Goal: Information Seeking & Learning: Learn about a topic

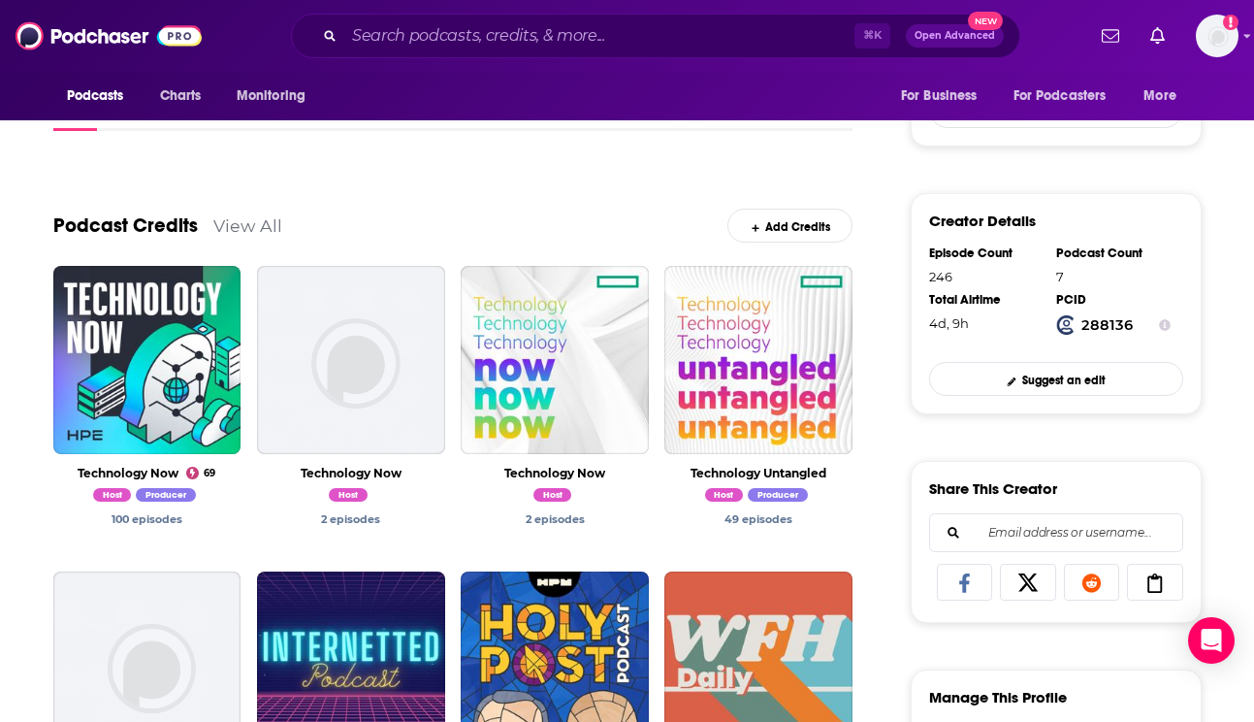
click at [495, 16] on div "⌘ K Open Advanced New" at bounding box center [656, 36] width 730 height 45
click at [496, 35] on input "Search podcasts, credits, & more..." at bounding box center [599, 35] width 510 height 31
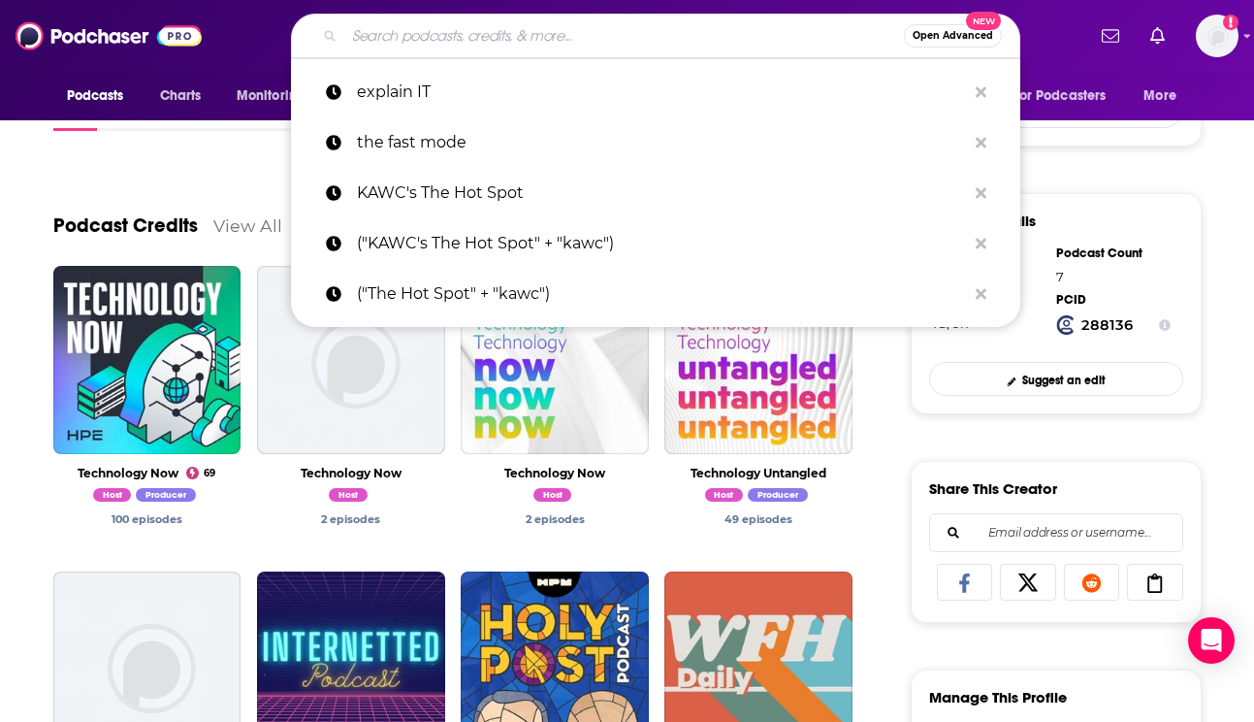
paste input "Data Citizens Dialogues"
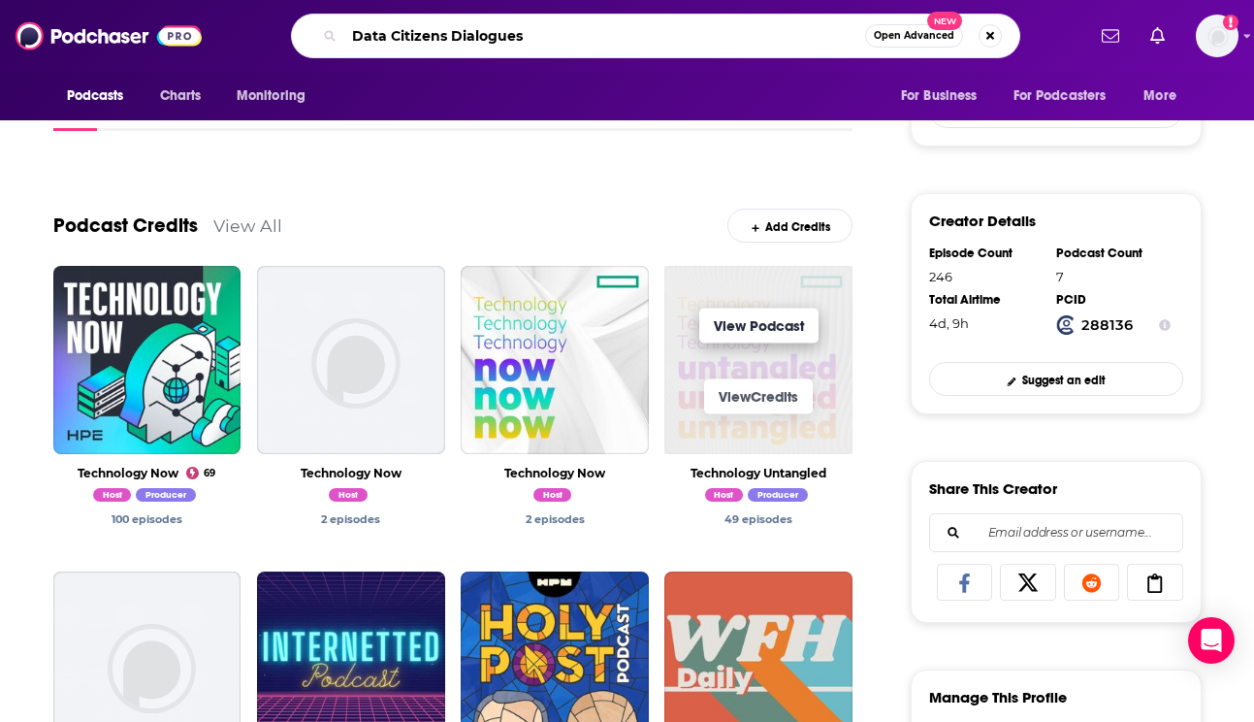
type input "Data Citizens Dialogues"
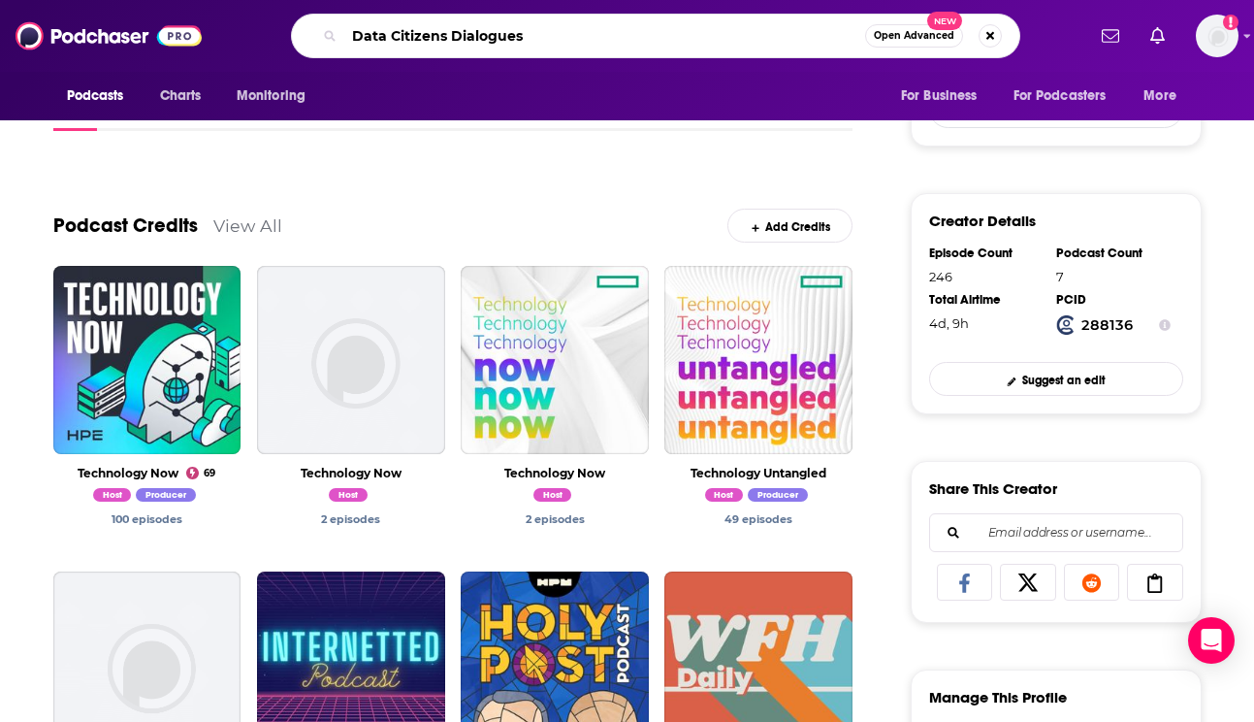
click at [564, 39] on input "Data Citizens Dialogues" at bounding box center [604, 35] width 521 height 31
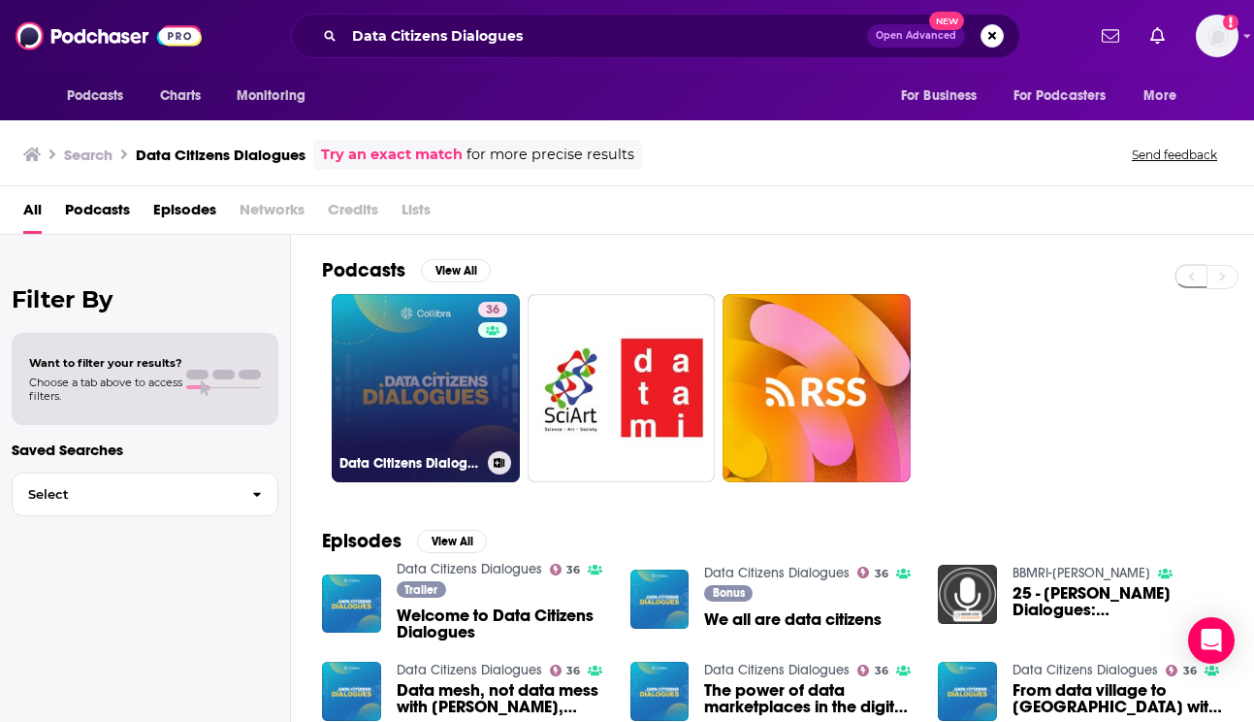
click at [408, 434] on link "36 Data Citizens Dialogues" at bounding box center [426, 388] width 188 height 188
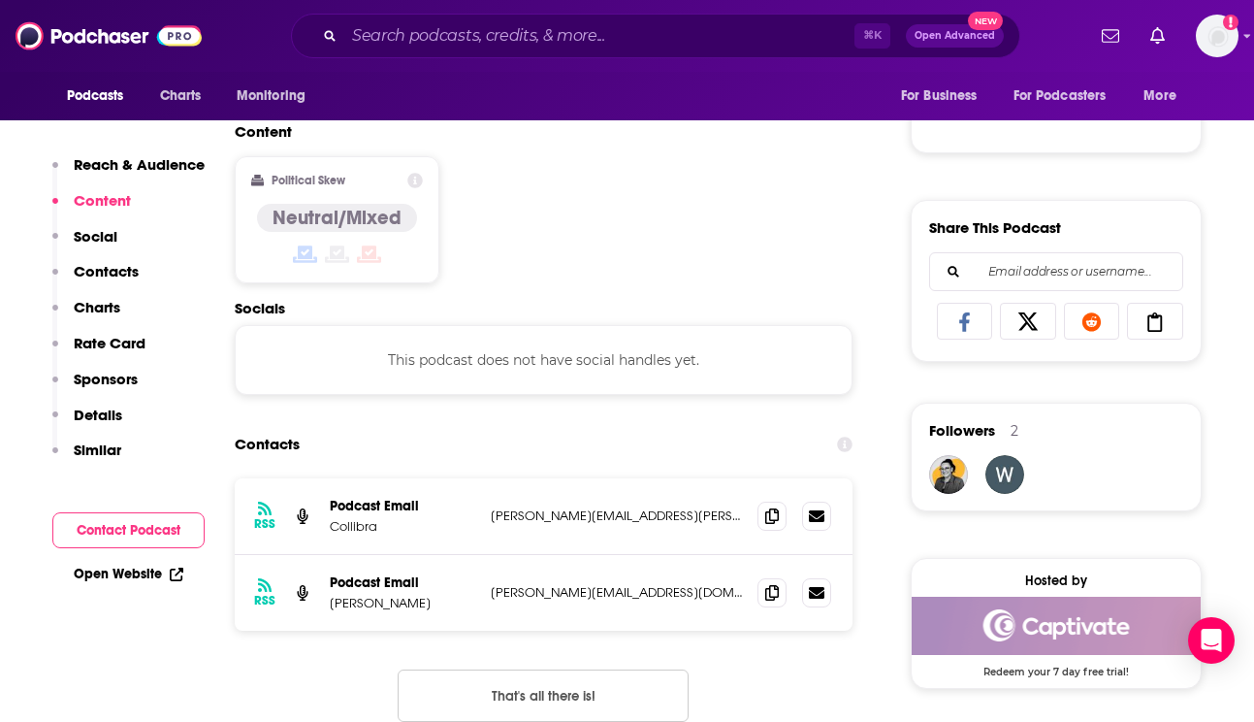
scroll to position [1094, 0]
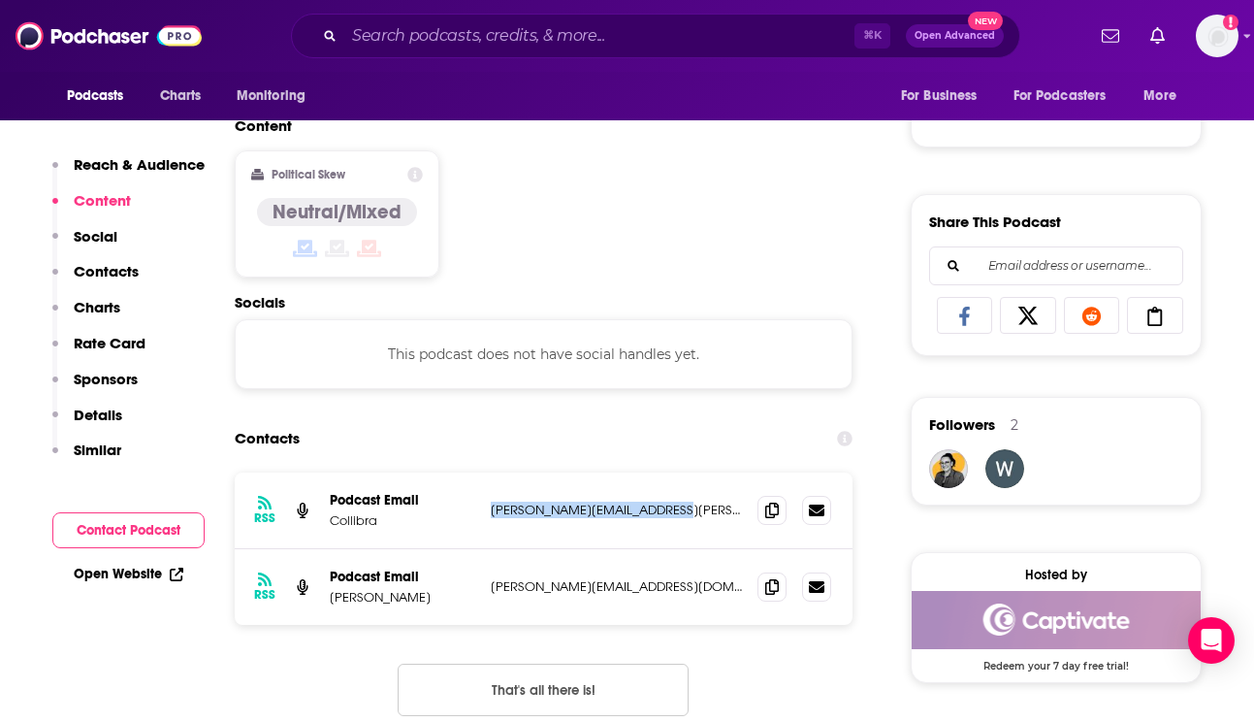
drag, startPoint x: 483, startPoint y: 514, endPoint x: 705, endPoint y: 514, distance: 222.2
click at [705, 515] on div "RSS Podcast Email Collibra alison.obstler@collibra.com alison.obstler@collibra.…" at bounding box center [544, 510] width 619 height 77
copy p "alison.obstler@collibra.com"
click at [675, 175] on div "Content Political Skew Neutral/Mixed" at bounding box center [544, 204] width 619 height 177
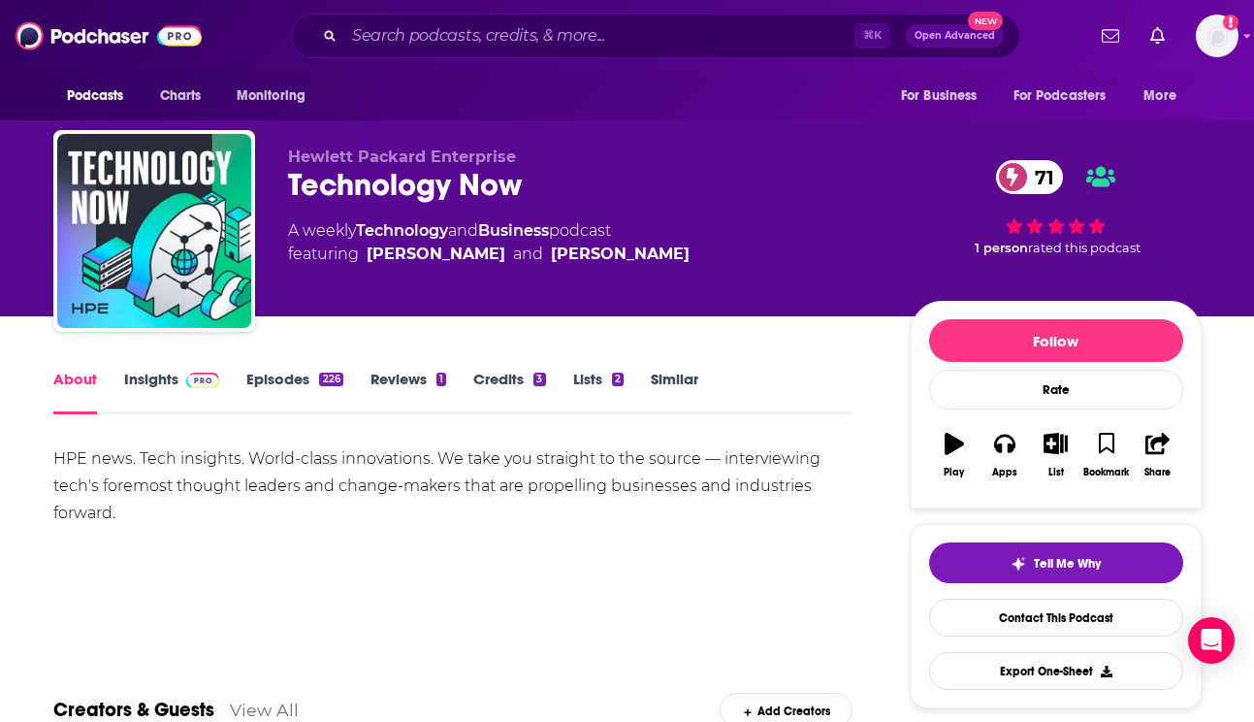
click at [168, 376] on link "Insights" at bounding box center [172, 392] width 96 height 45
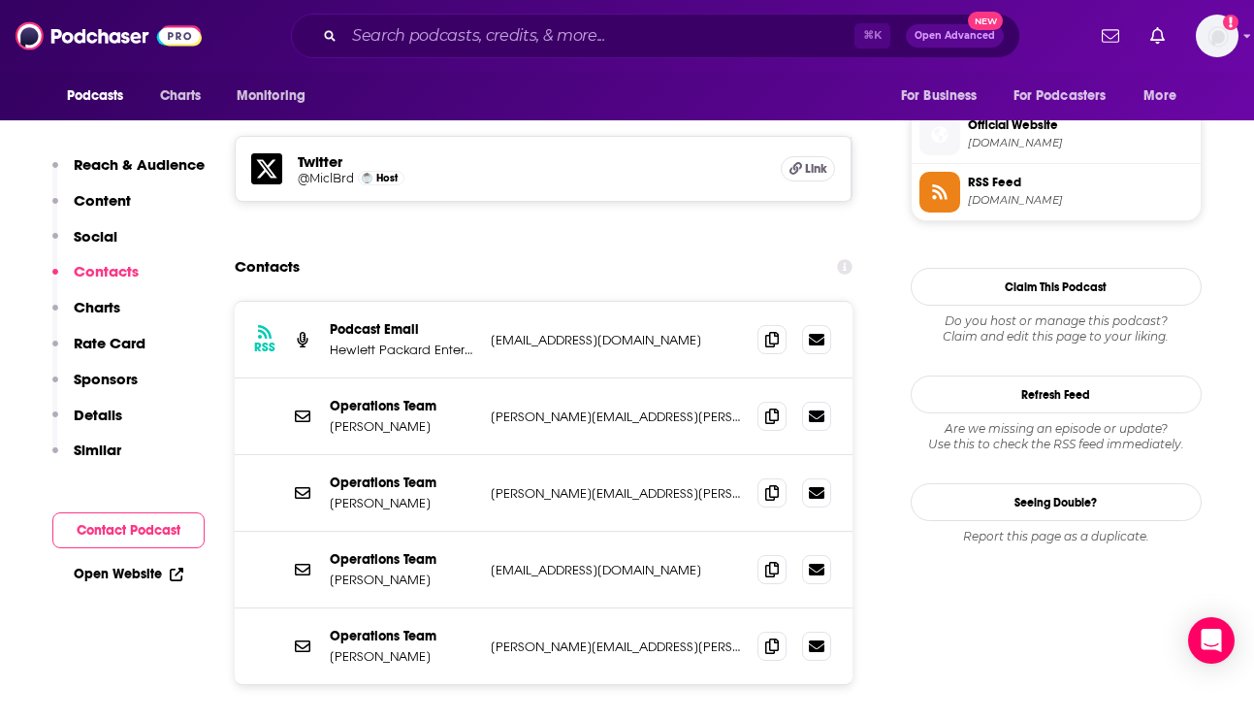
scroll to position [1719, 0]
click at [770, 407] on icon at bounding box center [772, 415] width 14 height 16
click at [778, 636] on icon at bounding box center [772, 644] width 14 height 16
click at [767, 560] on icon at bounding box center [772, 568] width 14 height 16
click at [777, 476] on span at bounding box center [772, 490] width 29 height 29
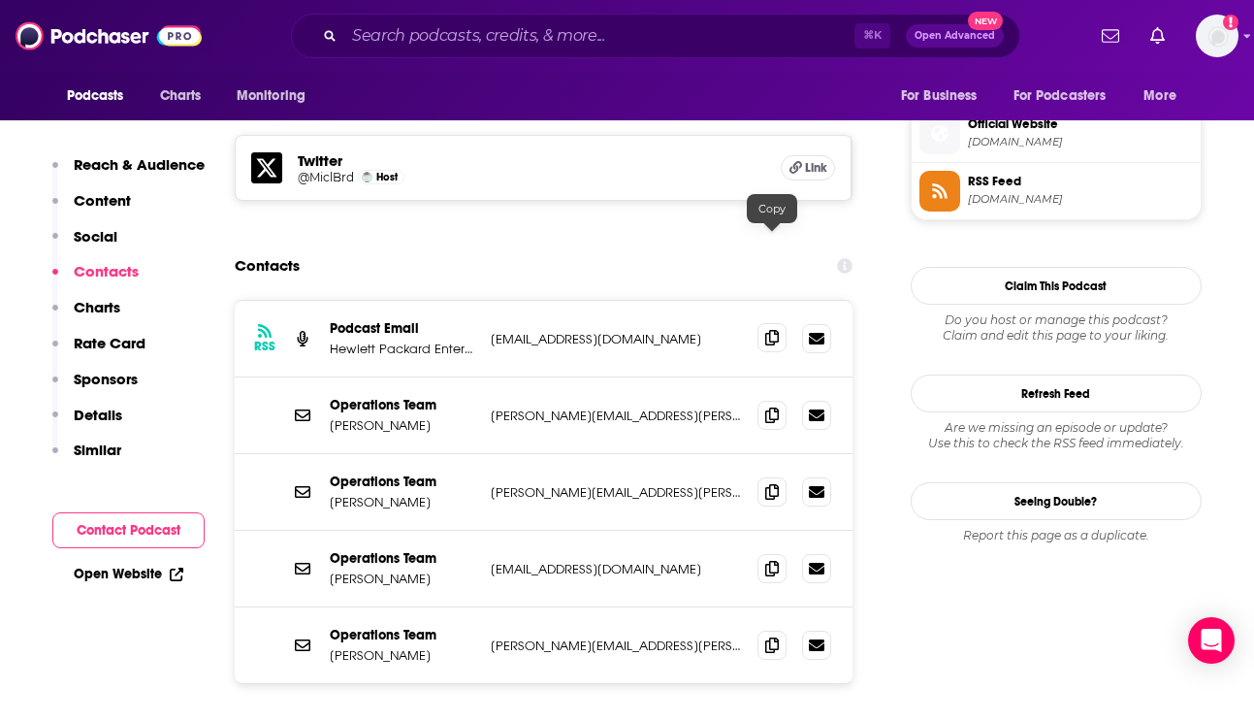
click at [772, 330] on icon at bounding box center [772, 338] width 14 height 16
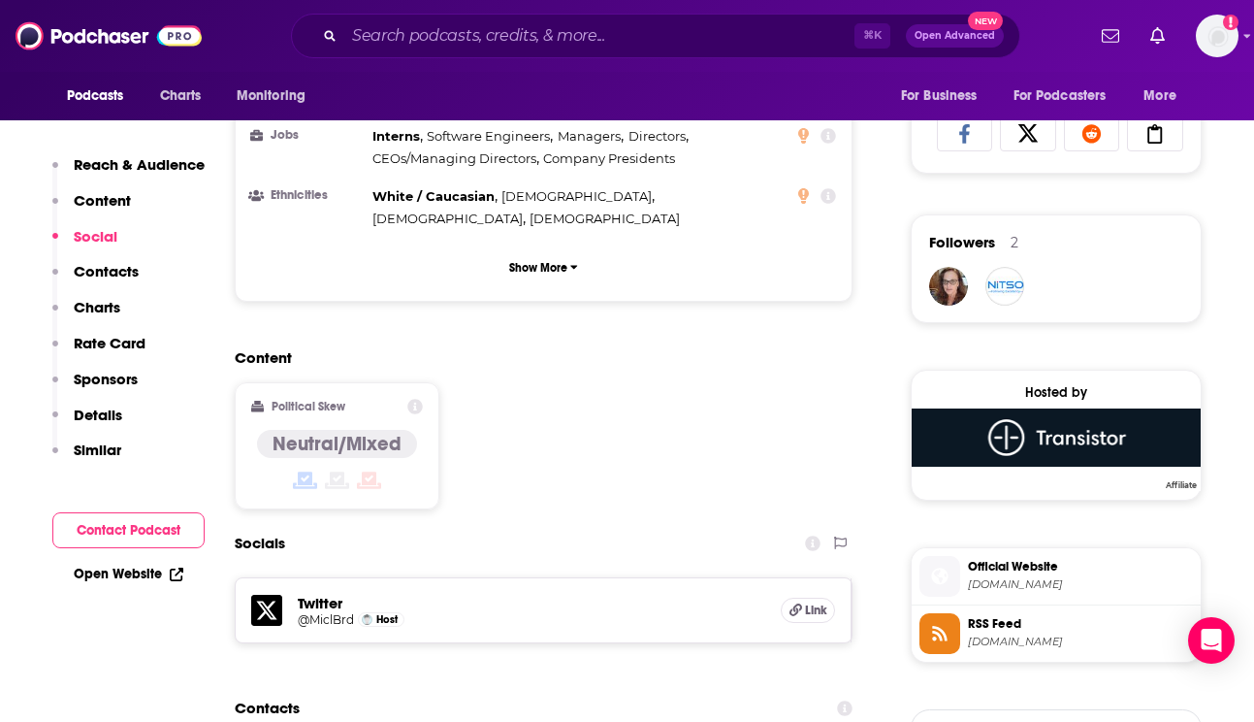
scroll to position [0, 0]
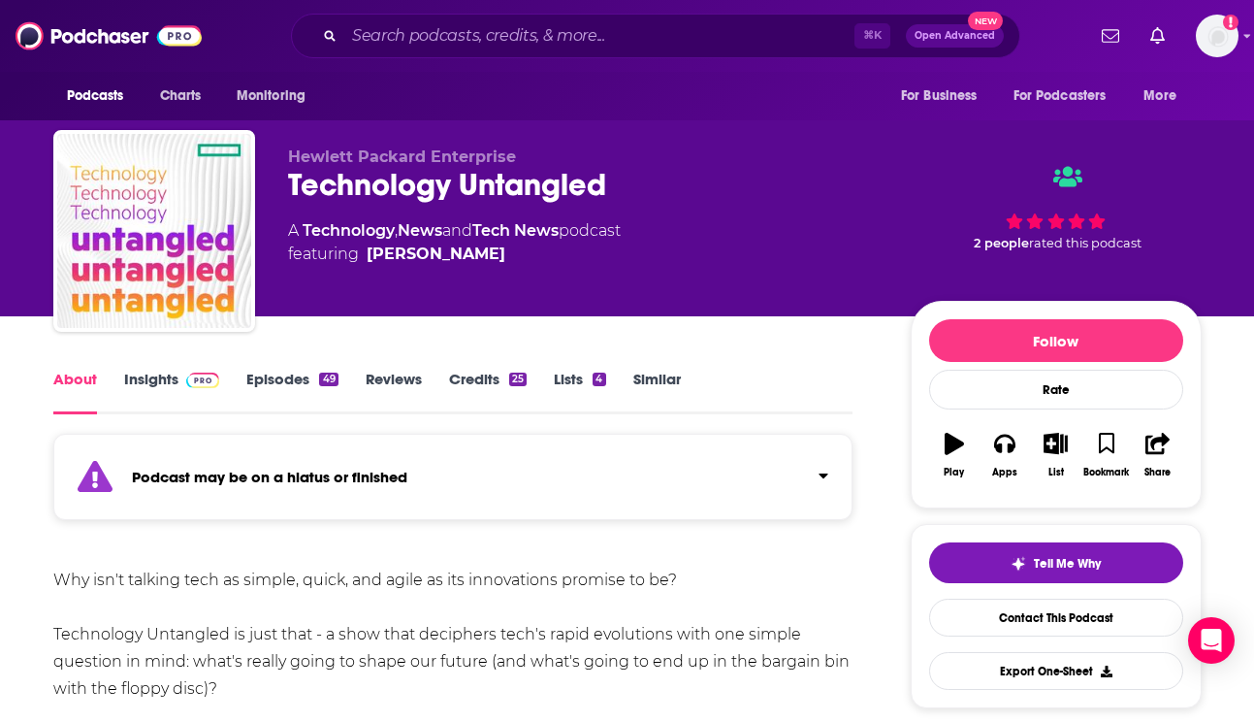
click at [291, 368] on div "About Insights Episodes 49 Reviews Credits 25 Lists 4 Similar" at bounding box center [453, 391] width 800 height 48
click at [291, 381] on link "Episodes 49" at bounding box center [291, 392] width 91 height 45
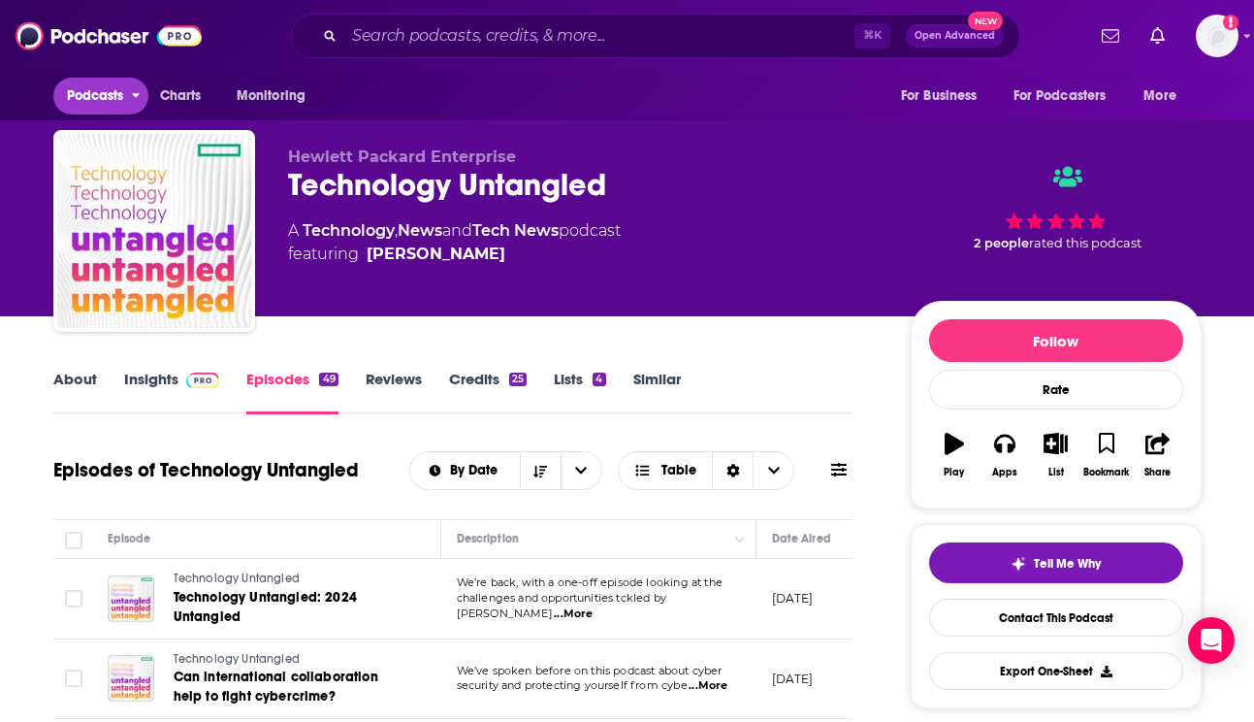
click at [86, 94] on span "Podcasts" at bounding box center [95, 95] width 57 height 27
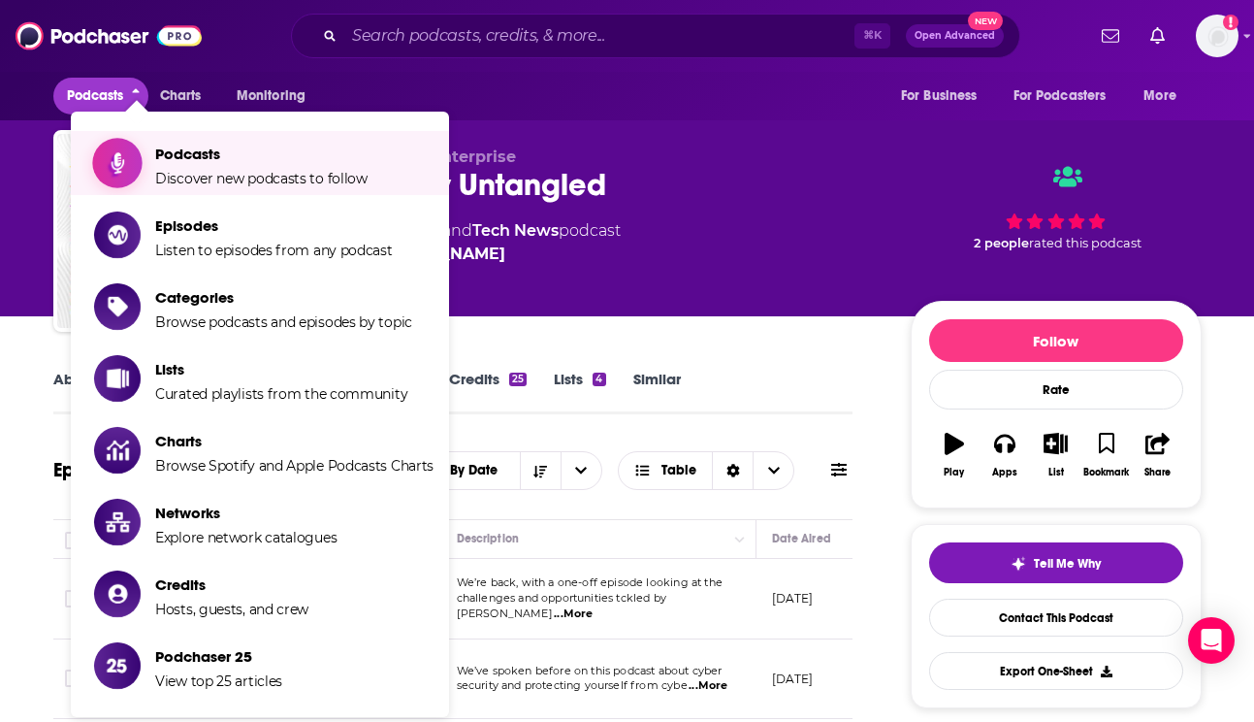
click at [132, 170] on span "Show item sub-menu" at bounding box center [117, 162] width 149 height 149
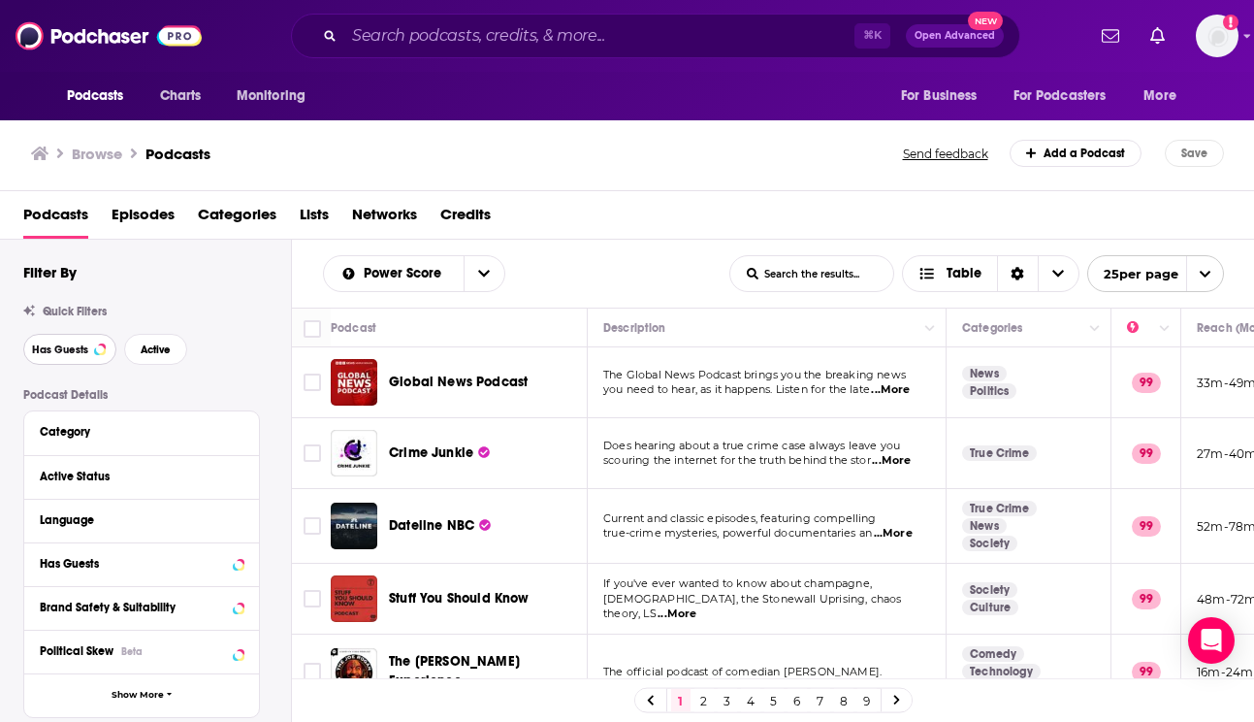
click at [71, 355] on span "Has Guests" at bounding box center [60, 349] width 56 height 11
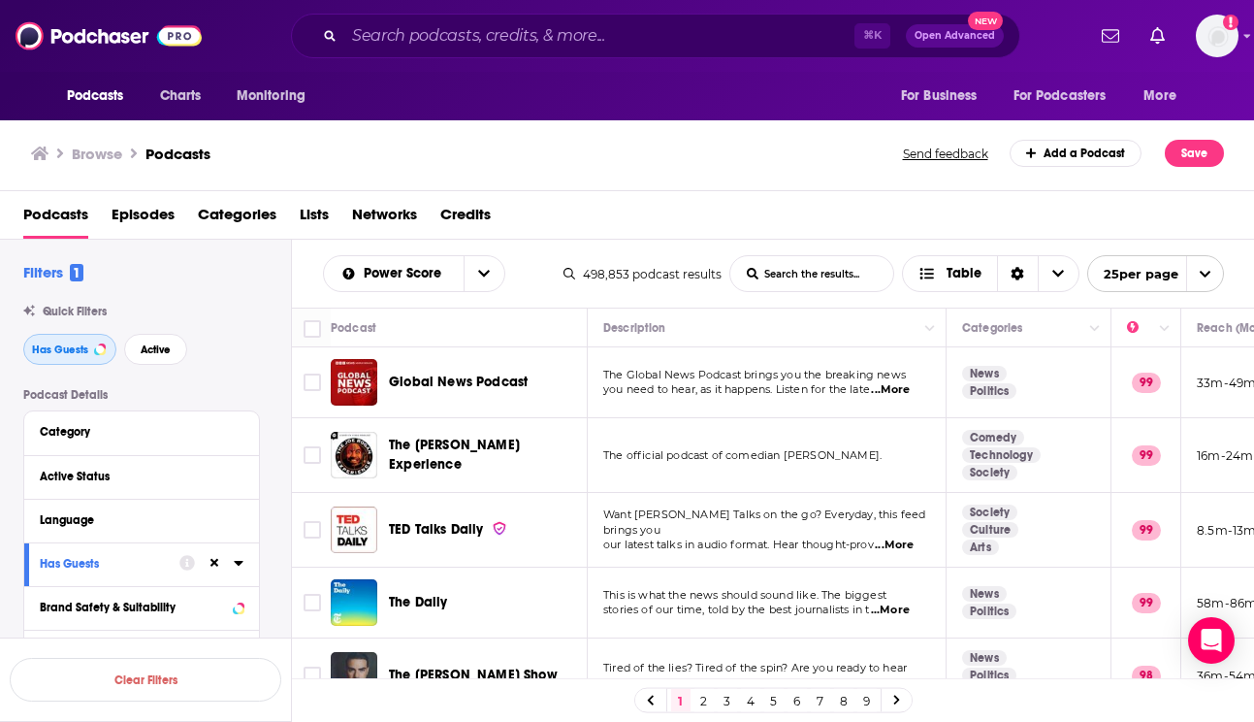
scroll to position [0, 81]
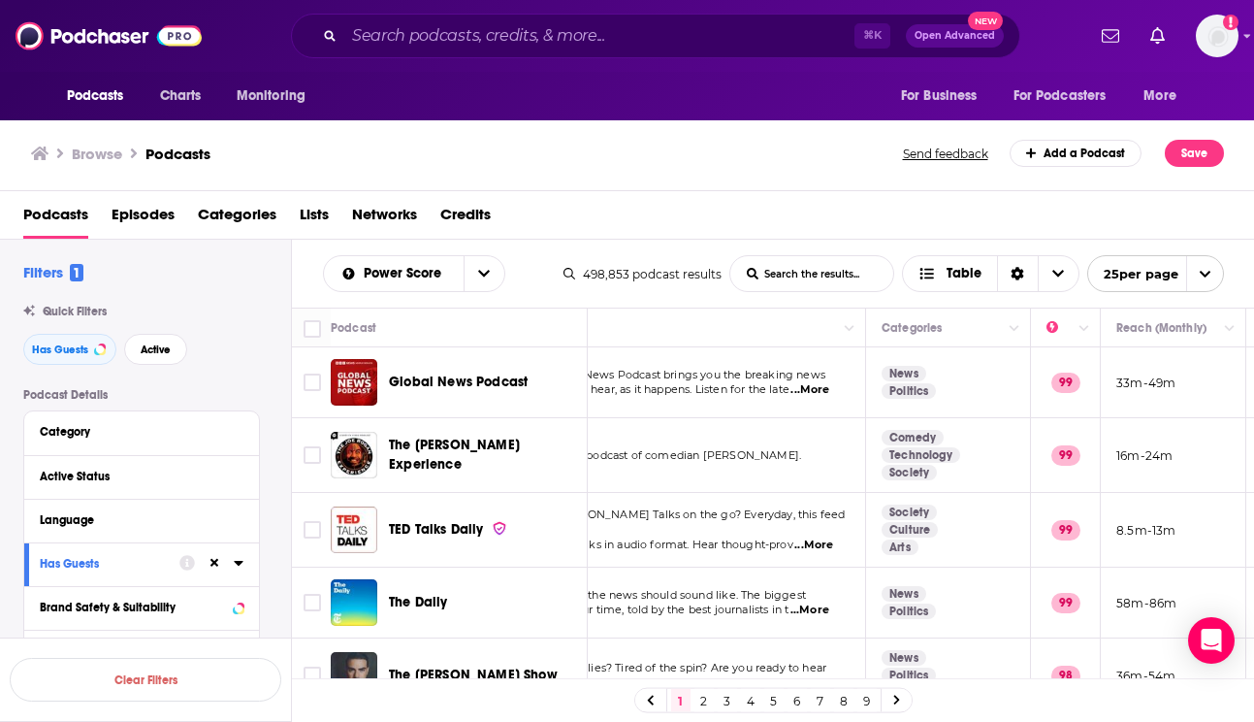
click at [830, 537] on span "...More" at bounding box center [814, 545] width 39 height 16
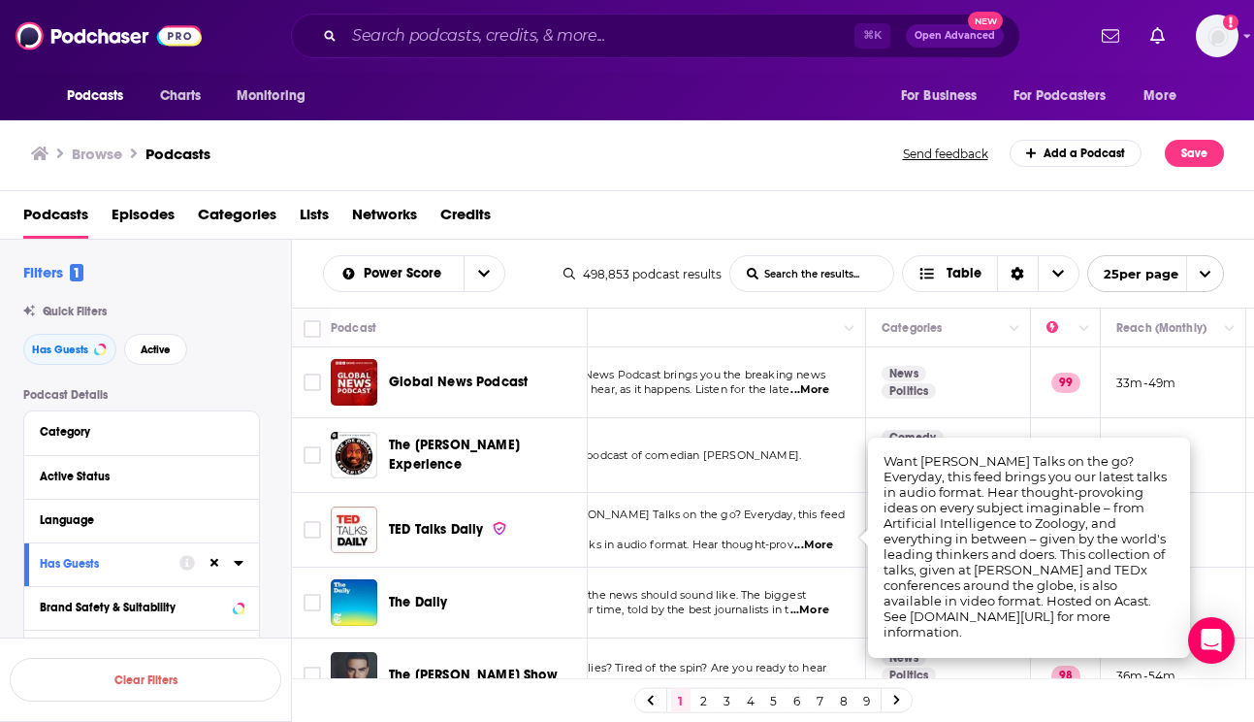
scroll to position [0, 0]
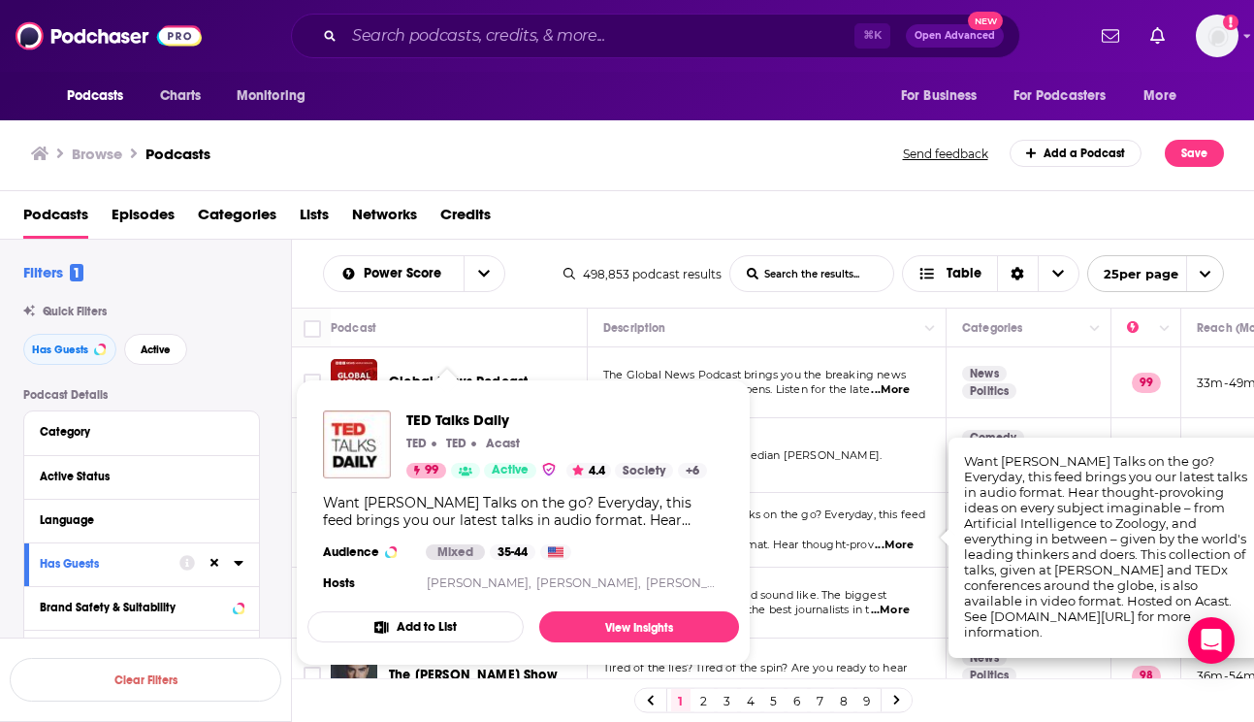
click at [422, 531] on div "TED Talks Daily TED TED Acast 99 Active 4.4 Society + 6 Want TED Talks on the g…" at bounding box center [524, 503] width 432 height 216
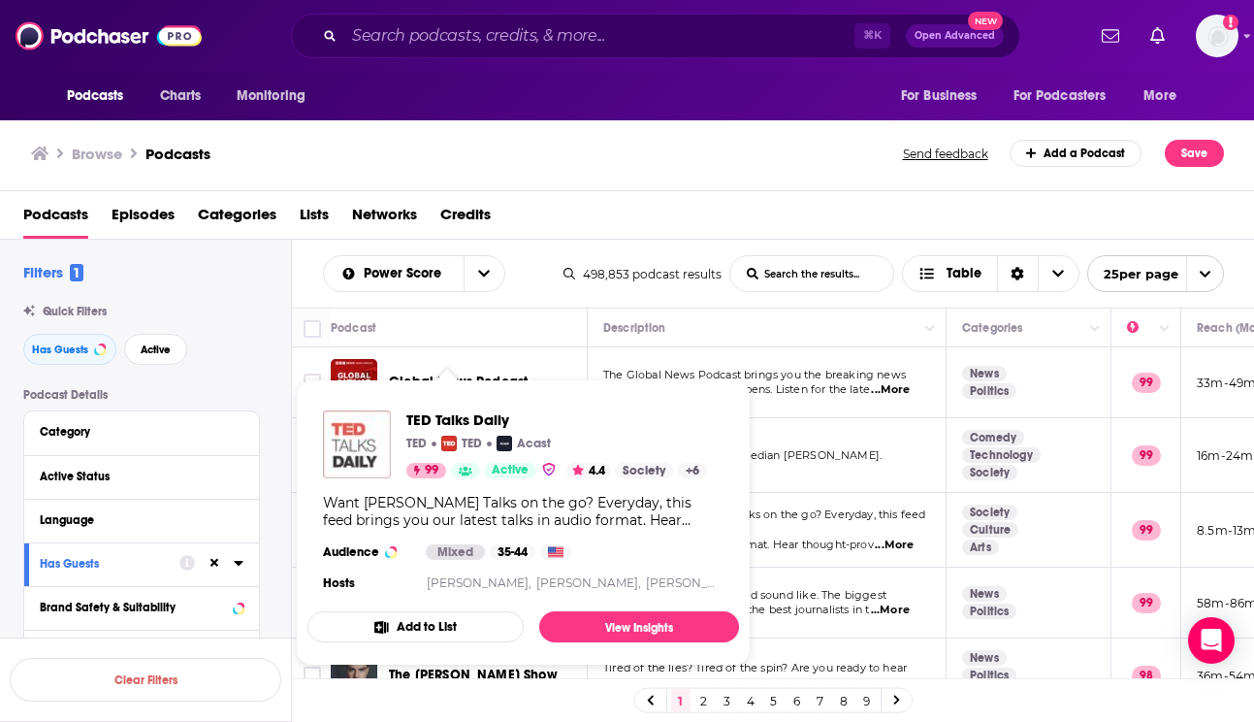
click at [357, 453] on img "TED Talks Daily" at bounding box center [357, 444] width 68 height 68
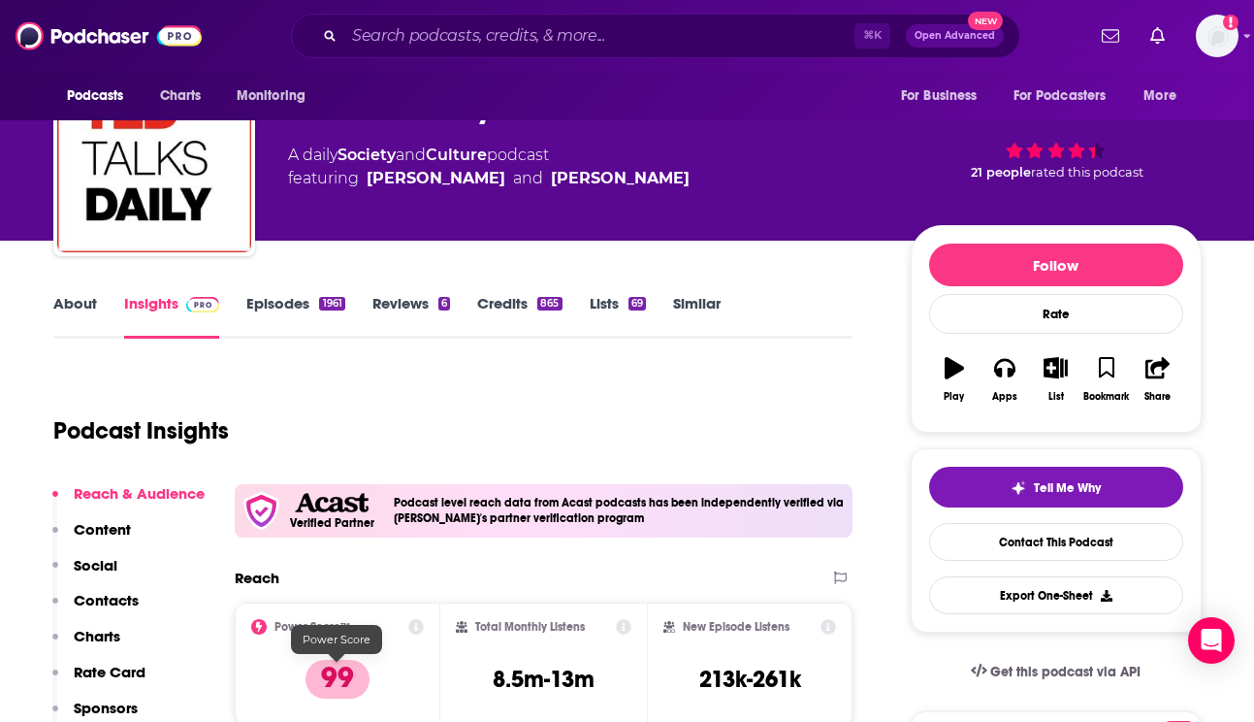
scroll to position [64, 0]
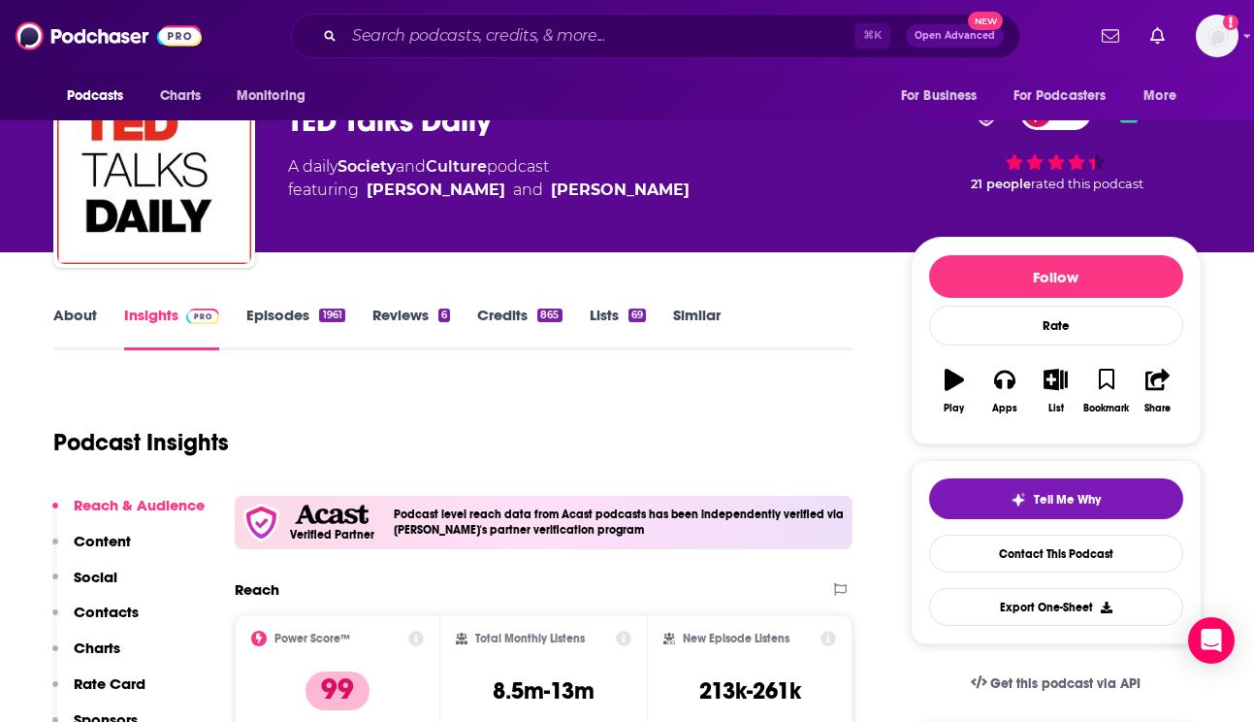
click at [295, 308] on link "Episodes 1961" at bounding box center [295, 328] width 98 height 45
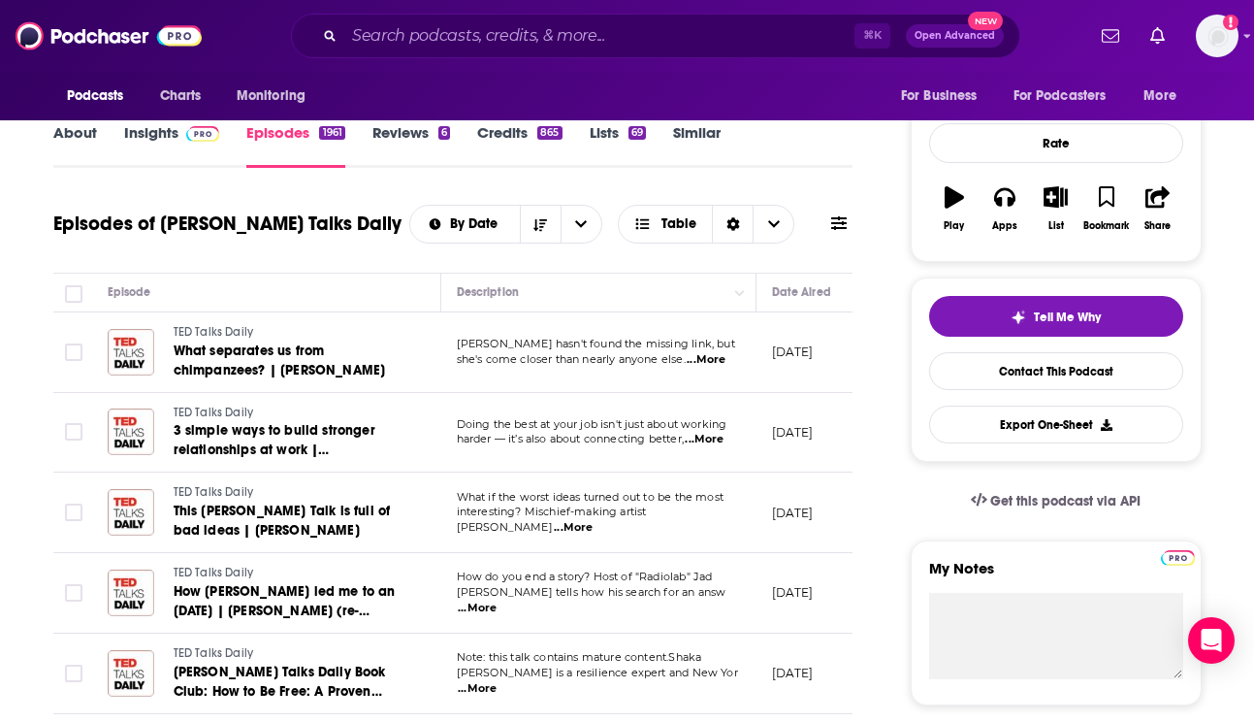
click at [710, 363] on span "...More" at bounding box center [706, 360] width 39 height 16
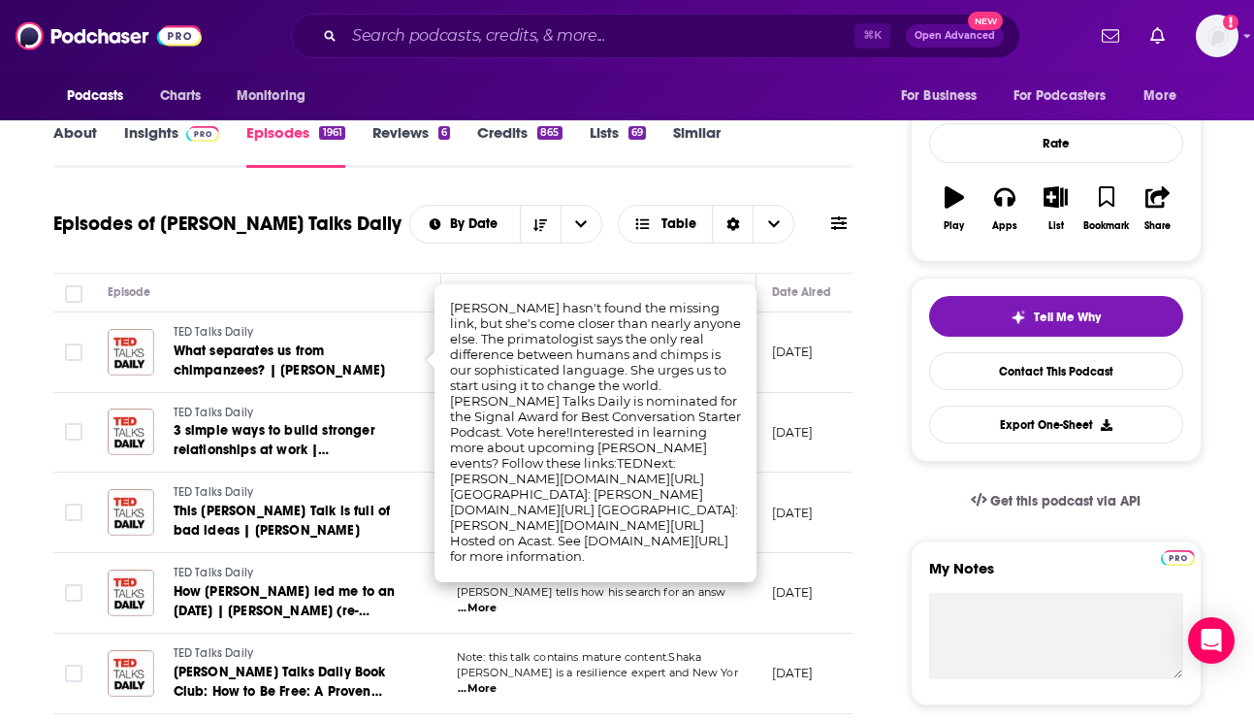
click at [274, 243] on div "Episodes of TED Talks Daily By Date Table" at bounding box center [453, 224] width 800 height 50
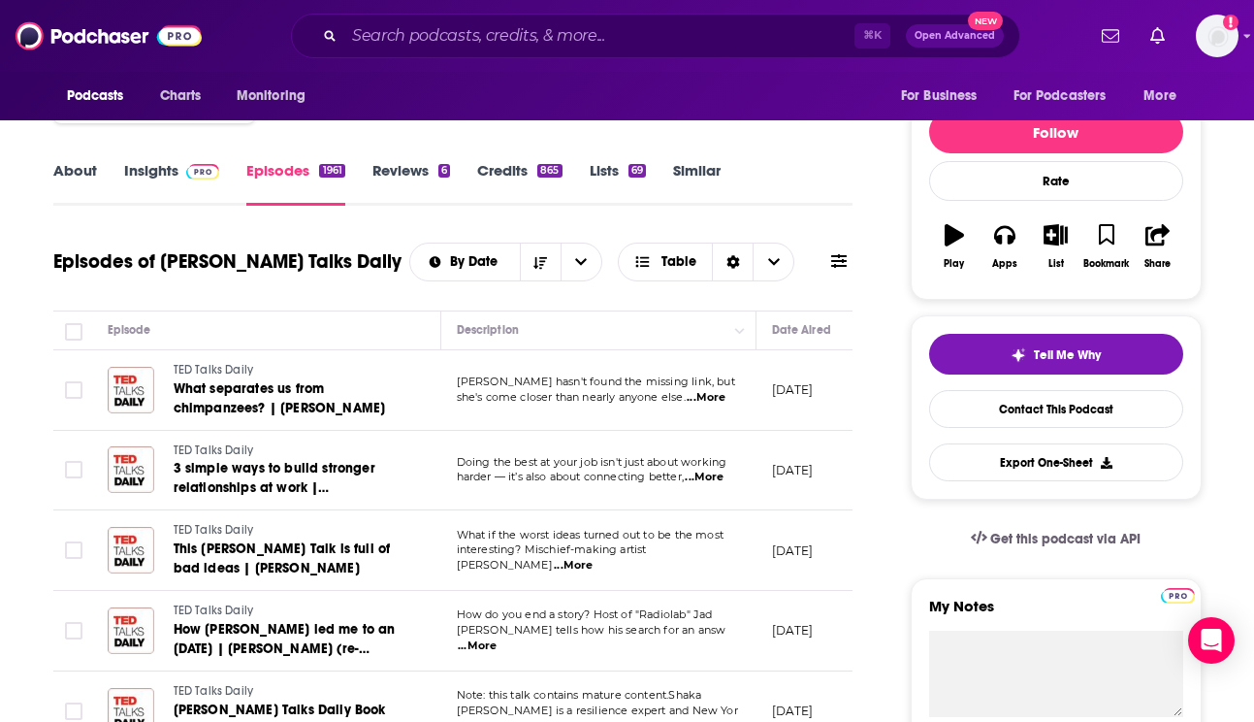
scroll to position [212, 0]
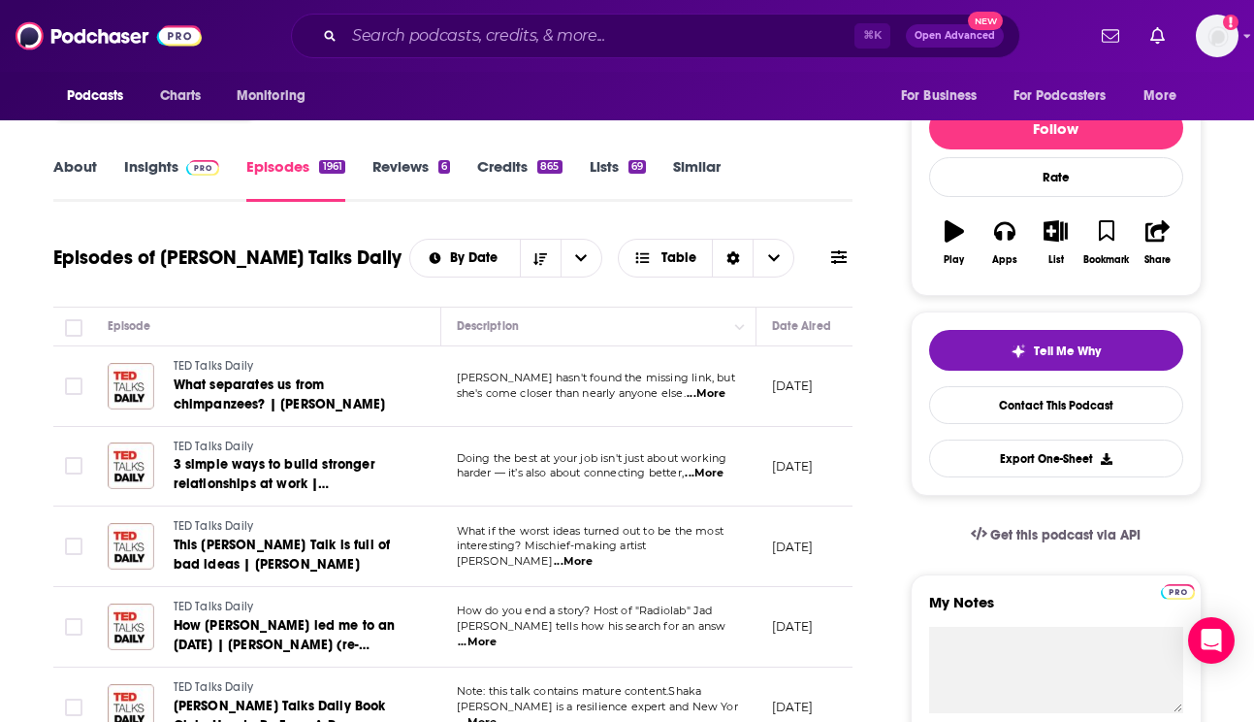
click at [170, 172] on link "Insights" at bounding box center [172, 179] width 96 height 45
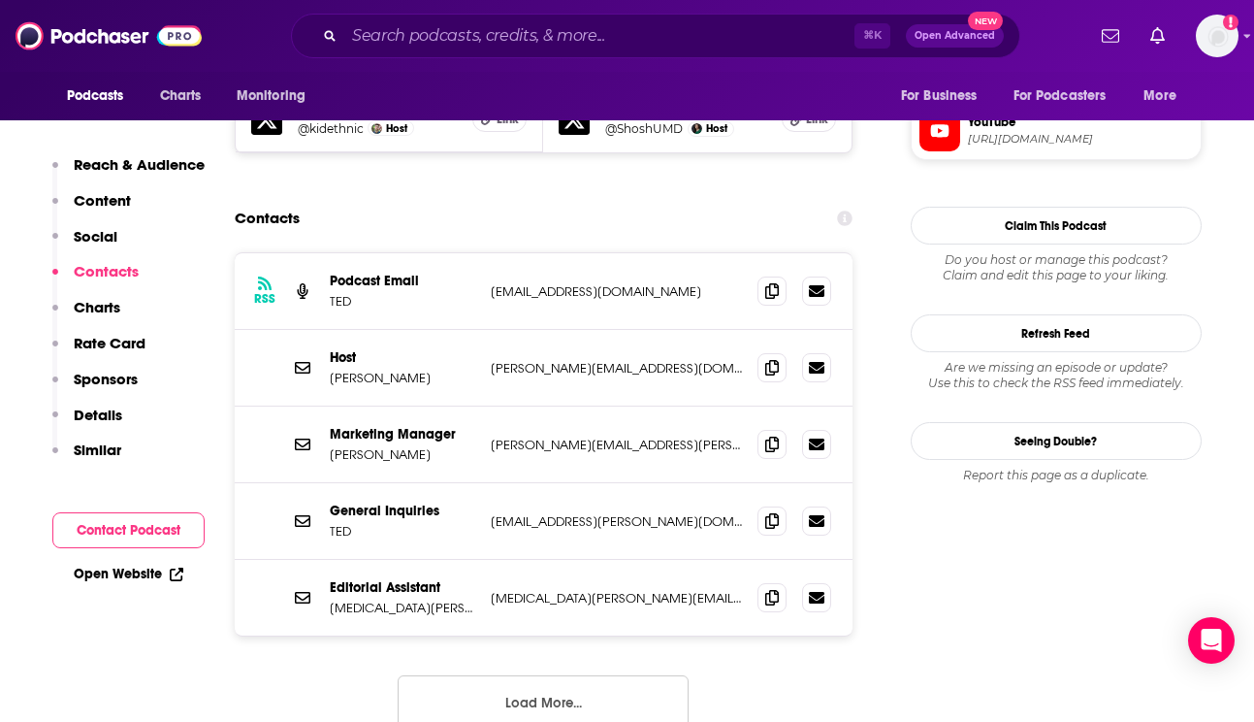
scroll to position [1955, 0]
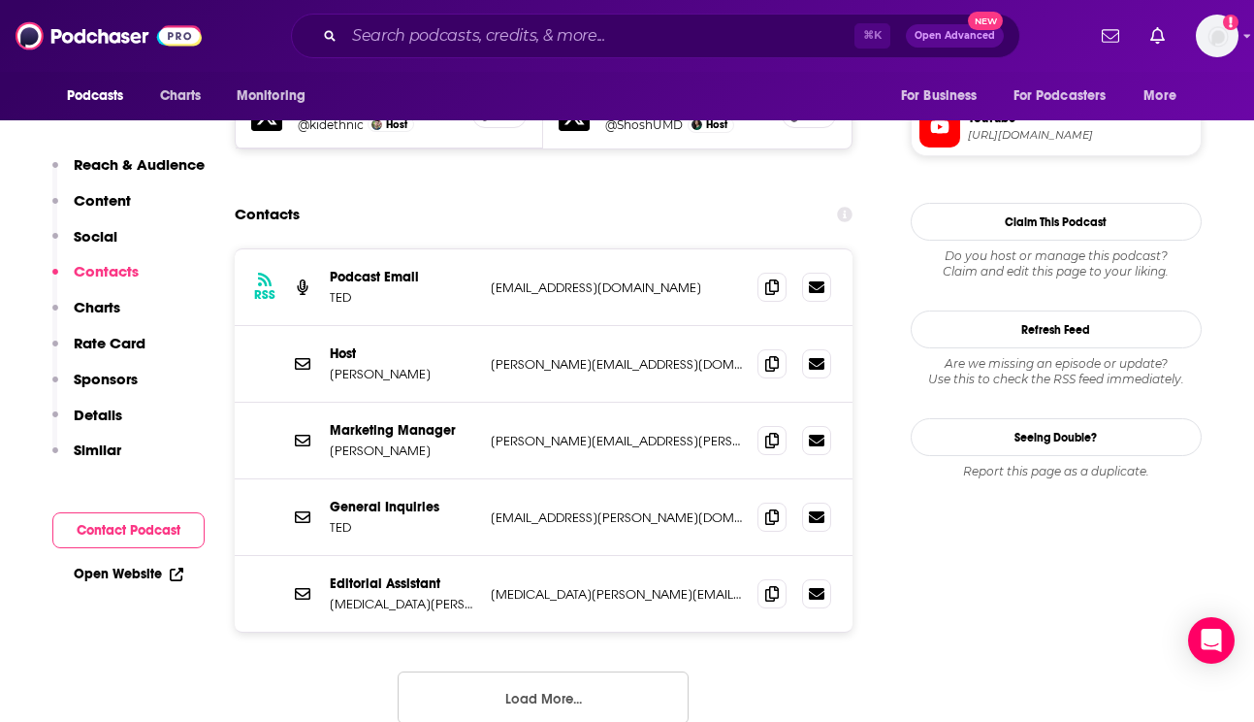
click at [483, 671] on button "Load More..." at bounding box center [543, 697] width 291 height 52
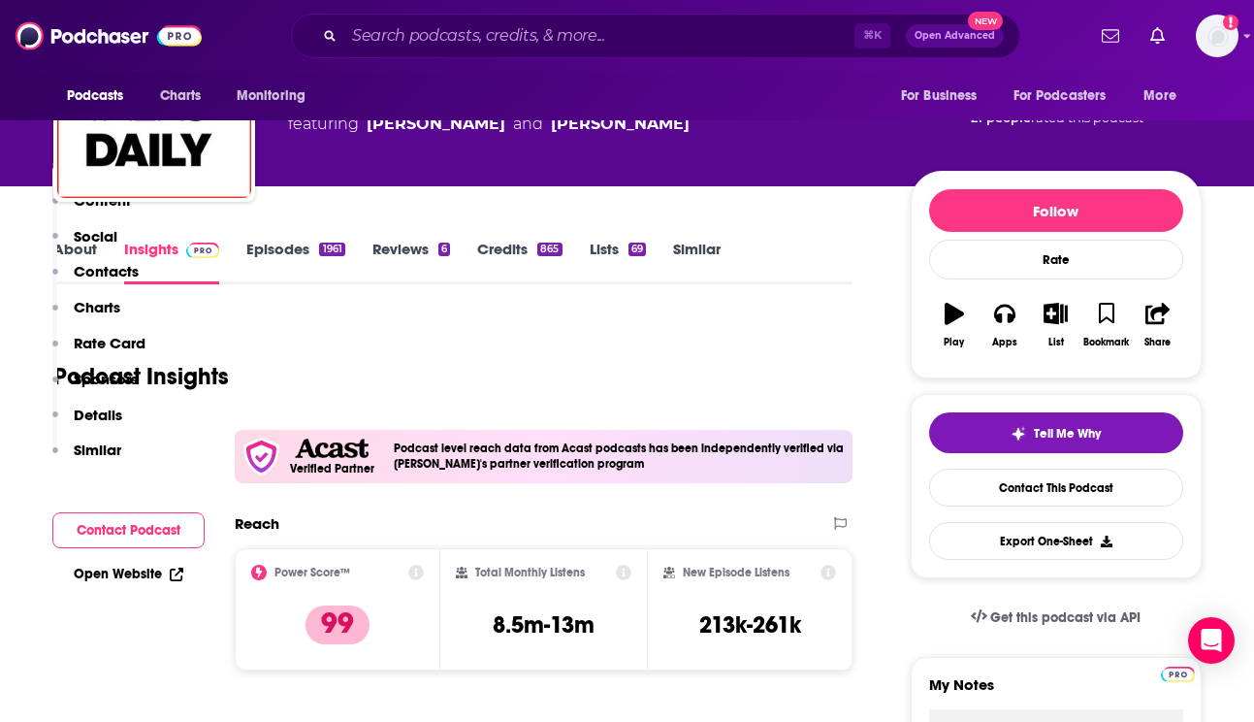
scroll to position [0, 0]
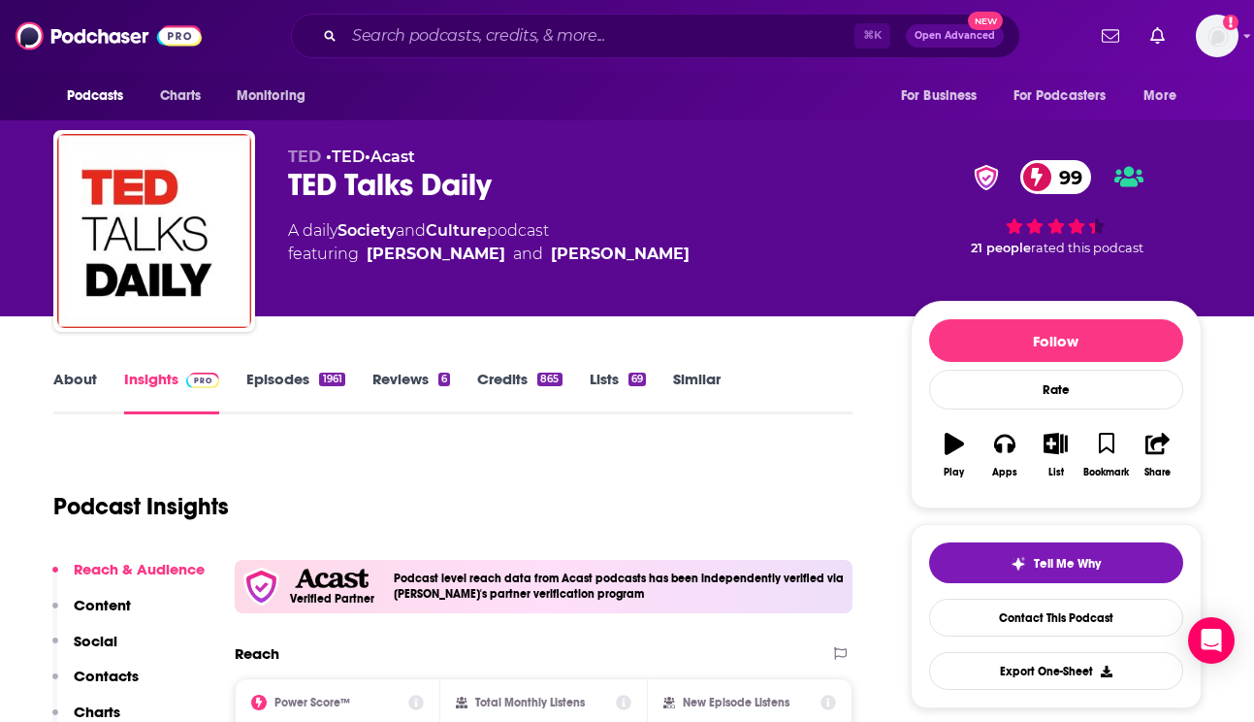
click at [317, 389] on link "Episodes 1961" at bounding box center [295, 392] width 98 height 45
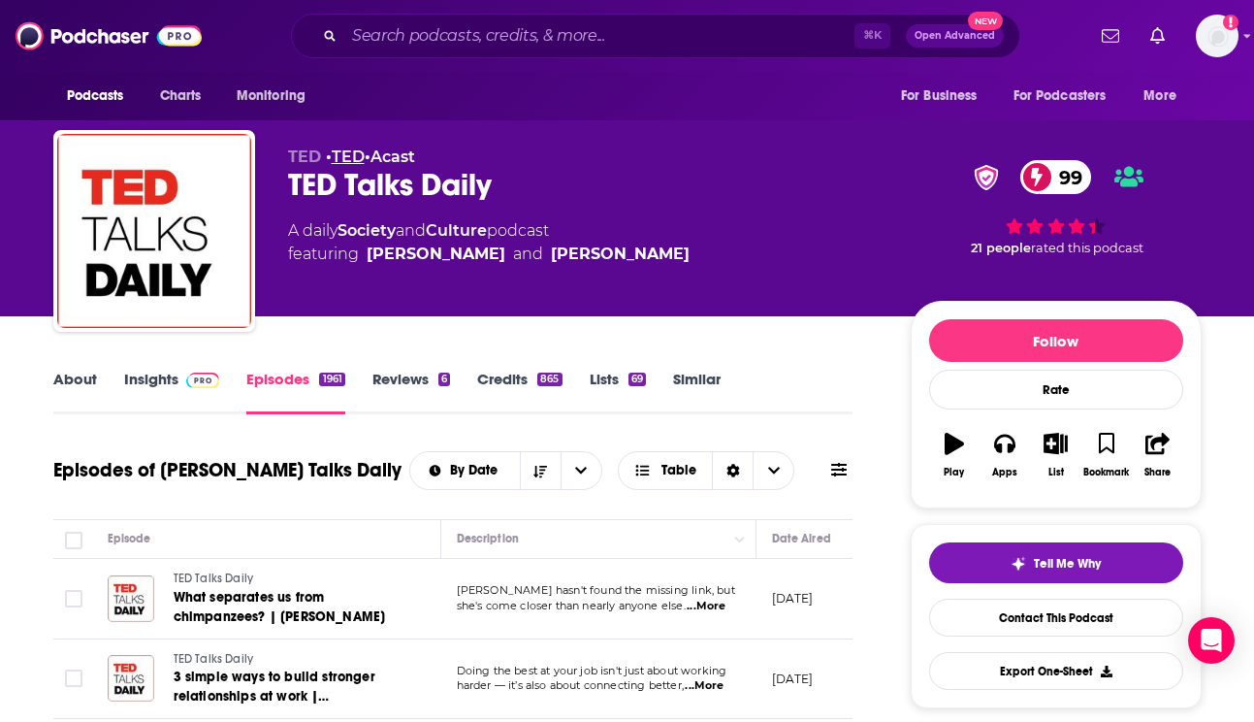
click at [353, 157] on link "TED" at bounding box center [348, 156] width 33 height 18
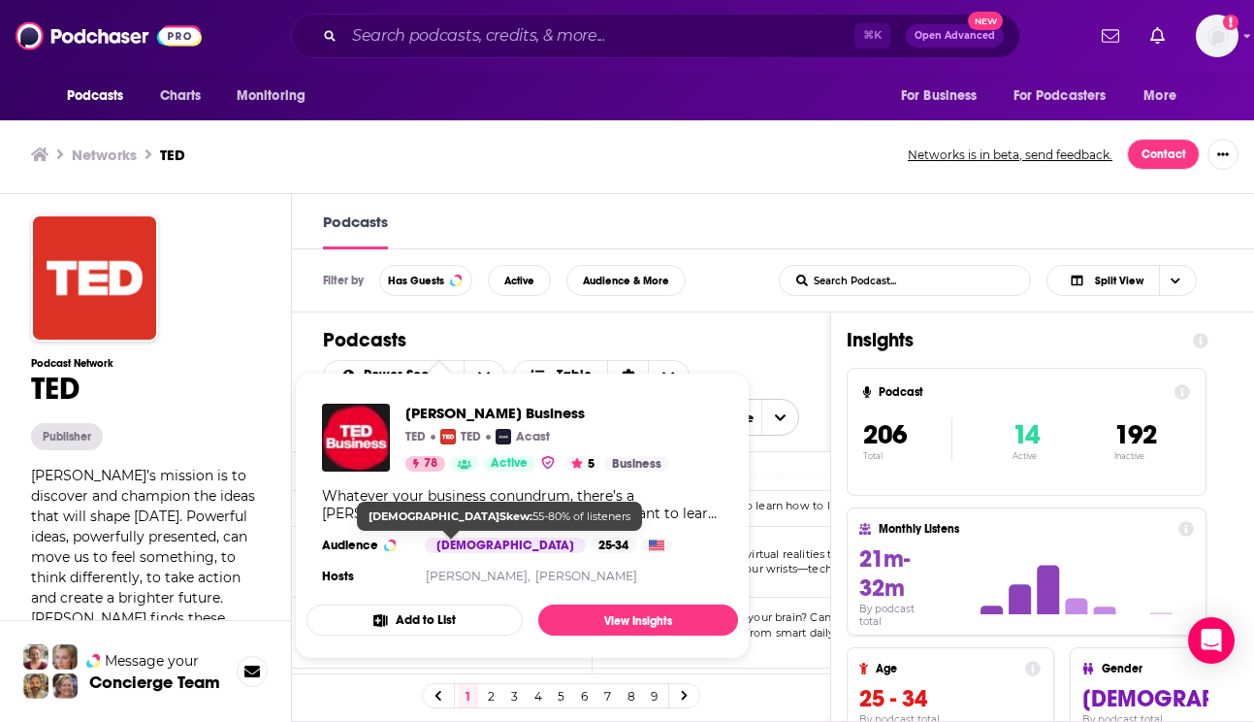
scroll to position [249, 0]
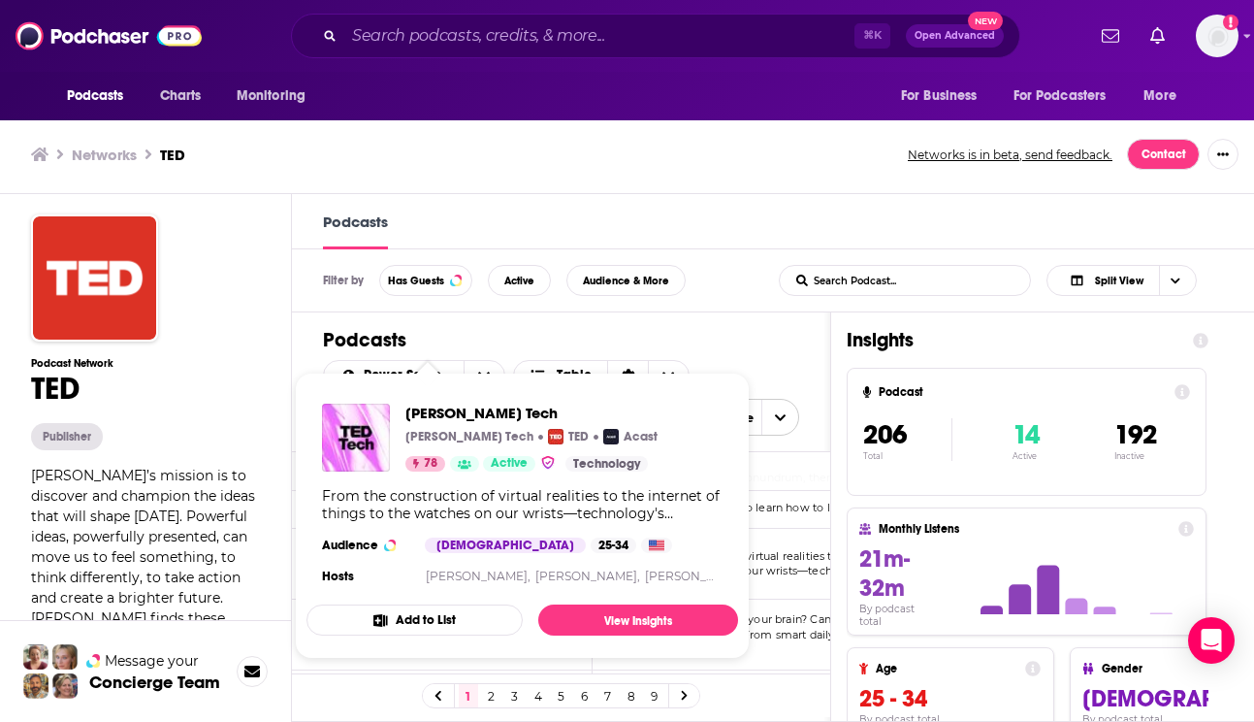
click at [415, 561] on div "TED Tech TED Tech TED Acast 78 Active Technology From the construction of virtu…" at bounding box center [523, 496] width 432 height 216
click at [357, 434] on img "TED Tech" at bounding box center [356, 438] width 68 height 68
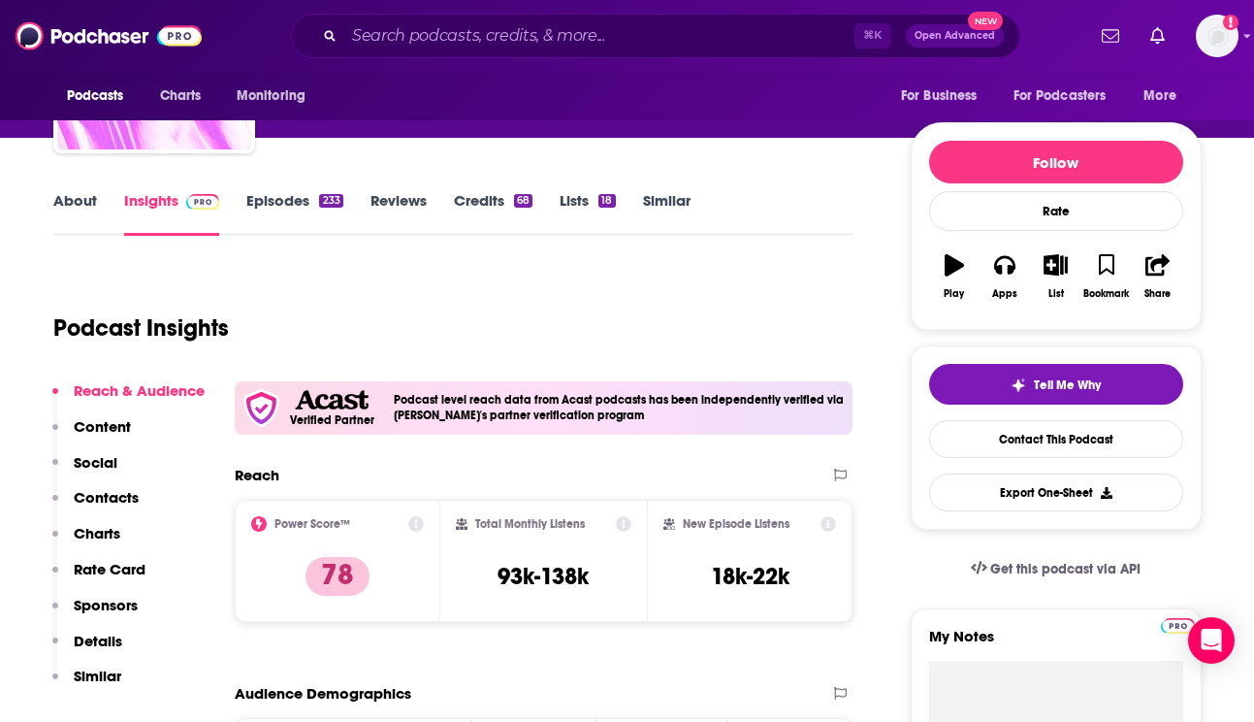
scroll to position [179, 0]
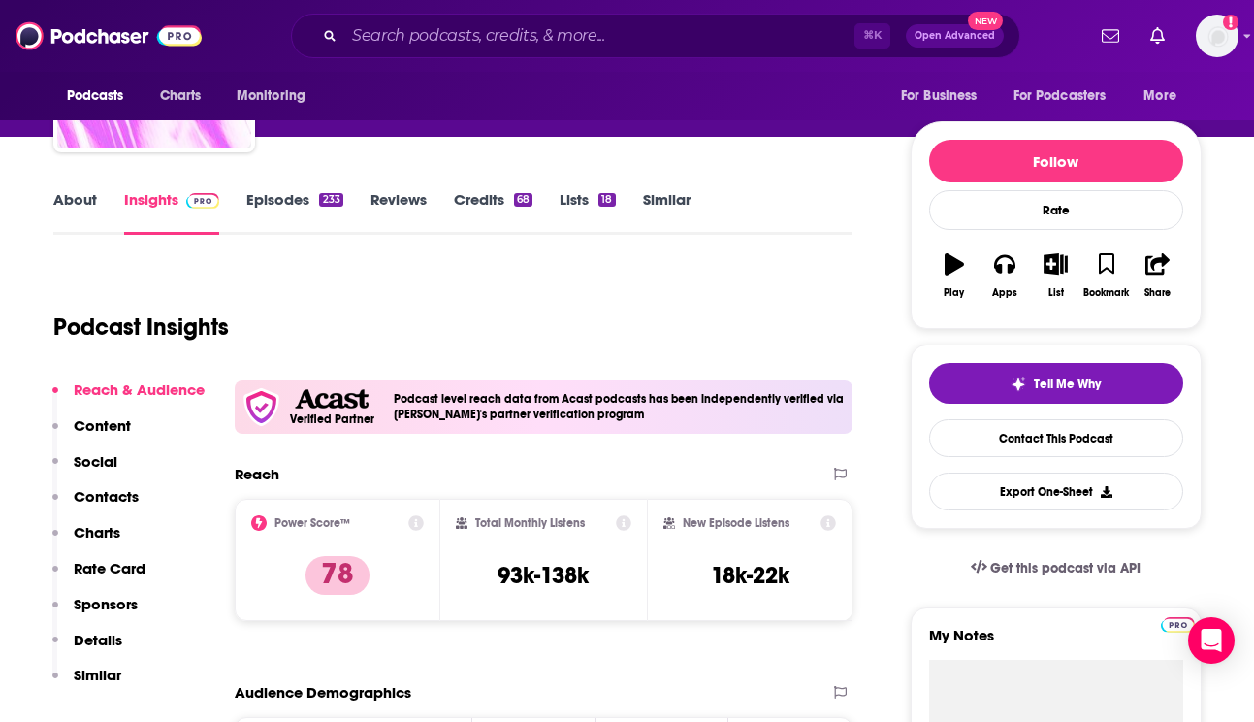
click at [251, 214] on link "Episodes 233" at bounding box center [294, 212] width 96 height 45
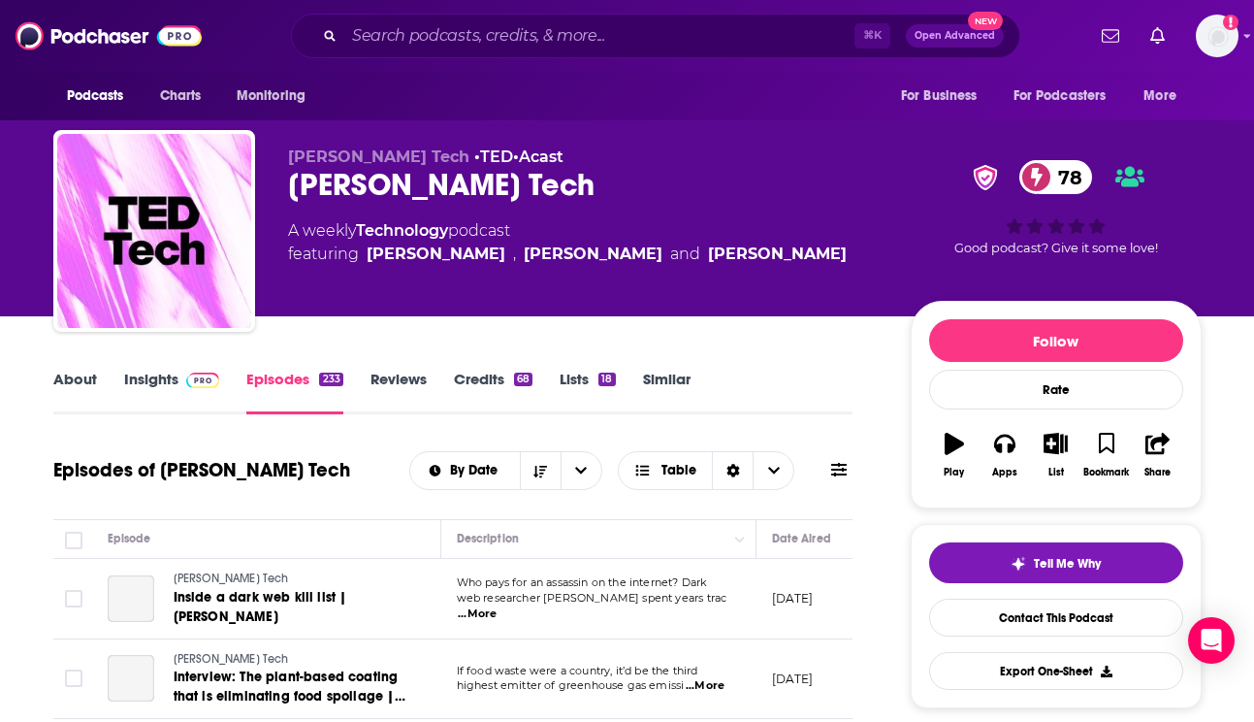
scroll to position [264, 0]
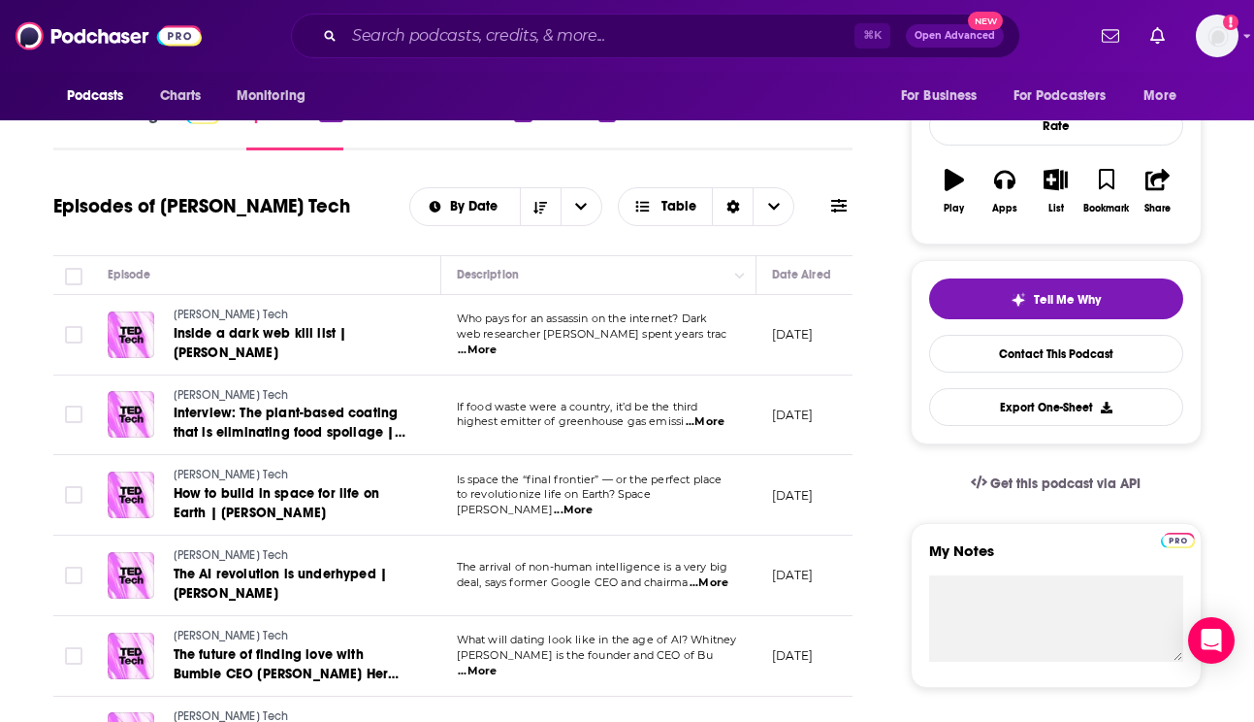
click at [497, 346] on span "...More" at bounding box center [477, 350] width 39 height 16
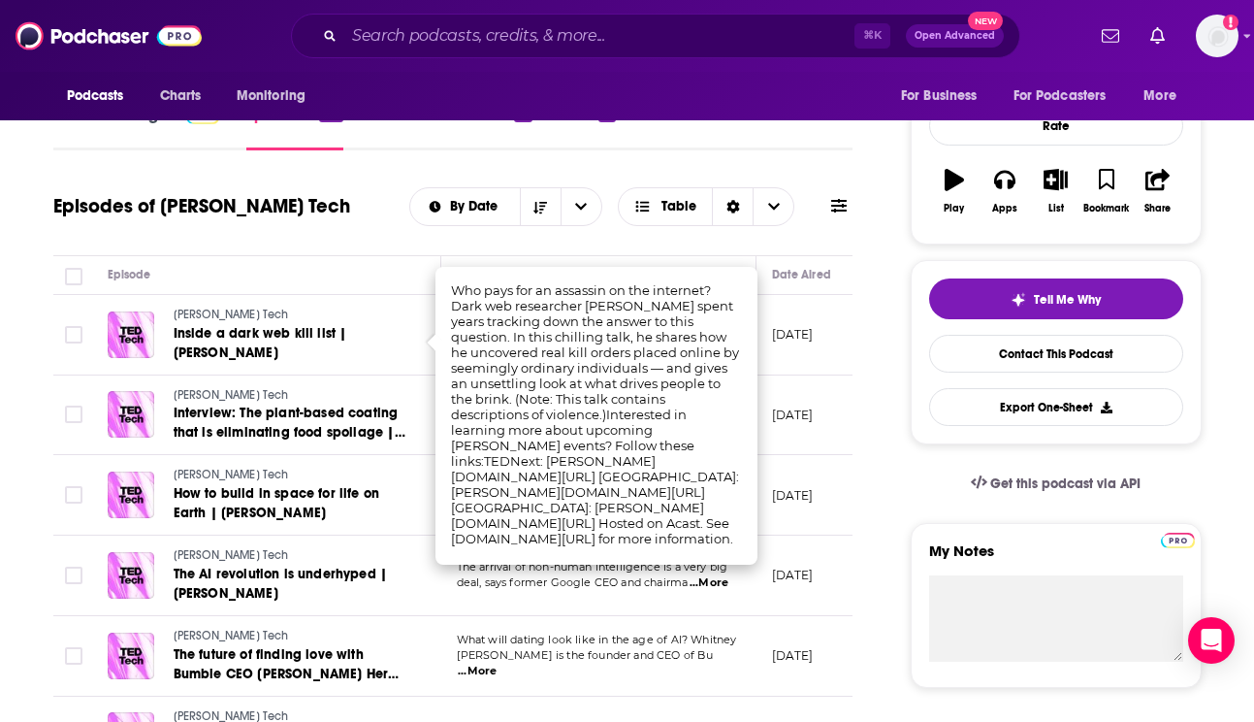
click at [677, 546] on td "The arrival of non-human intelligence is a very big deal, says former Google CE…" at bounding box center [598, 576] width 315 height 81
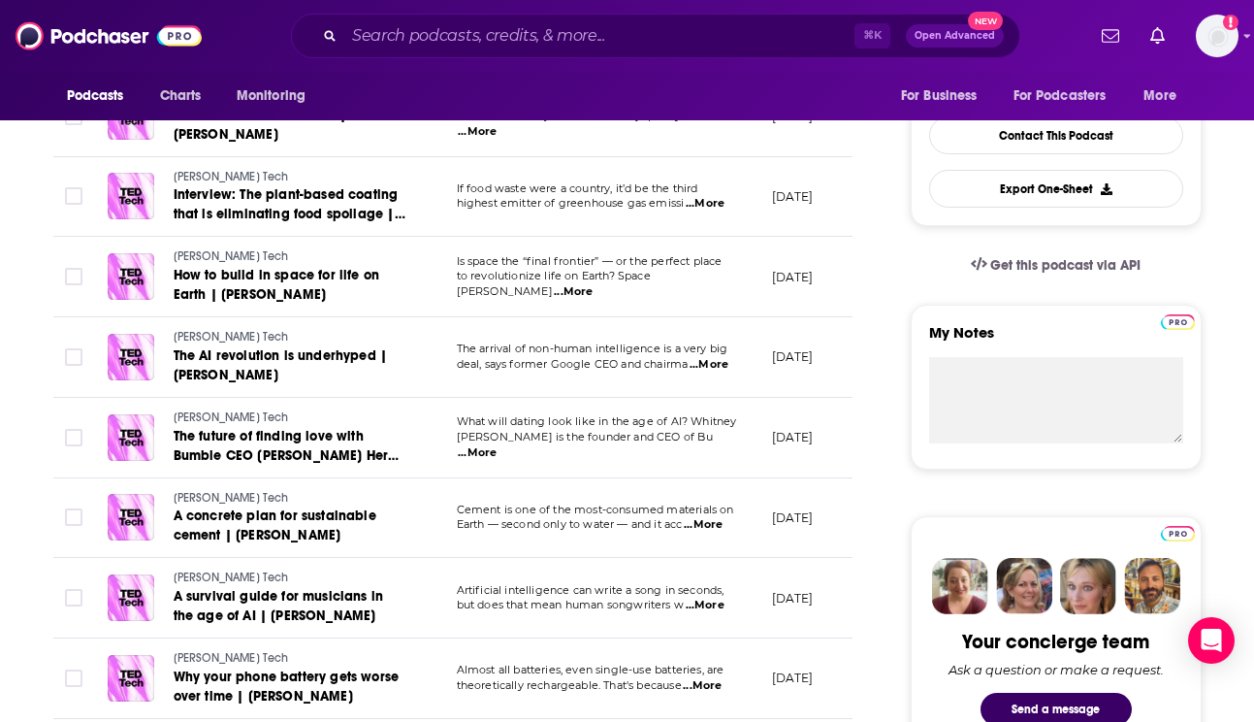
scroll to position [0, 0]
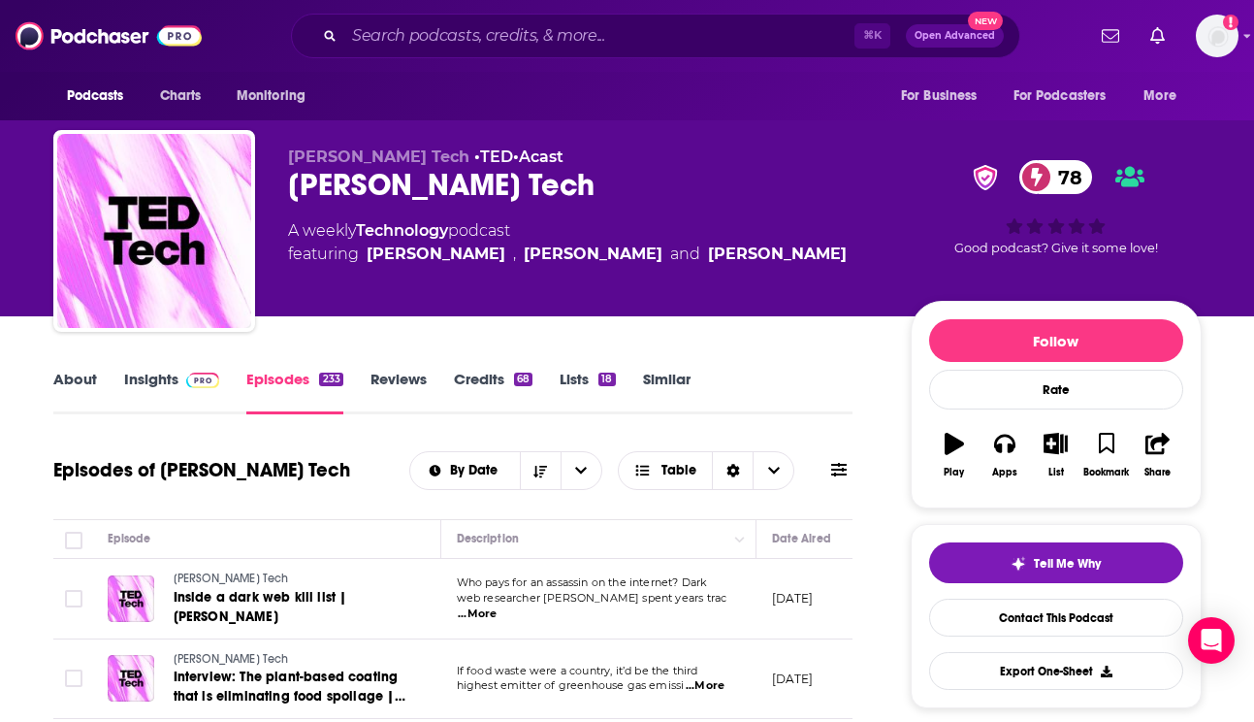
click at [131, 382] on link "Insights" at bounding box center [172, 392] width 96 height 45
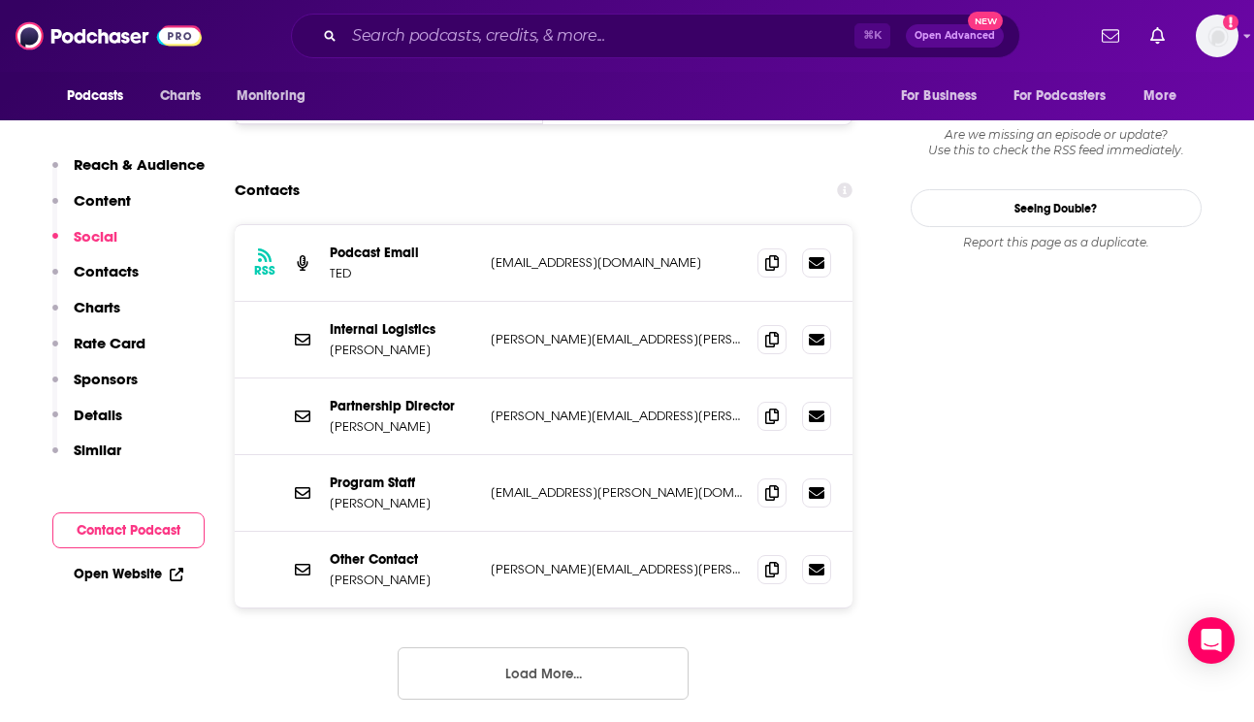
scroll to position [1995, 0]
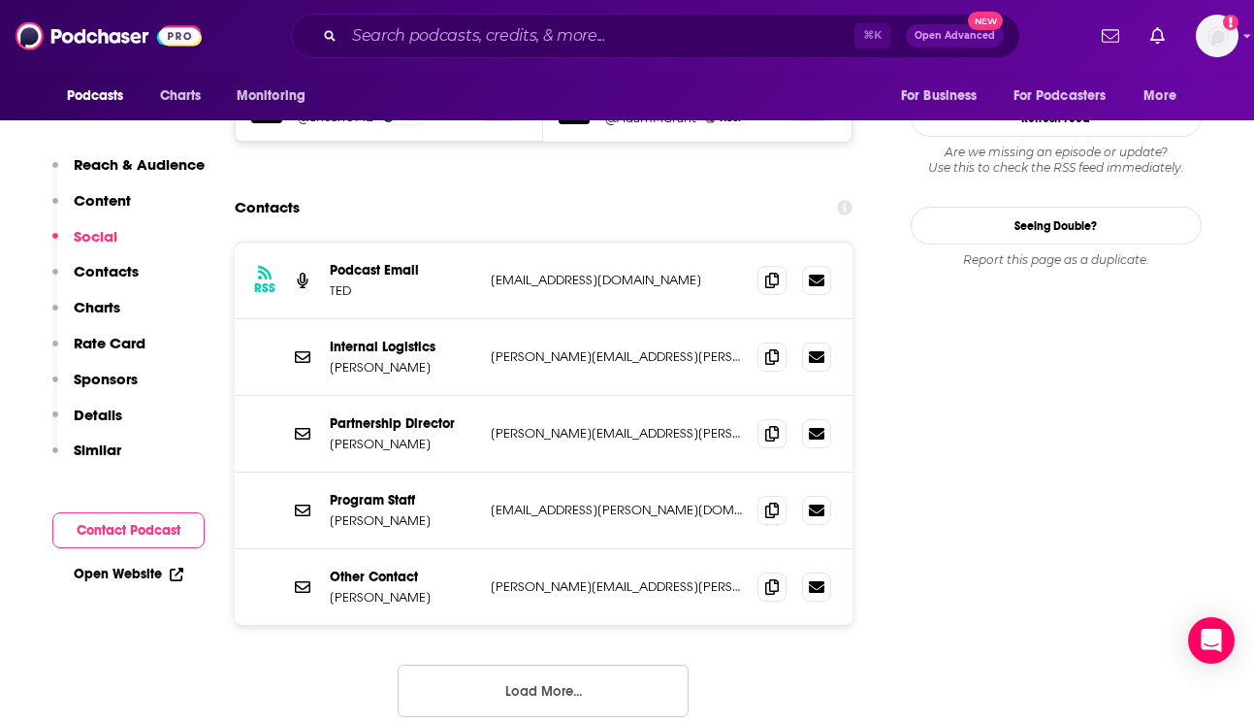
click at [545, 665] on button "Load More..." at bounding box center [543, 691] width 291 height 52
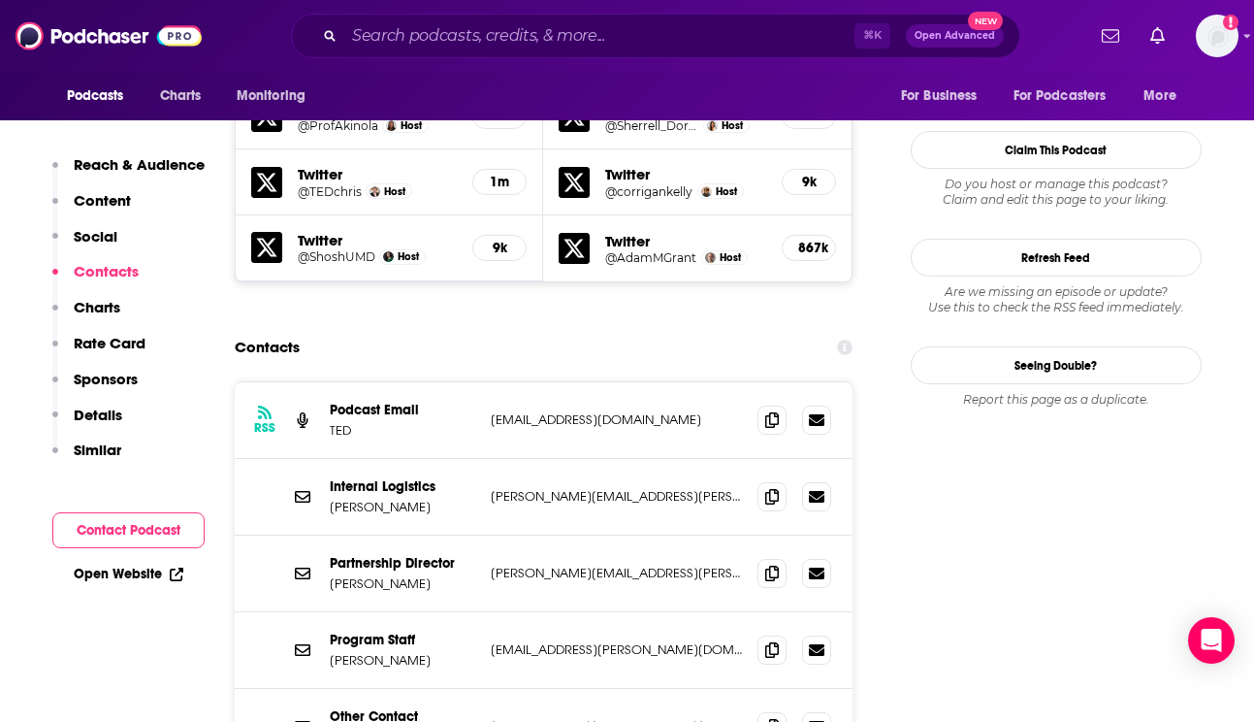
scroll to position [1858, 0]
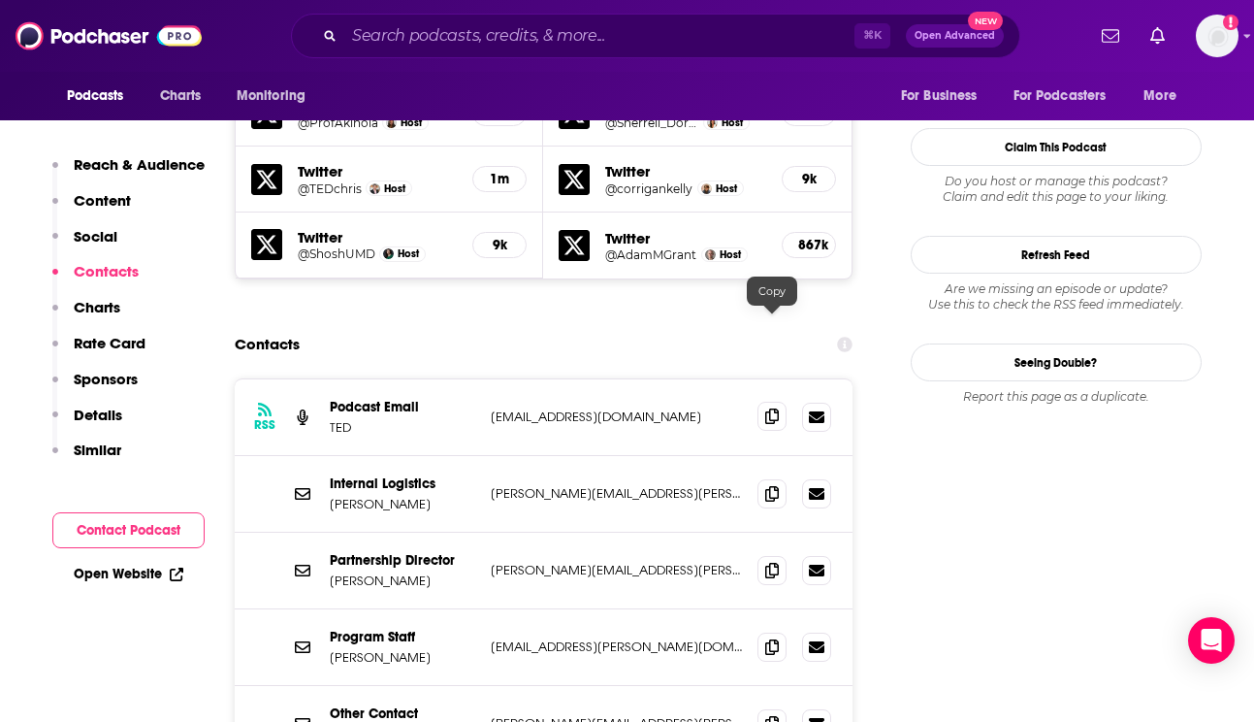
click at [765, 408] on icon at bounding box center [772, 416] width 14 height 16
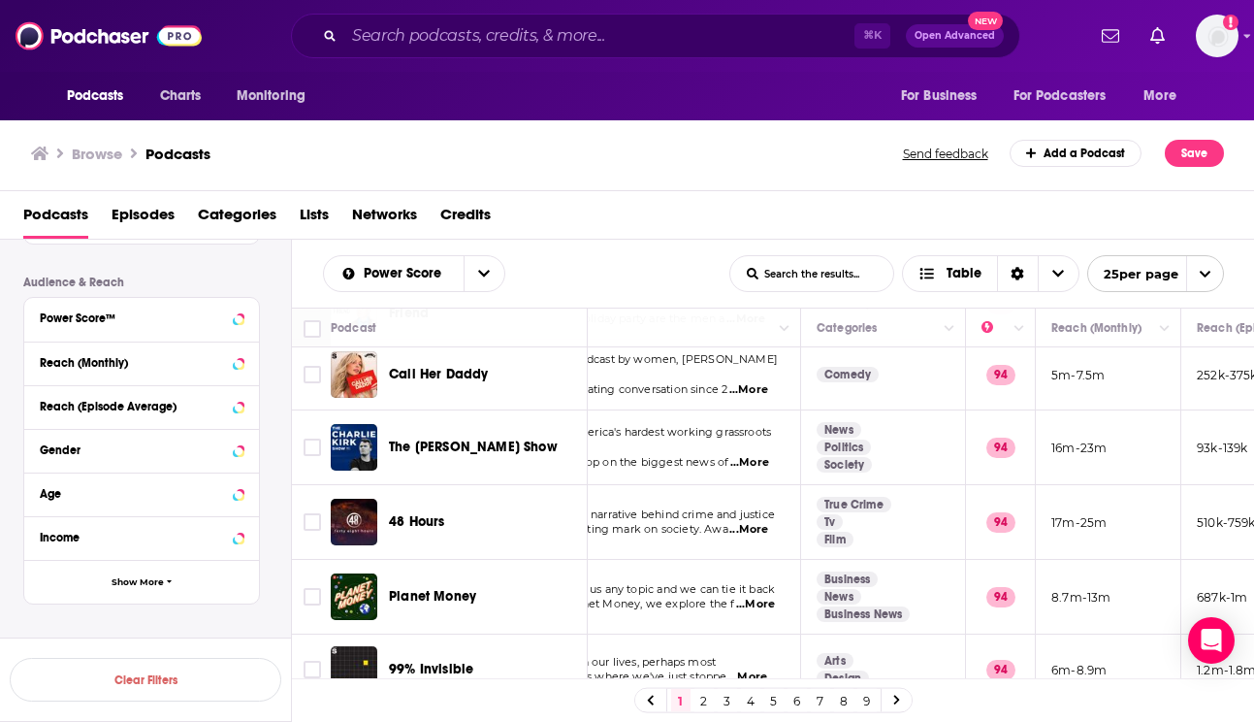
scroll to position [540, 0]
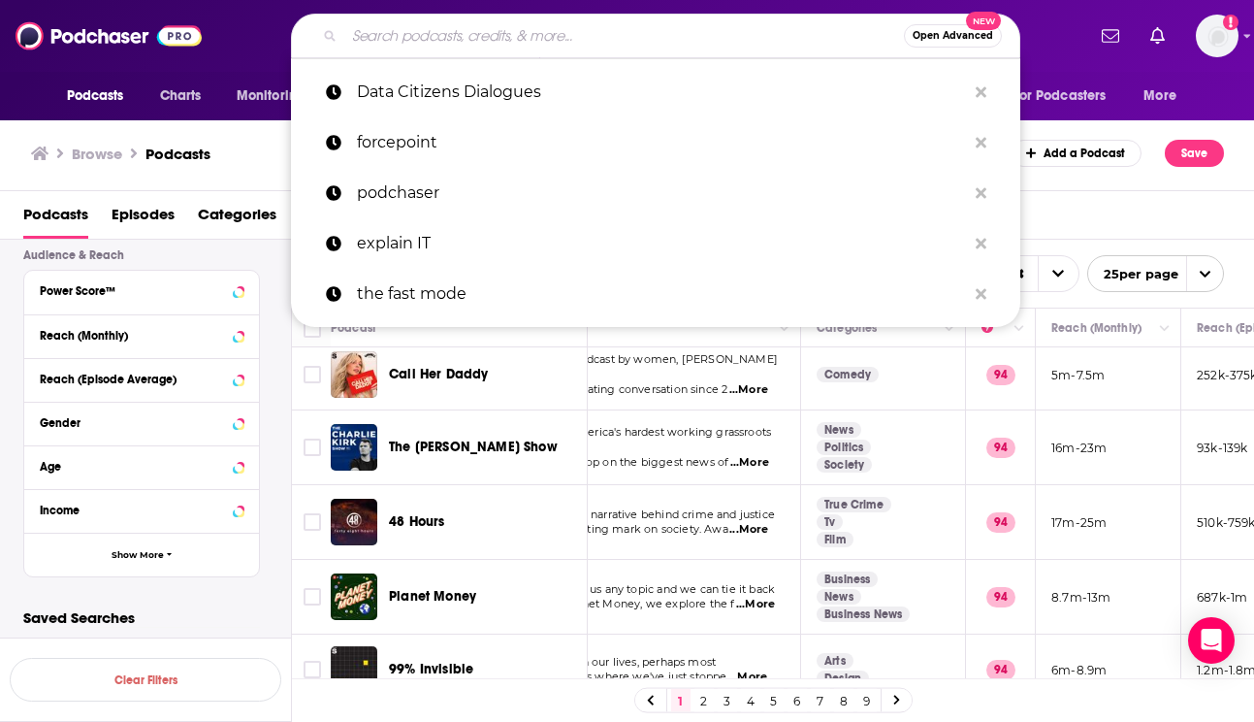
click at [407, 36] on input "Search podcasts, credits, & more..." at bounding box center [624, 35] width 560 height 31
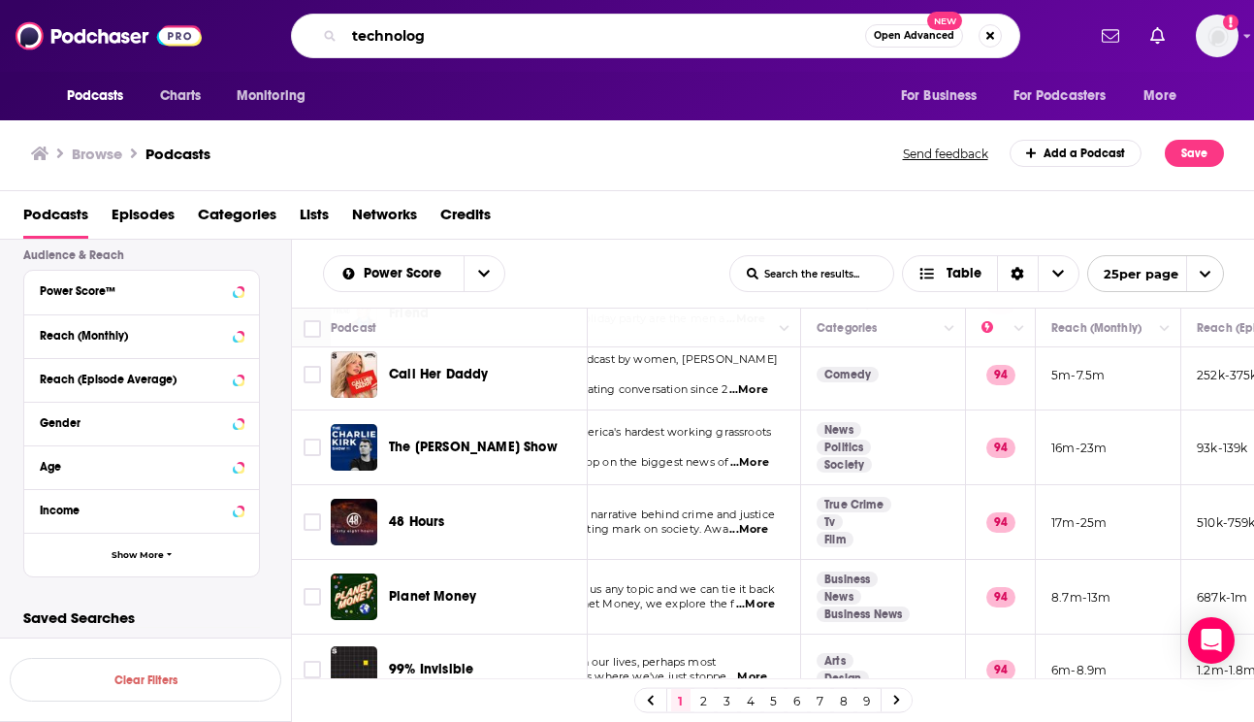
type input "technology"
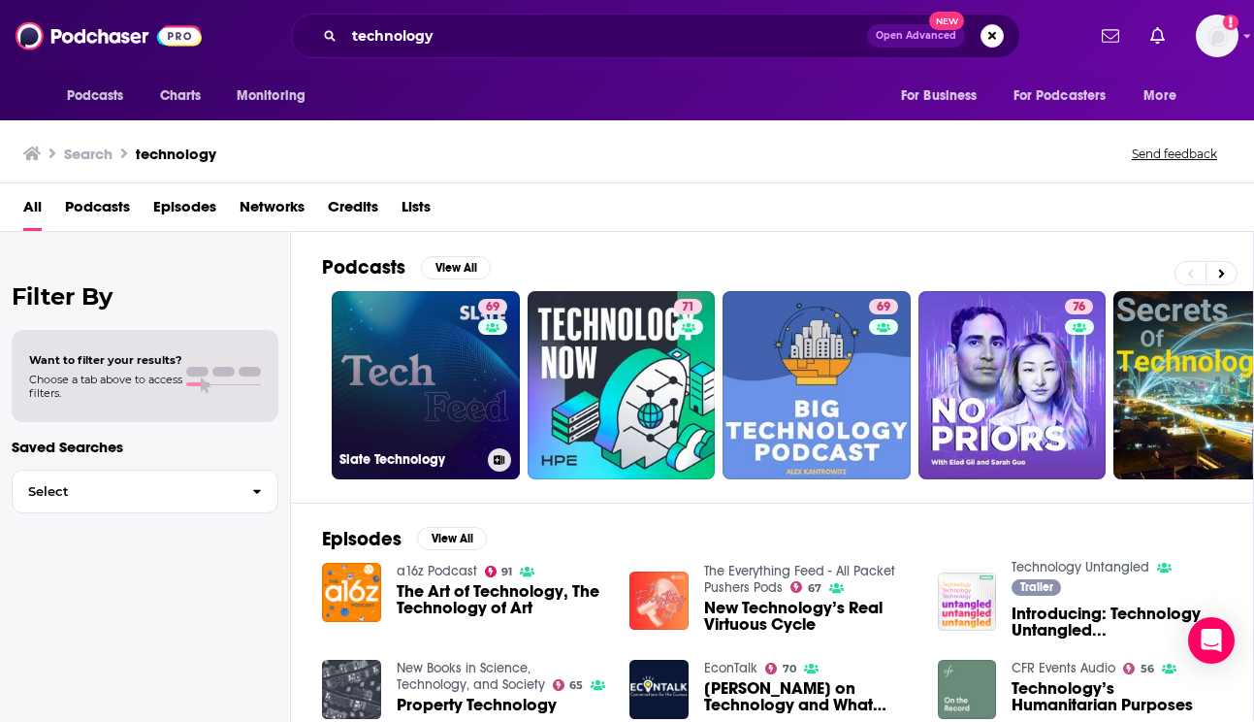
click at [416, 374] on link "69 Slate Technology" at bounding box center [426, 385] width 188 height 188
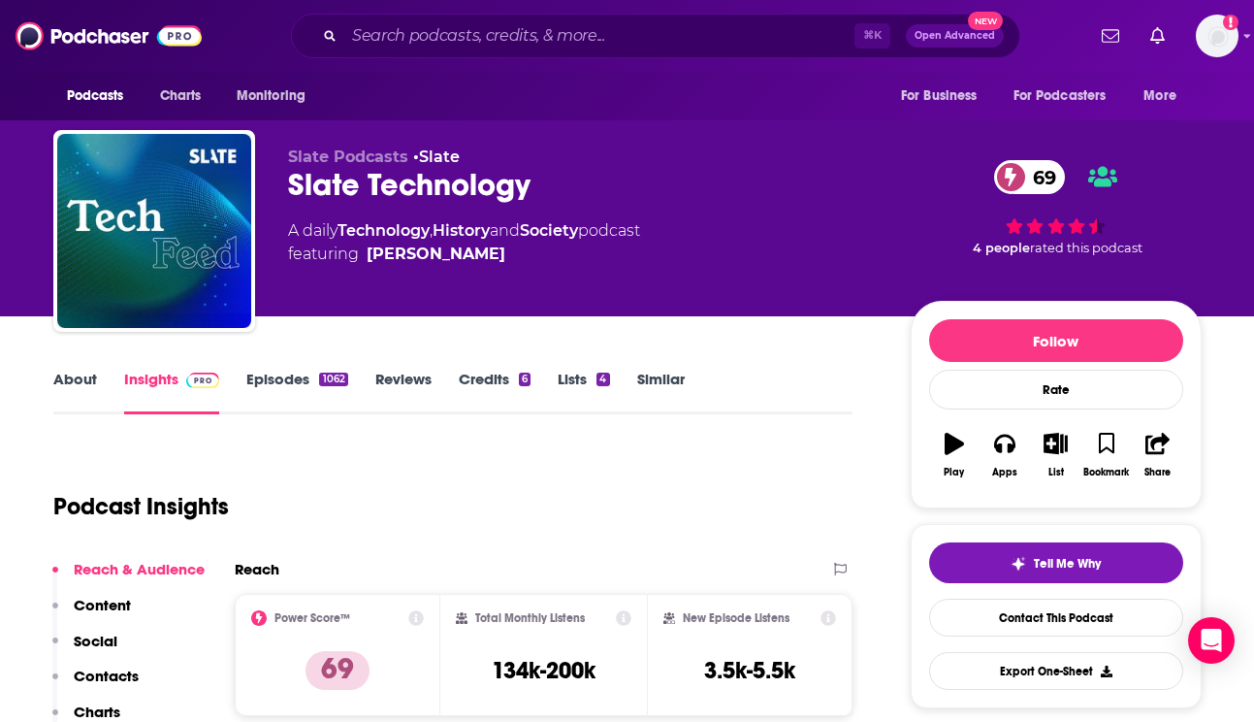
click at [269, 374] on link "Episodes 1062" at bounding box center [296, 392] width 101 height 45
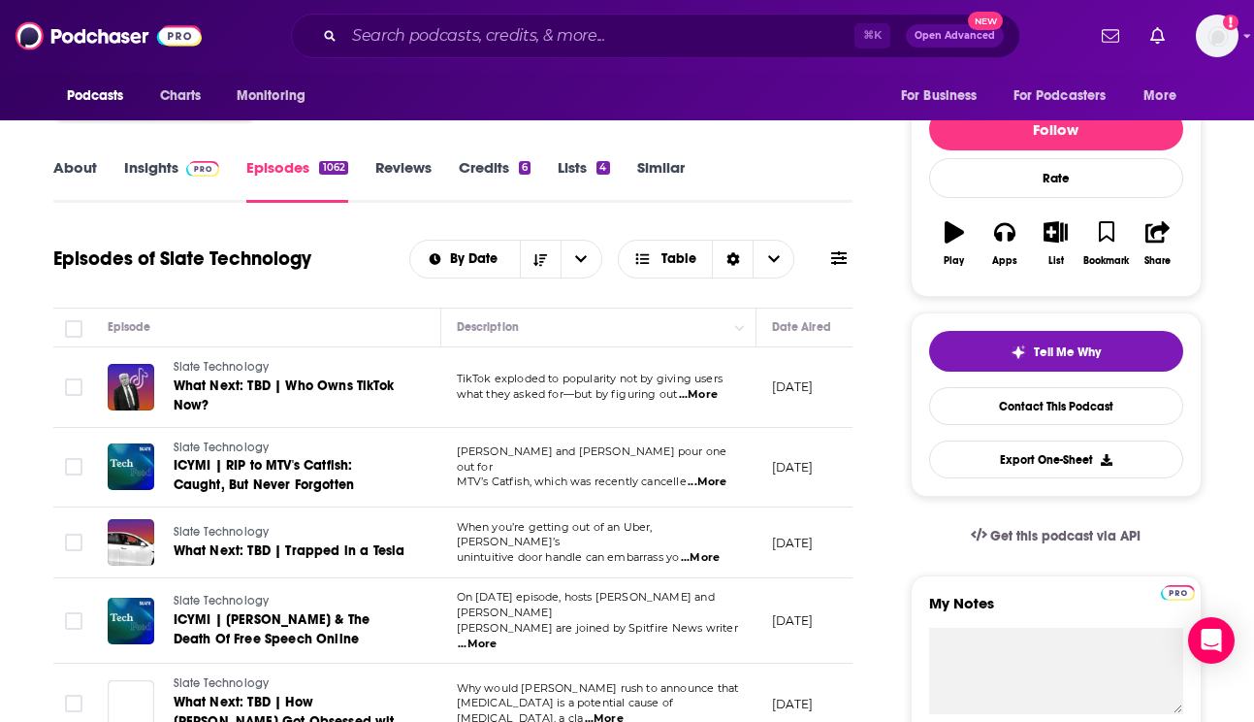
scroll to position [222, 0]
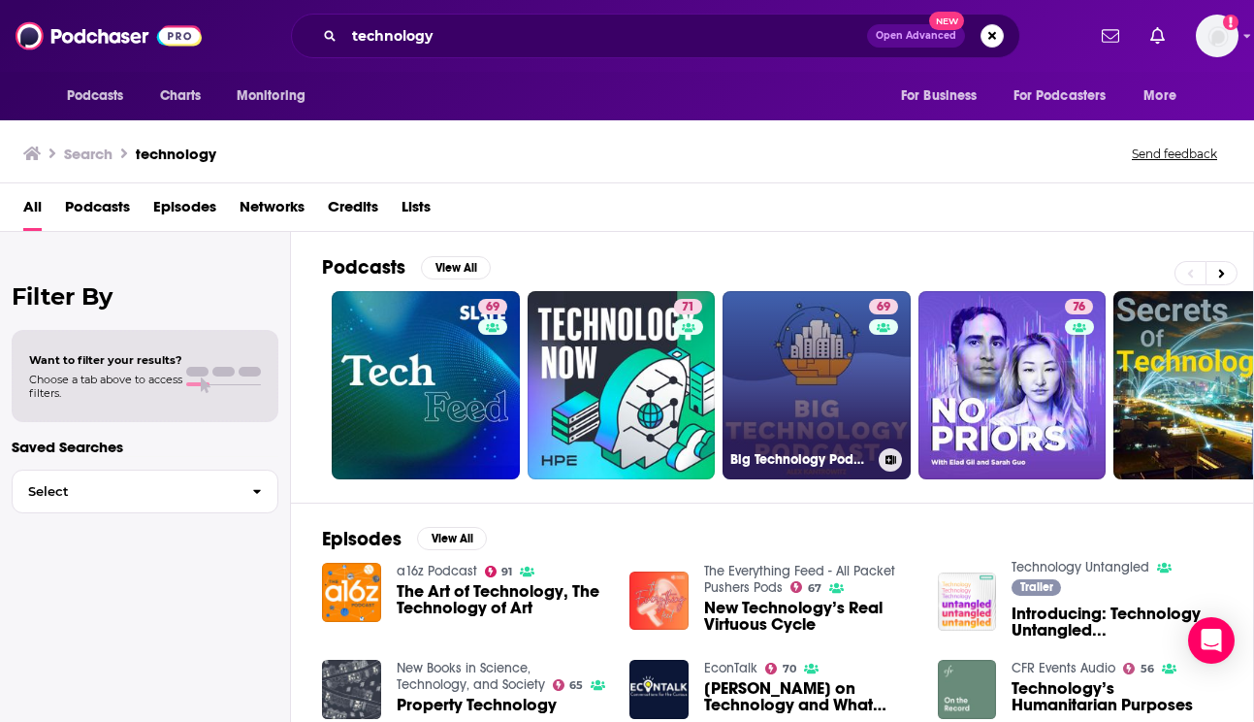
click at [813, 376] on link "69 Big Technology Podcast" at bounding box center [817, 385] width 188 height 188
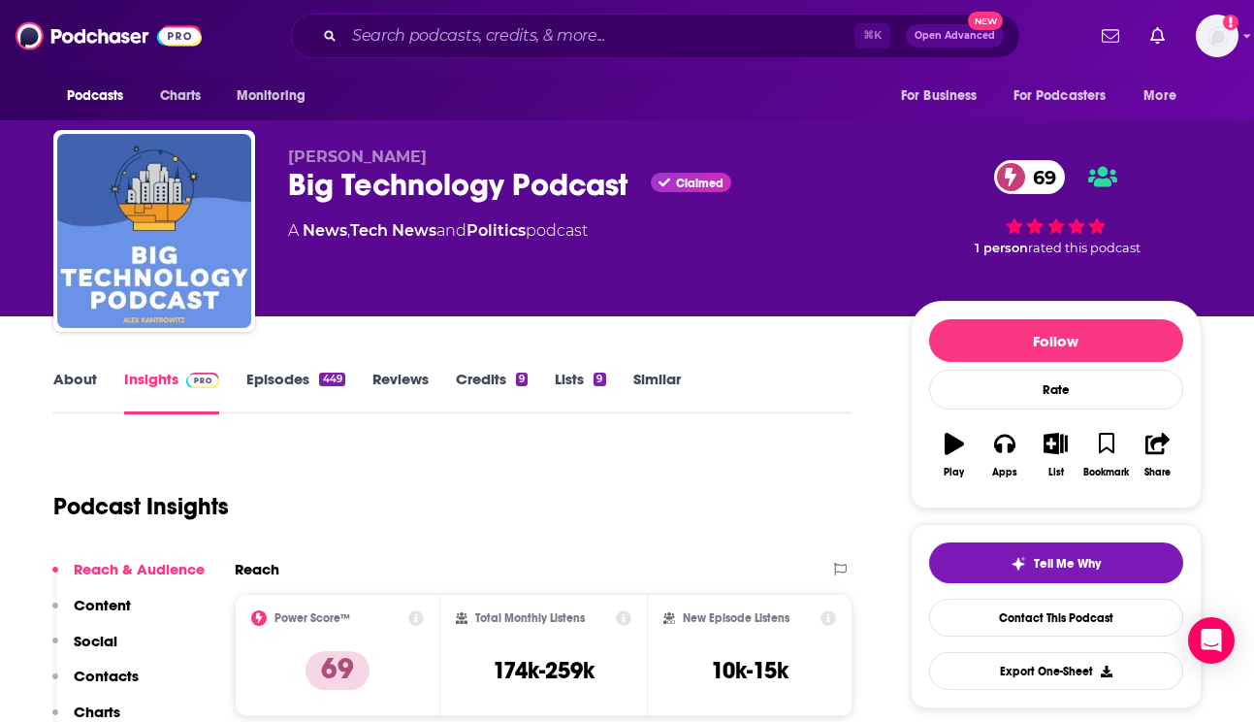
click at [268, 379] on link "Episodes 449" at bounding box center [295, 392] width 98 height 45
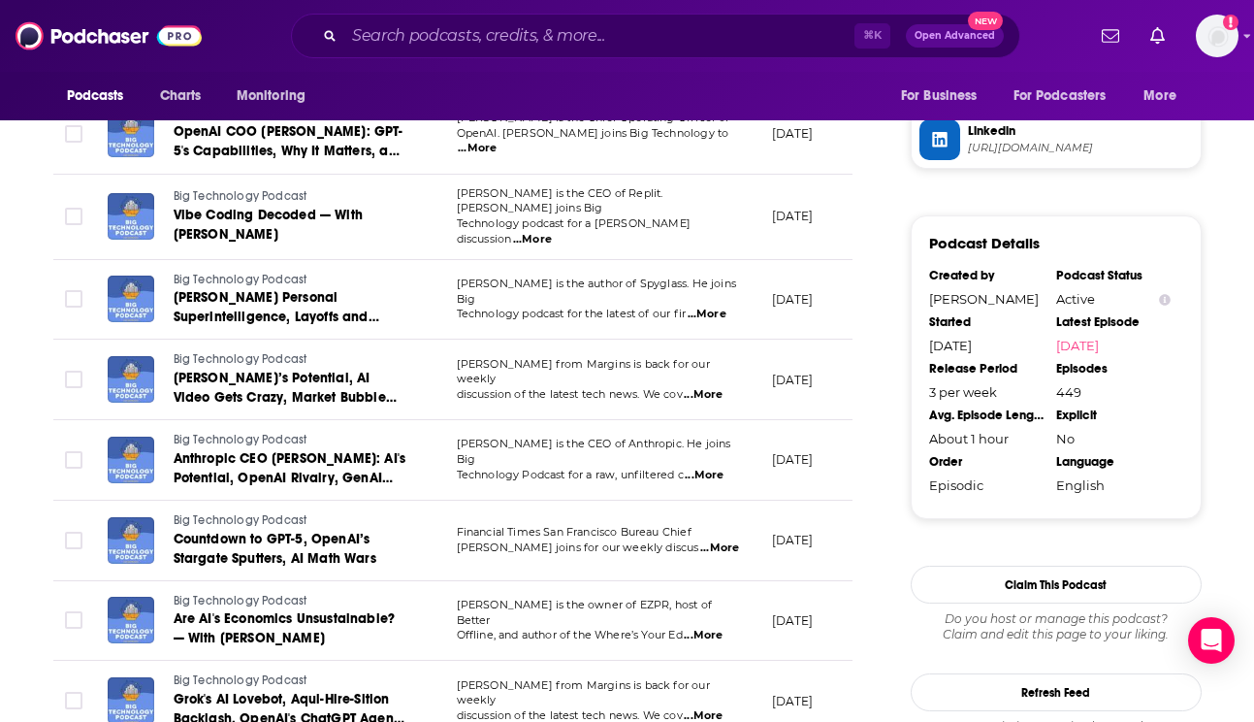
scroll to position [2192, 0]
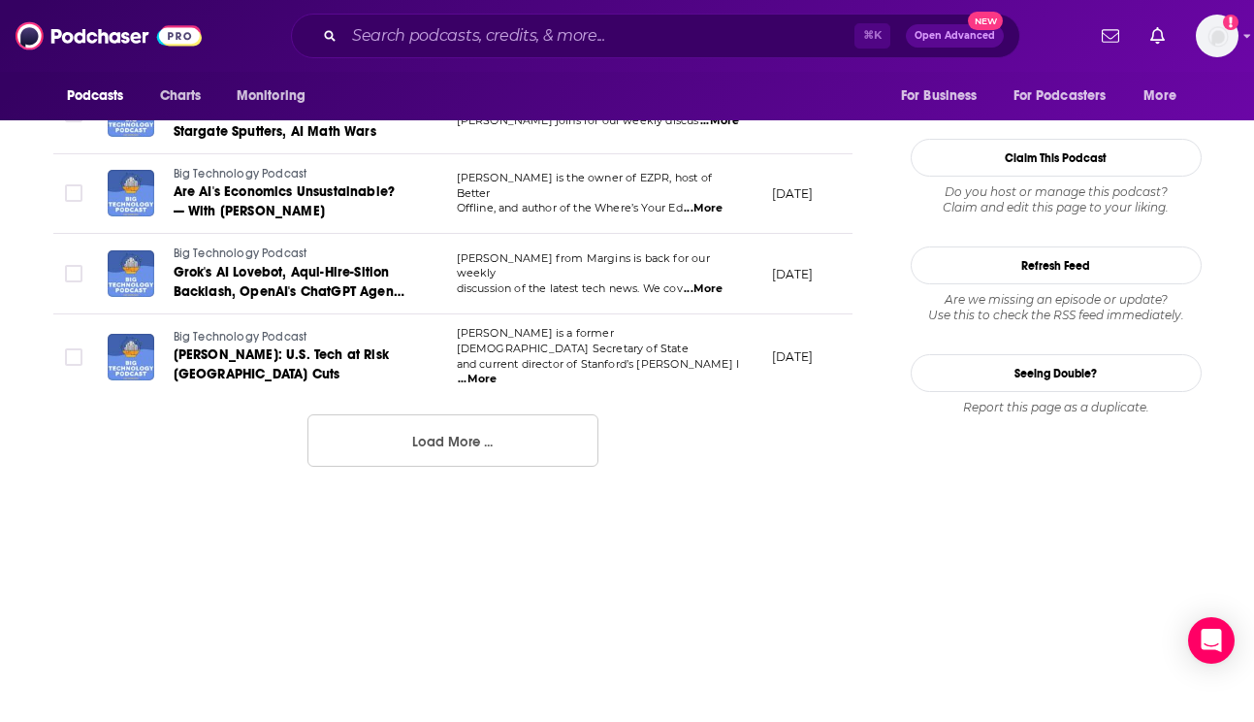
click at [420, 414] on button "Load More ..." at bounding box center [453, 440] width 291 height 52
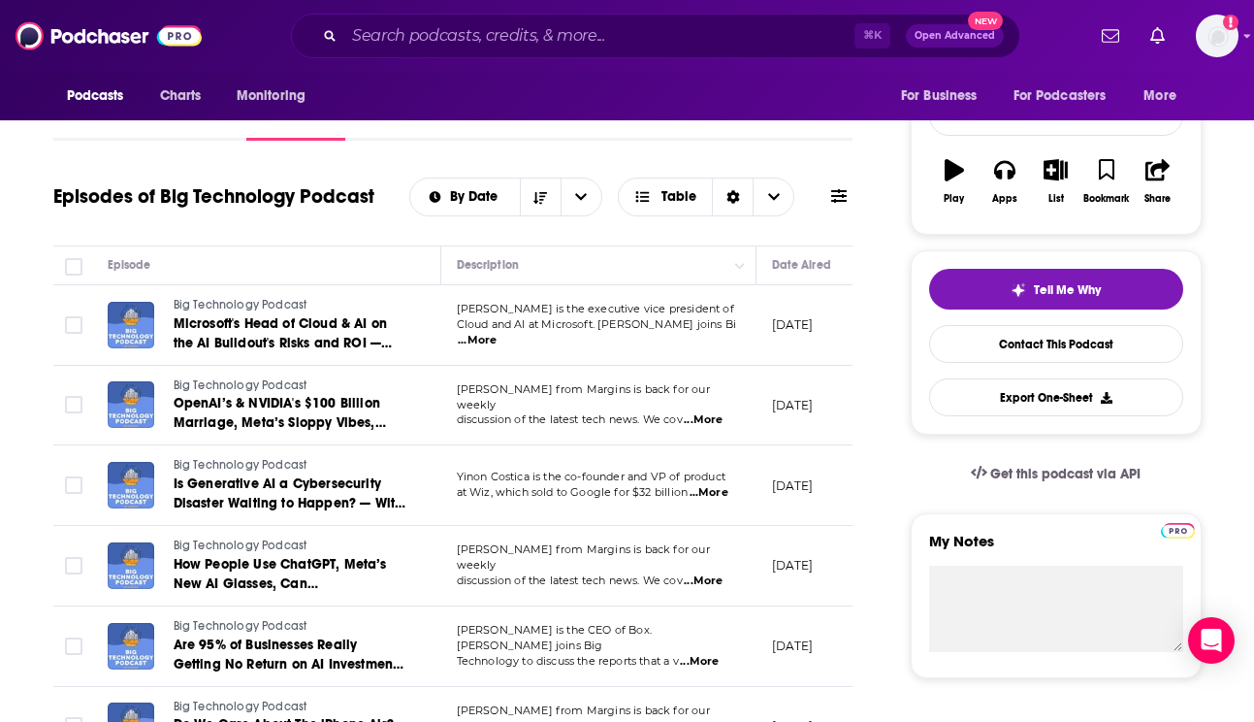
scroll to position [0, 0]
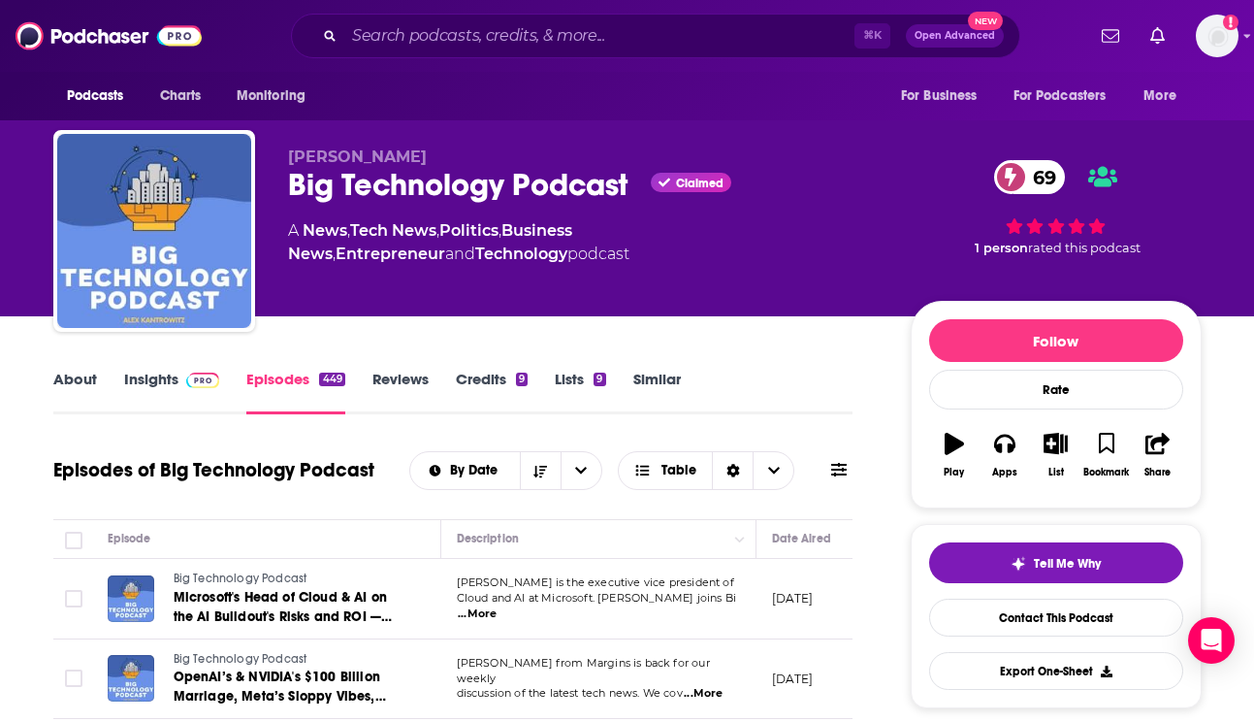
click at [172, 381] on link "Insights" at bounding box center [172, 392] width 96 height 45
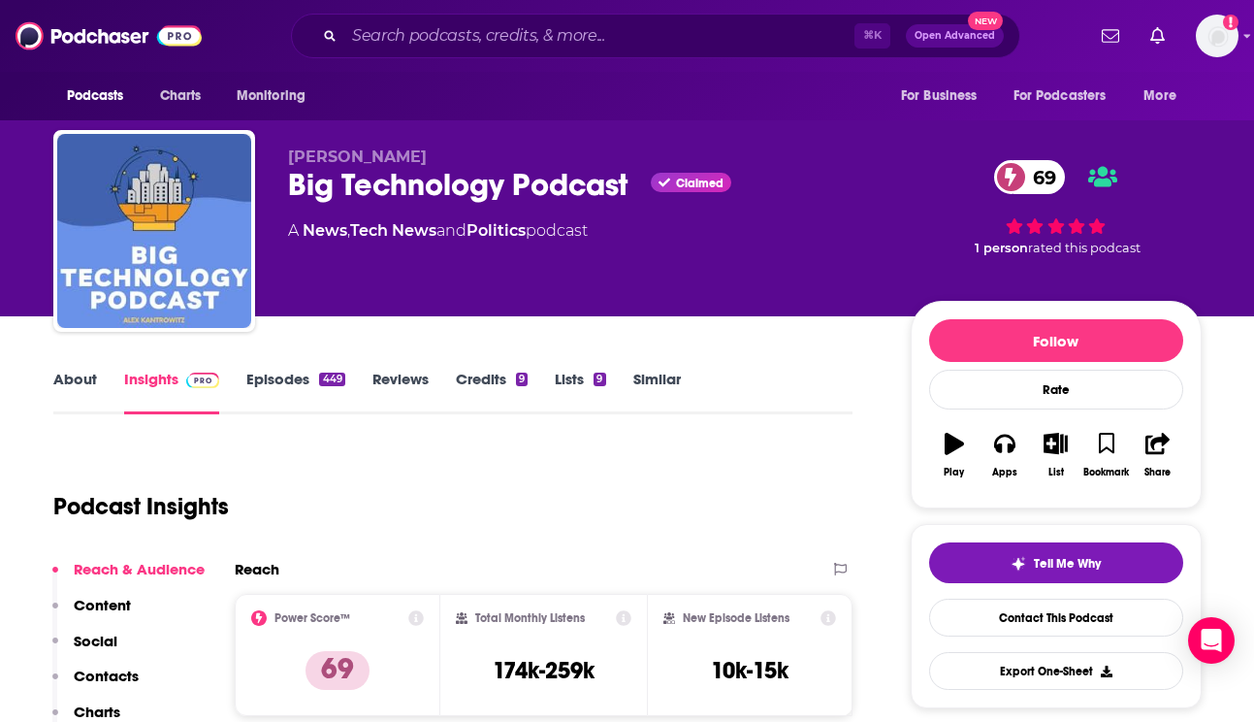
drag, startPoint x: 432, startPoint y: 147, endPoint x: 277, endPoint y: 152, distance: 154.3
click at [277, 152] on div "Alex Kantrowitz Big Technology Podcast Claimed 69 A News , Tech News and Politi…" at bounding box center [627, 235] width 1149 height 210
copy span "Alex Kantrowitz"
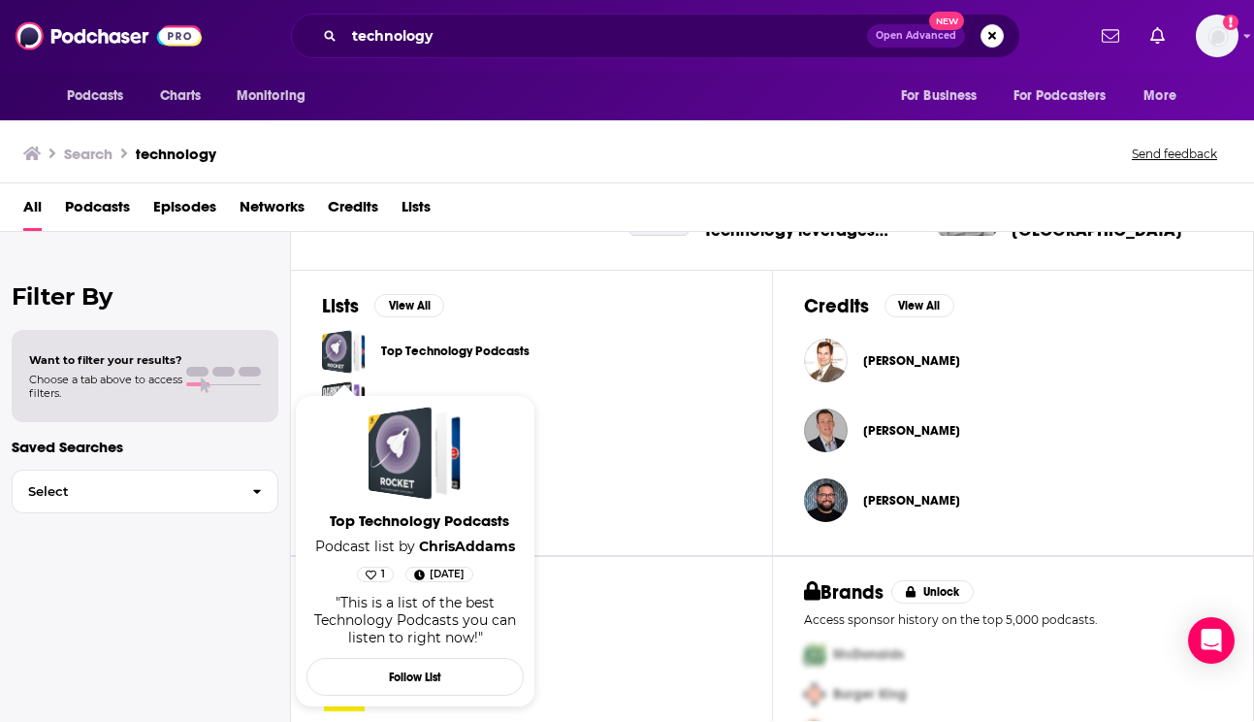
scroll to position [656, 0]
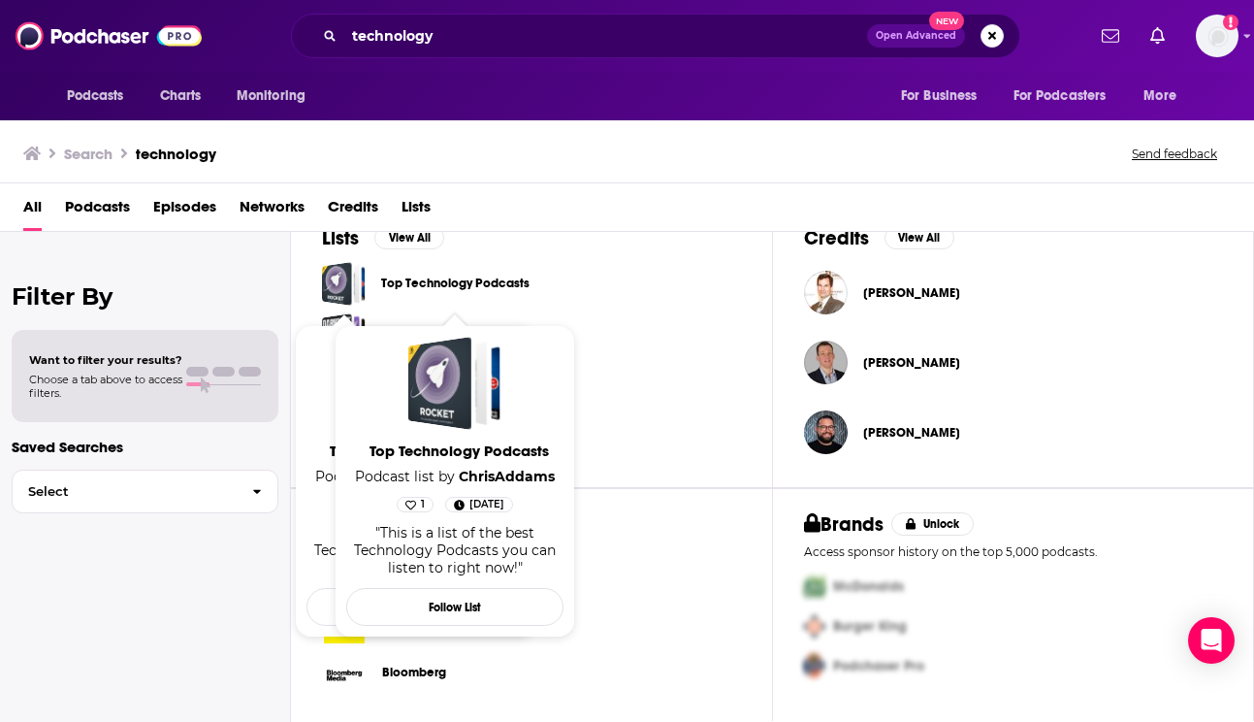
click at [466, 282] on link "Top Technology Podcasts" at bounding box center [455, 283] width 148 height 21
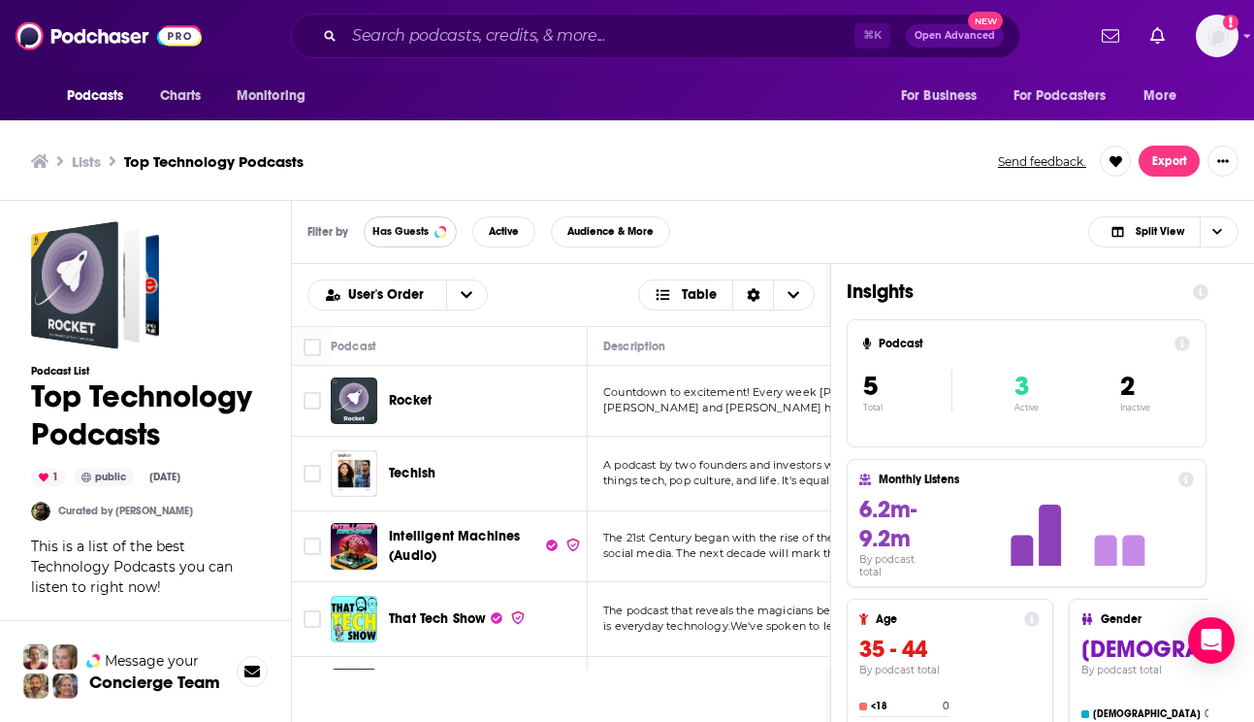
click at [433, 236] on button "Has Guests" at bounding box center [410, 231] width 93 height 31
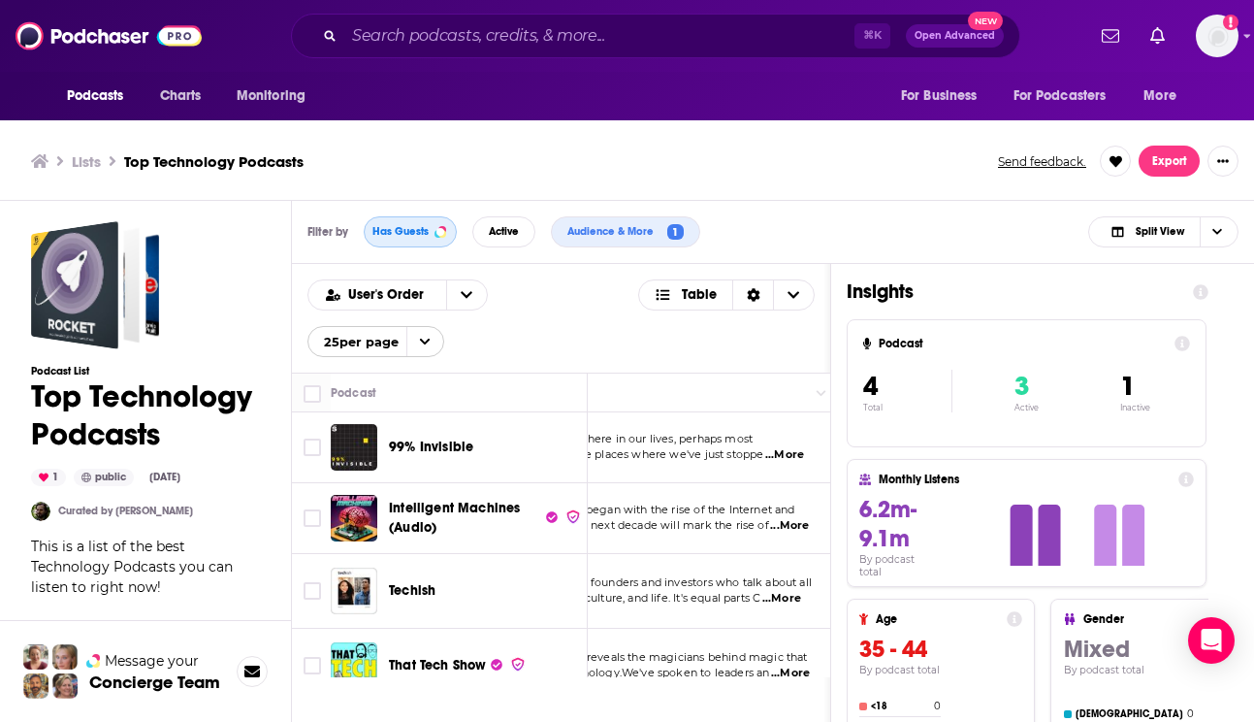
scroll to position [0, 113]
click at [778, 447] on span "...More" at bounding box center [781, 455] width 39 height 16
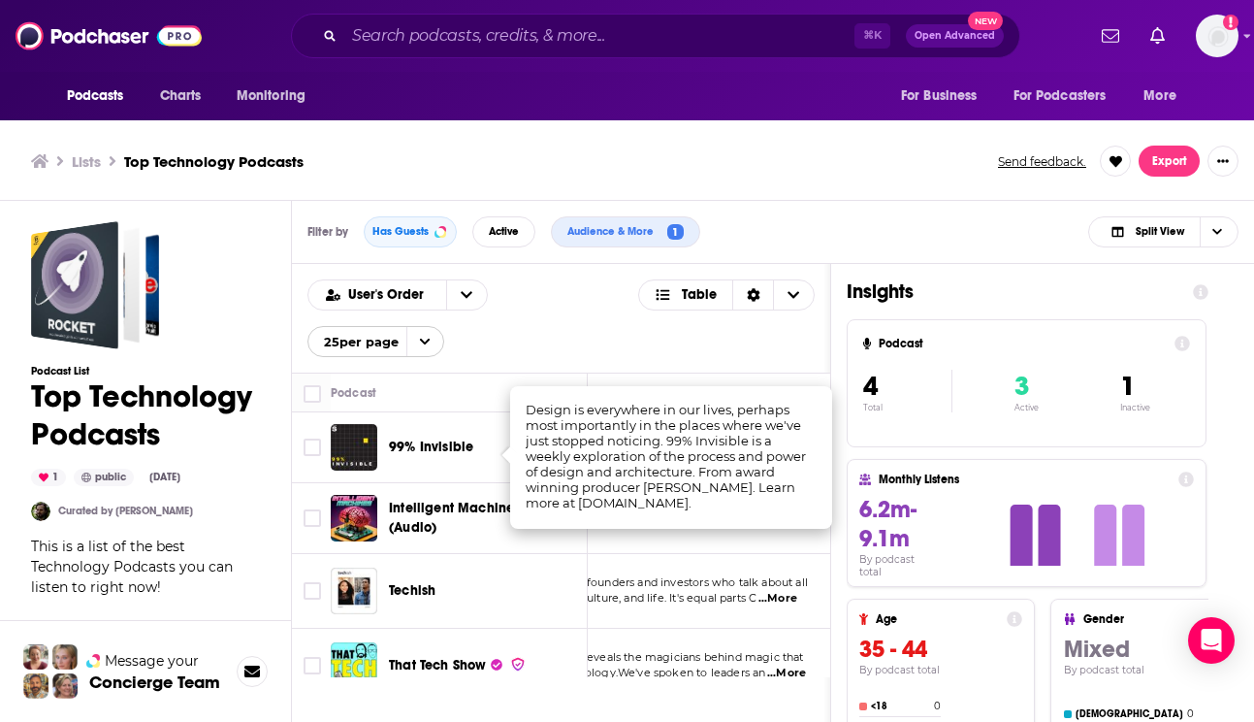
click at [702, 599] on span "things tech, pop culture, and life. It's equal parts C" at bounding box center [624, 598] width 266 height 14
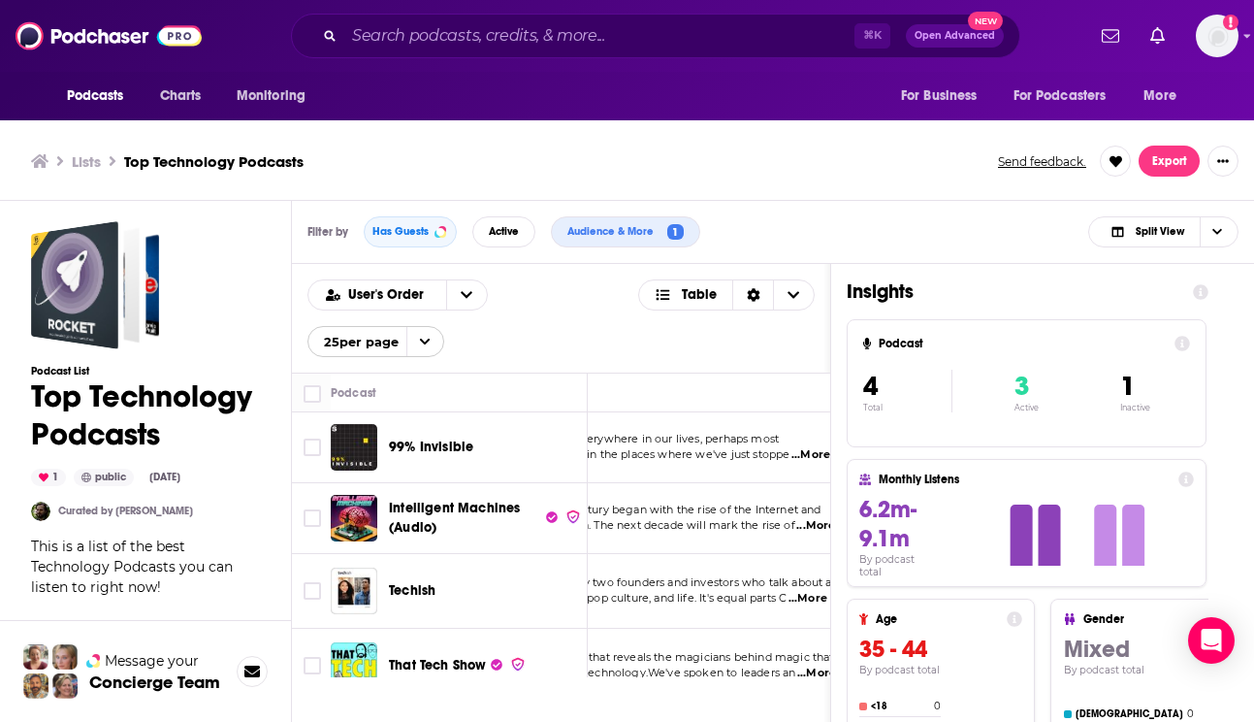
scroll to position [0, 83]
click at [812, 597] on span "...More" at bounding box center [807, 599] width 39 height 16
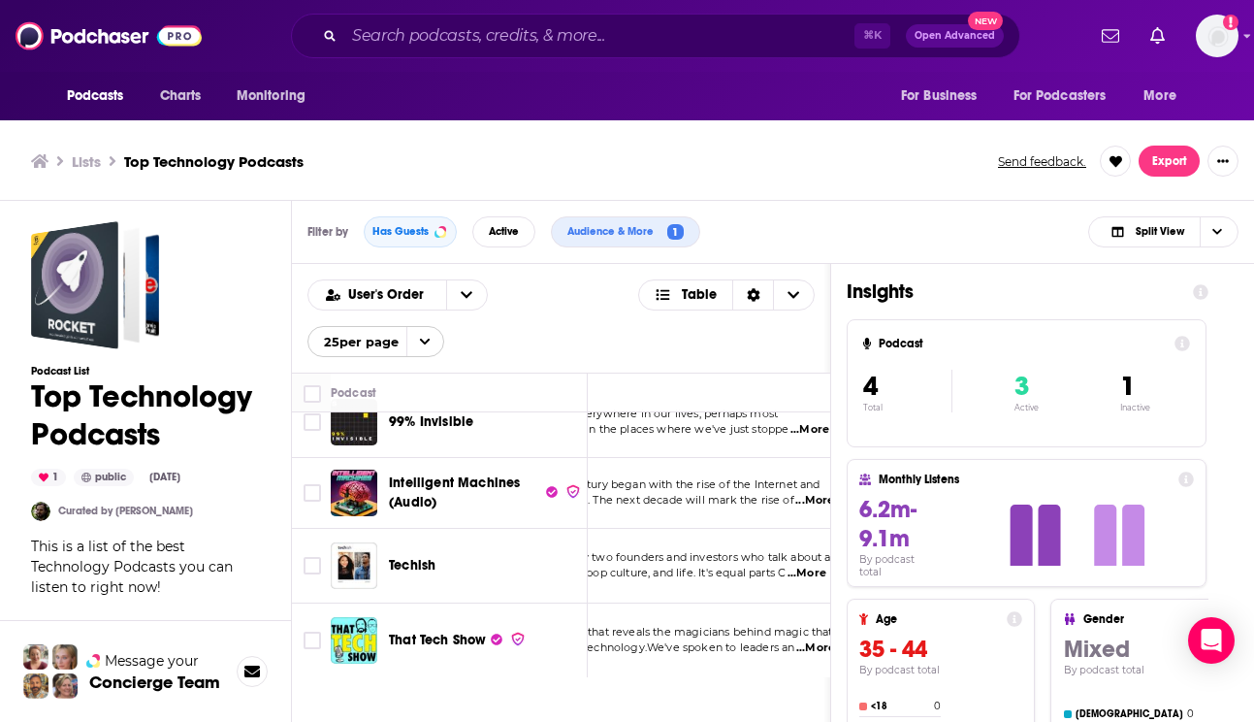
click at [817, 651] on span "...More" at bounding box center [816, 648] width 39 height 16
click at [578, 327] on div "User's Order Table 25 per page" at bounding box center [561, 318] width 507 height 78
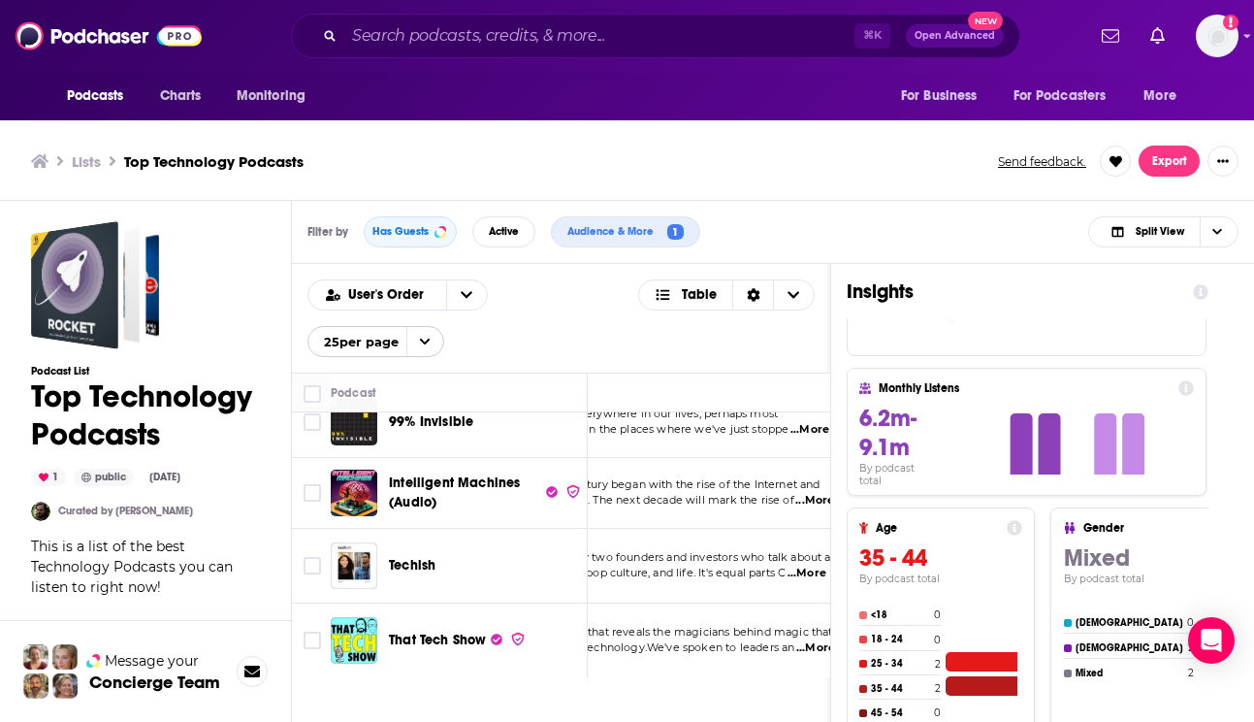
scroll to position [0, 0]
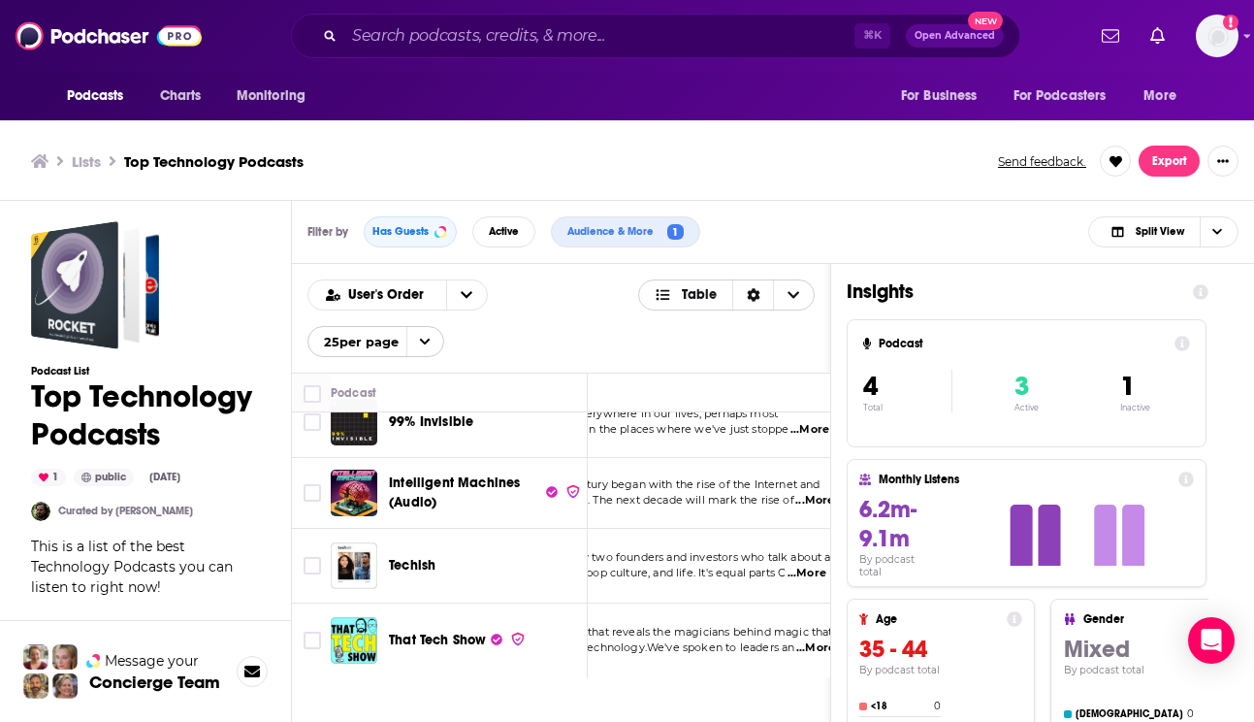
click at [675, 300] on span "Choose View" at bounding box center [667, 295] width 25 height 14
click at [749, 298] on icon "Sort Direction" at bounding box center [753, 295] width 13 height 14
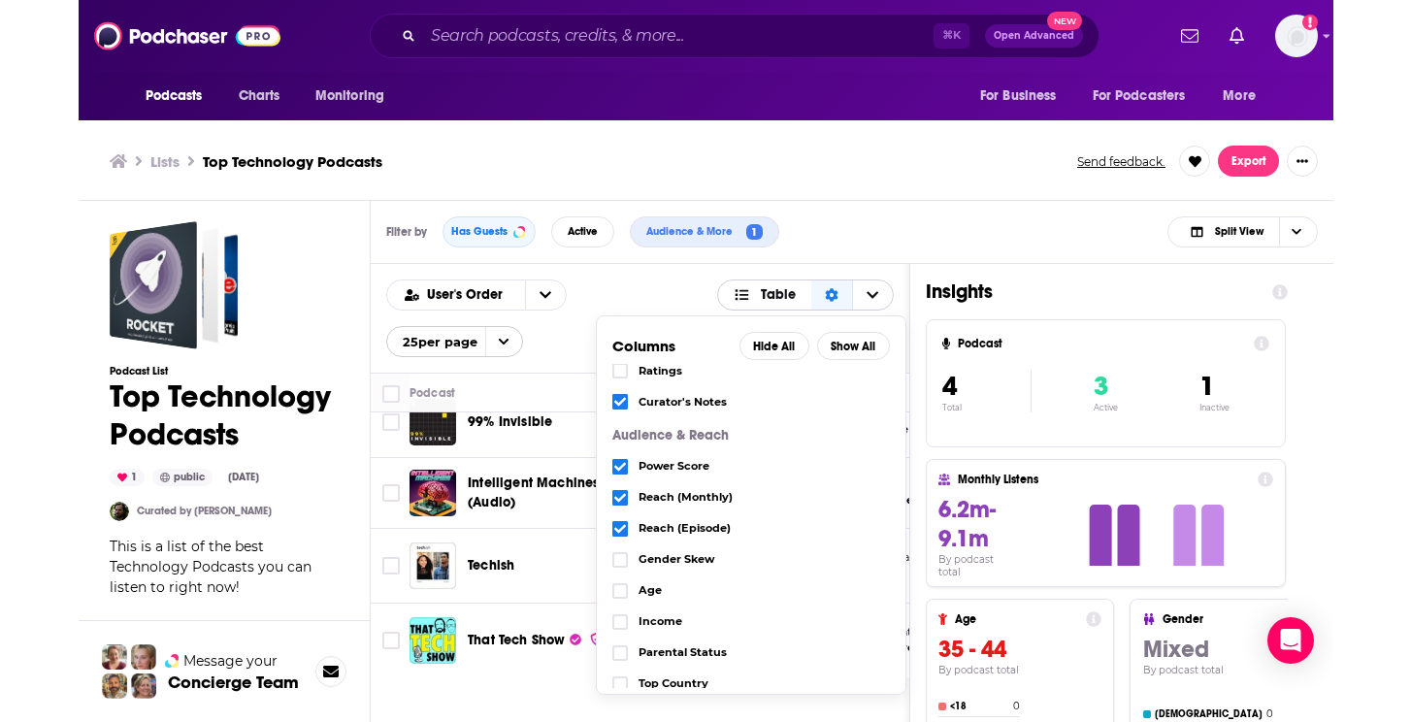
scroll to position [344, 0]
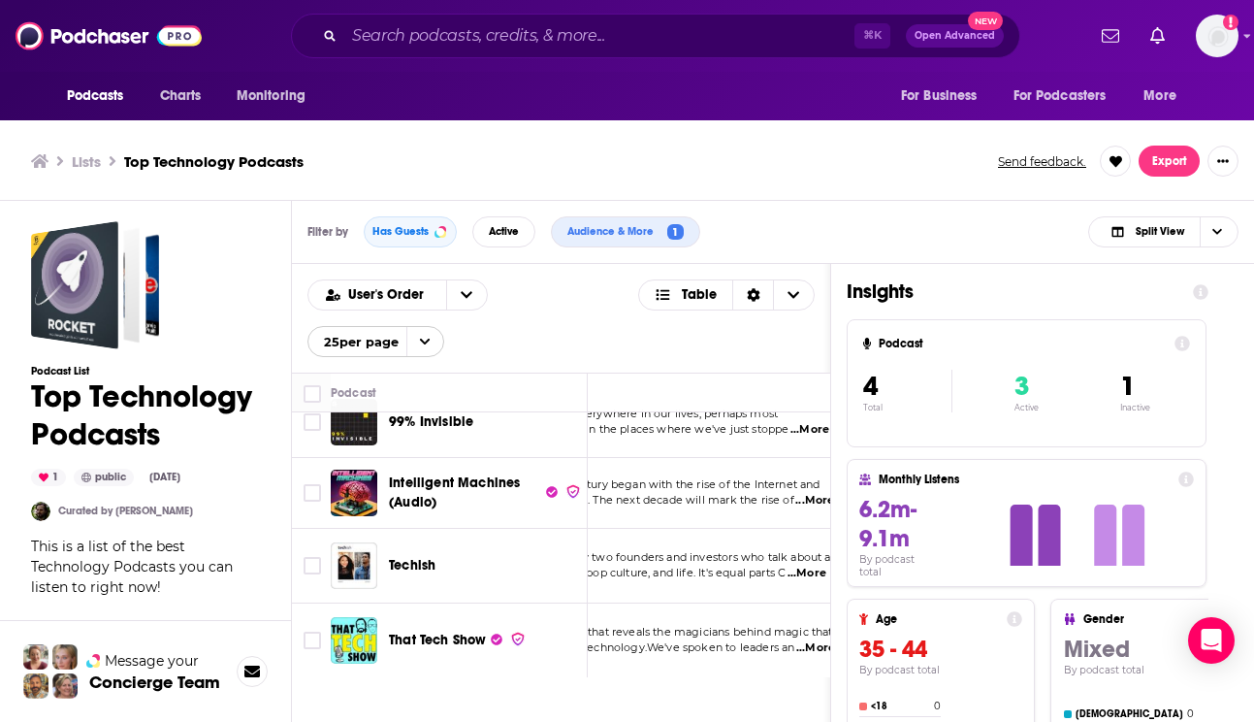
click at [504, 322] on div "User's Order Table 25 per page" at bounding box center [561, 318] width 507 height 78
click at [453, 298] on button "open menu" at bounding box center [466, 294] width 41 height 29
click at [469, 408] on th "Podcast" at bounding box center [459, 393] width 257 height 39
click at [374, 288] on span "User's Order" at bounding box center [389, 295] width 82 height 14
click at [410, 387] on span "Power Score" at bounding box center [409, 391] width 125 height 11
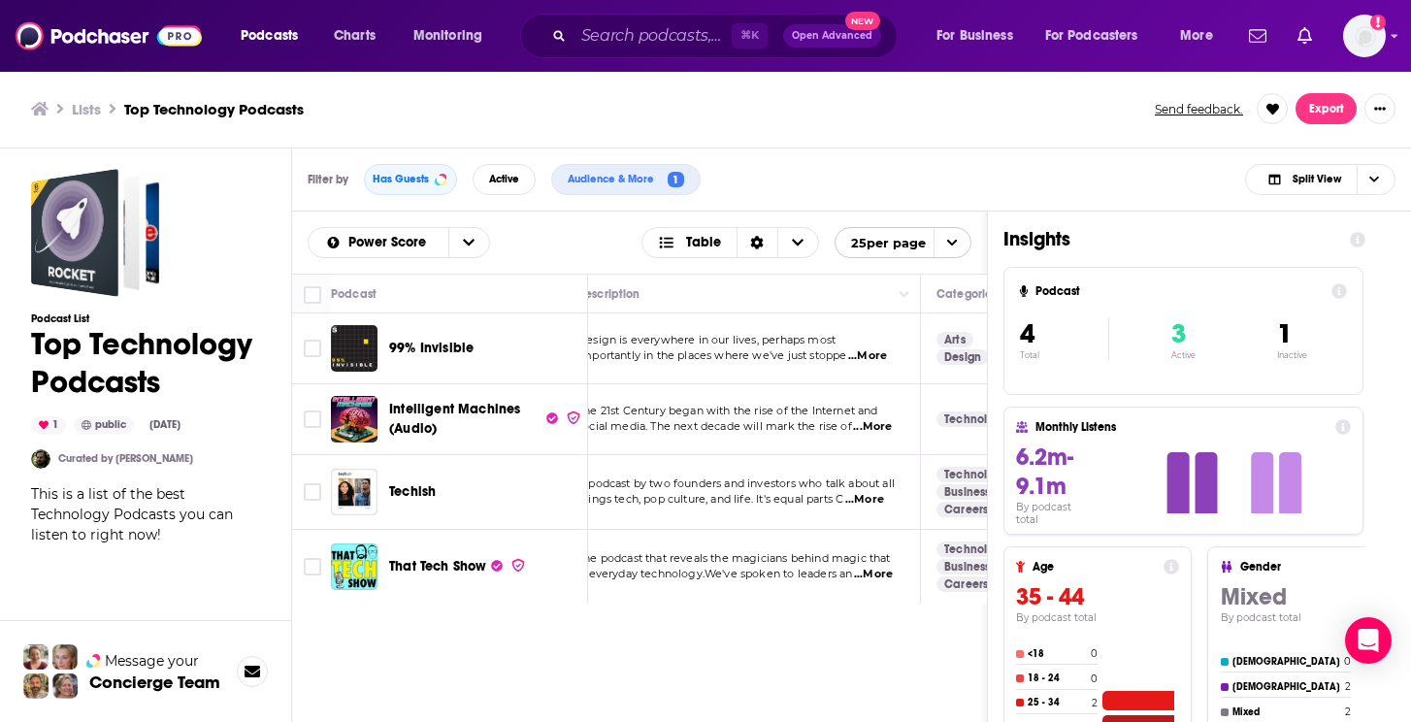
scroll to position [0, 0]
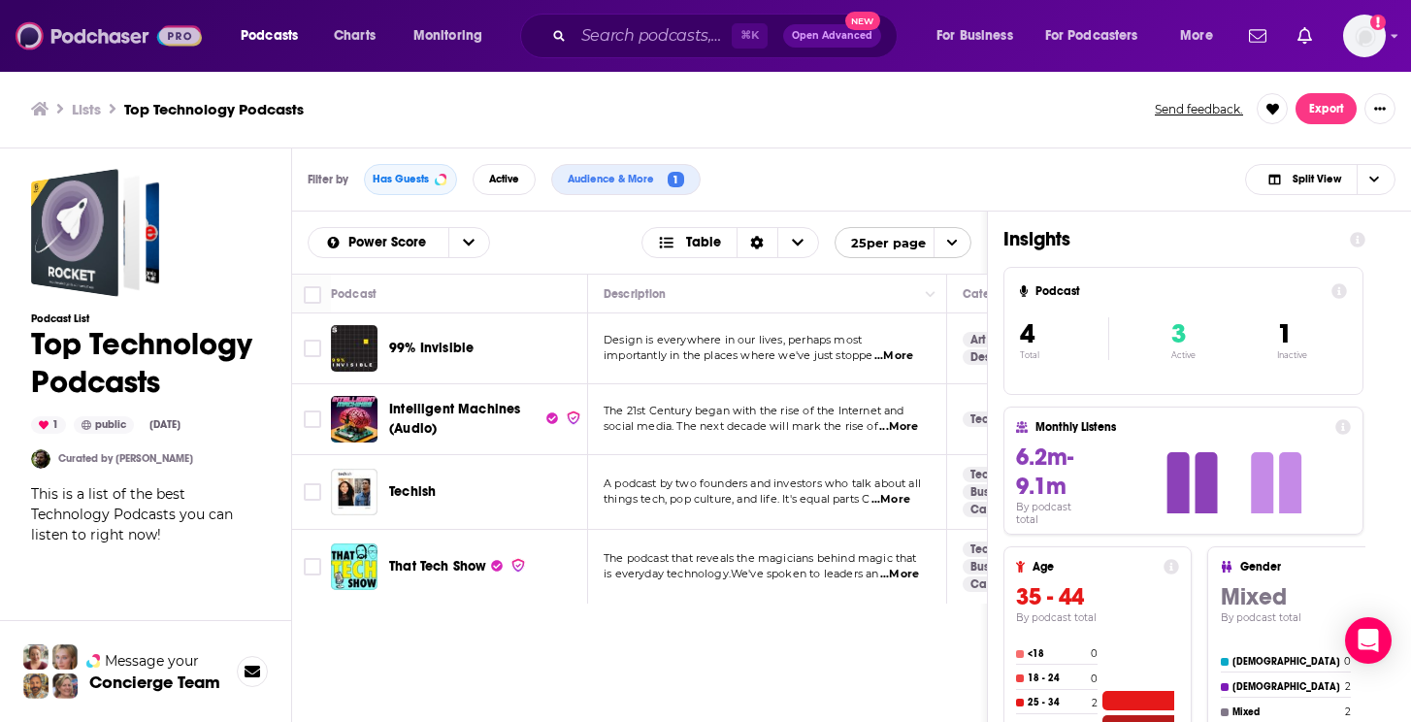
click at [82, 39] on img at bounding box center [109, 35] width 186 height 37
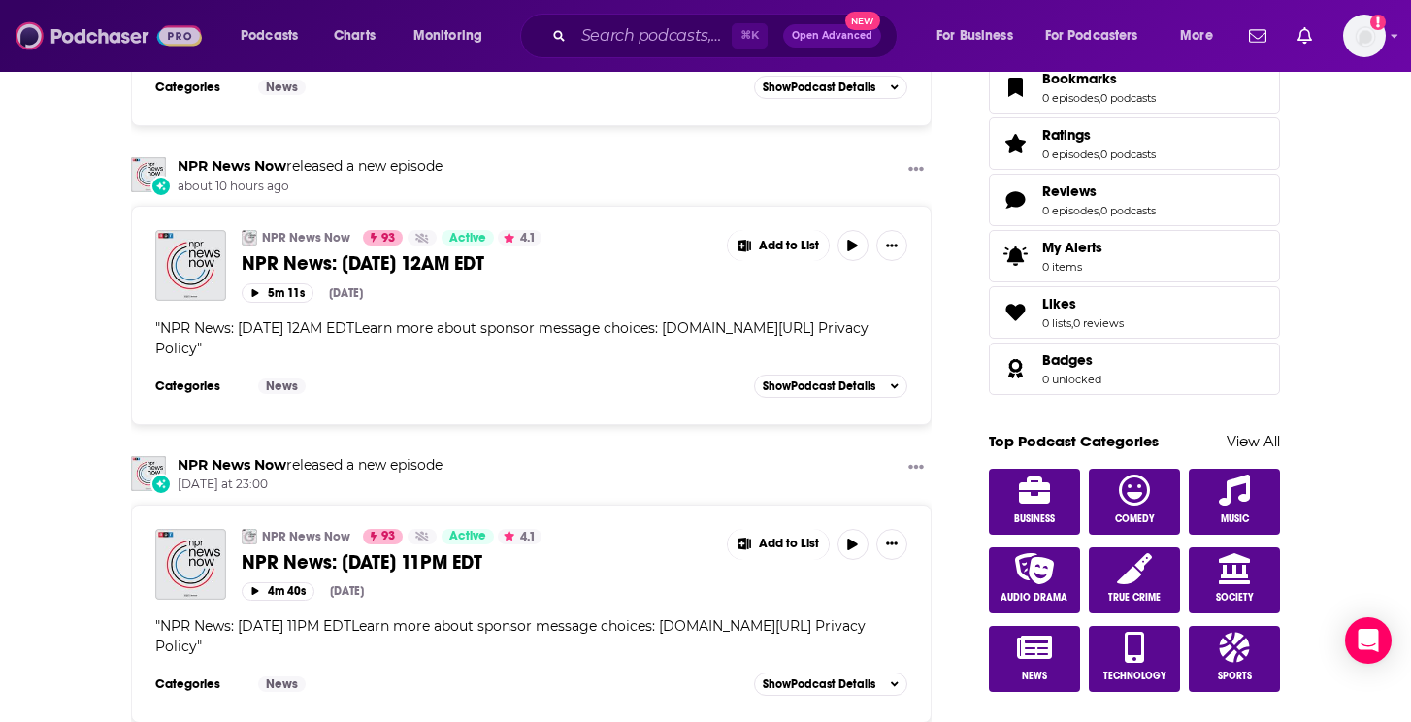
scroll to position [692, 0]
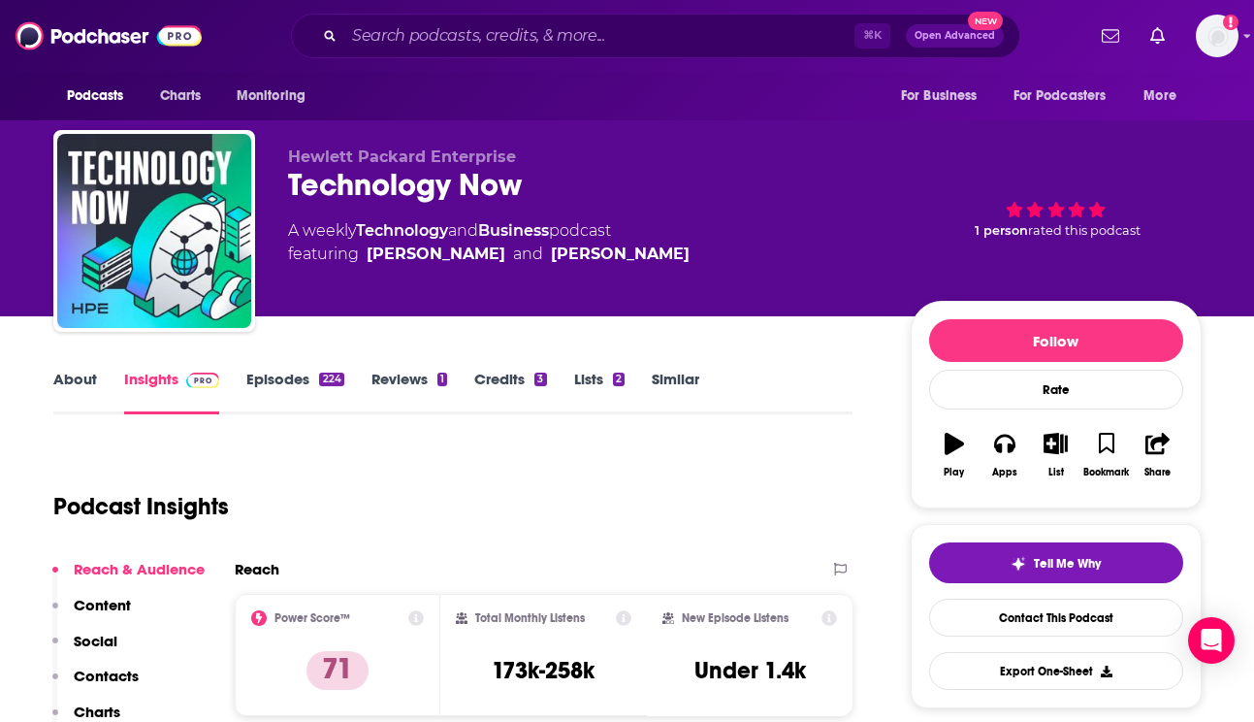
click at [308, 394] on link "Episodes 224" at bounding box center [294, 392] width 97 height 45
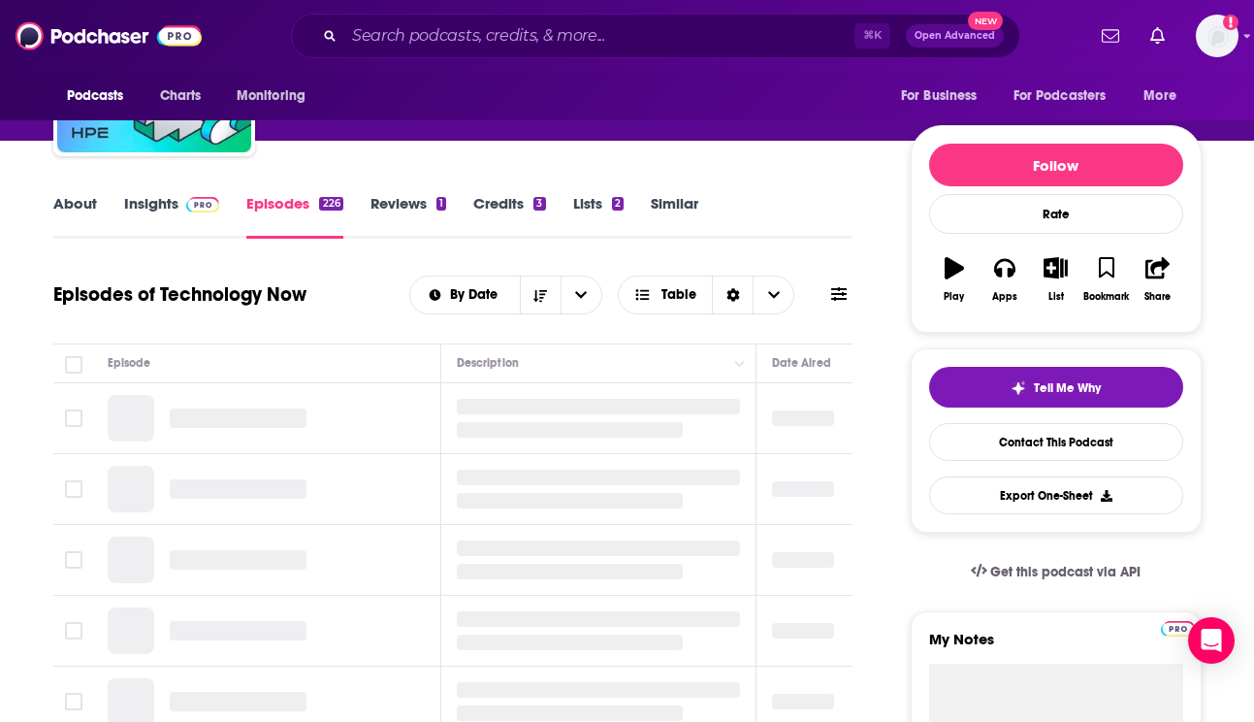
scroll to position [184, 0]
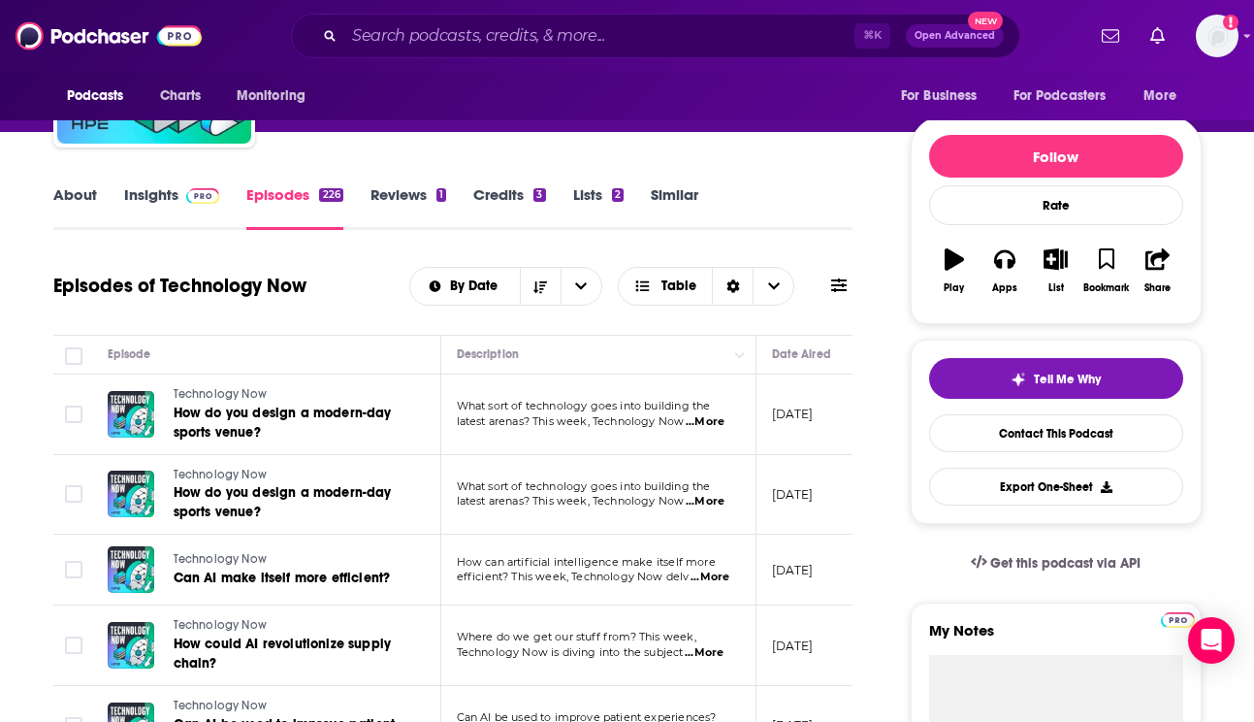
click at [712, 423] on span "...More" at bounding box center [705, 422] width 39 height 16
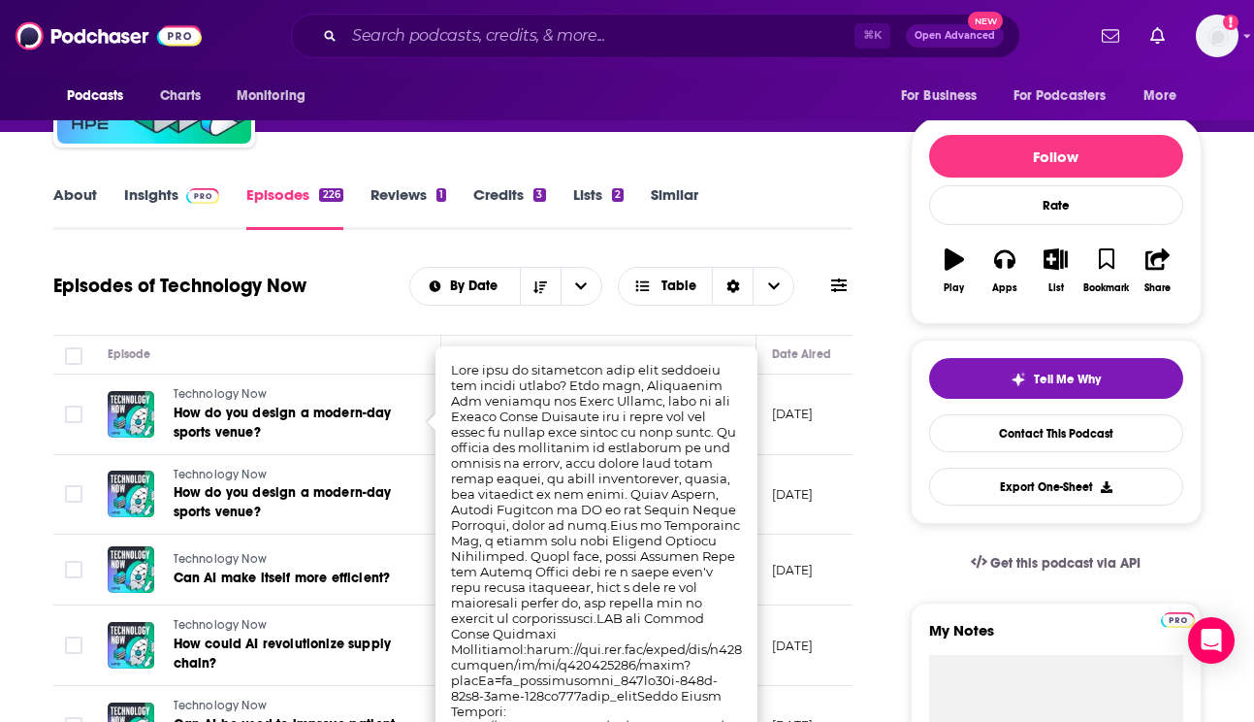
click at [287, 303] on div "Episodes of Technology Now By Date Table" at bounding box center [453, 286] width 800 height 50
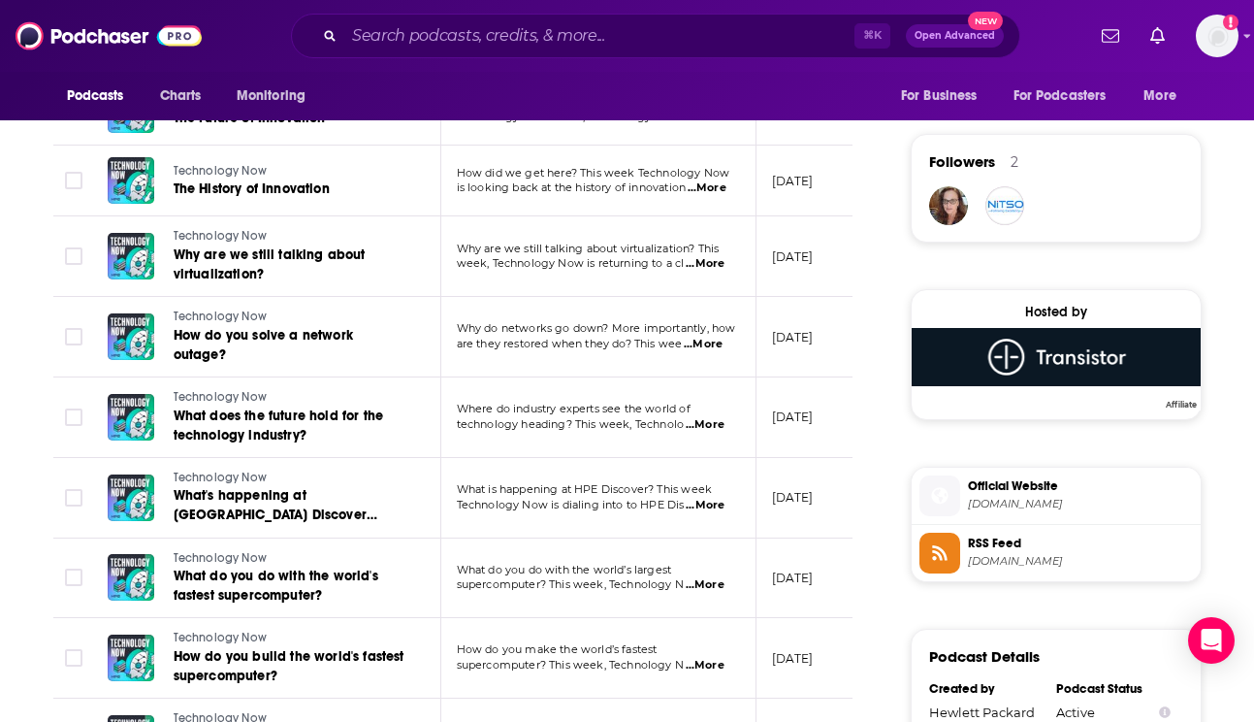
scroll to position [1204, 0]
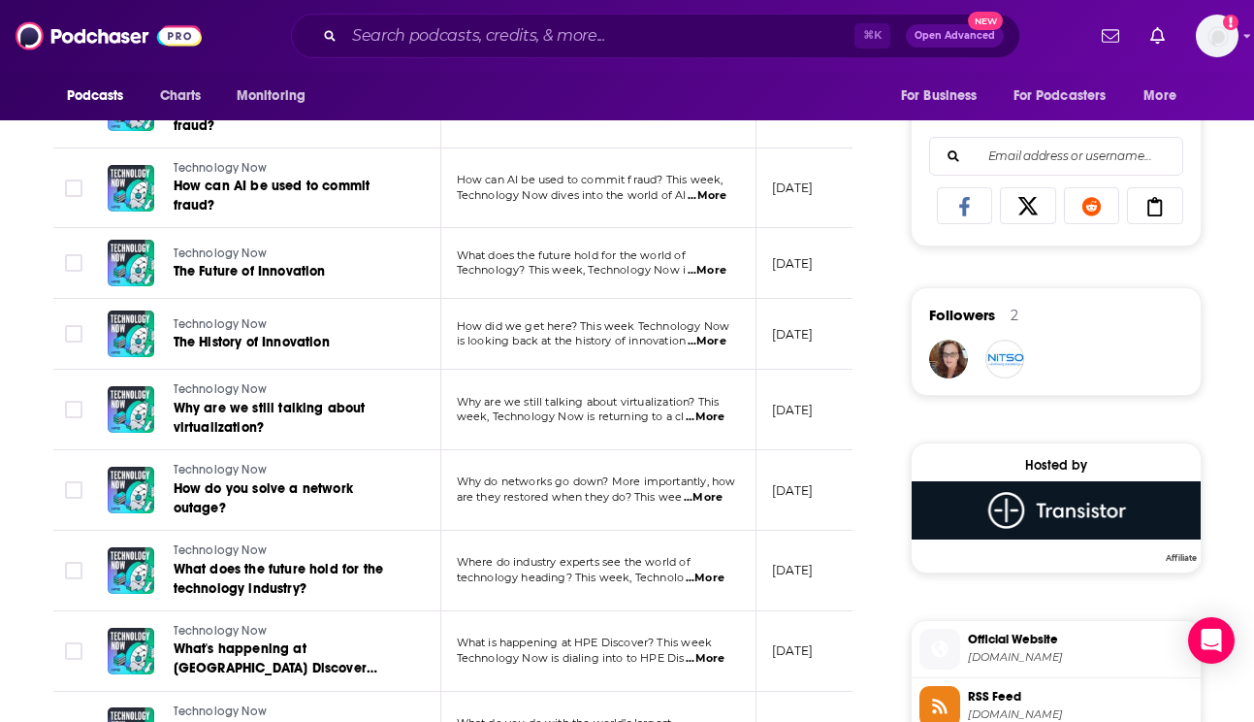
click at [710, 343] on span "...More" at bounding box center [707, 342] width 39 height 16
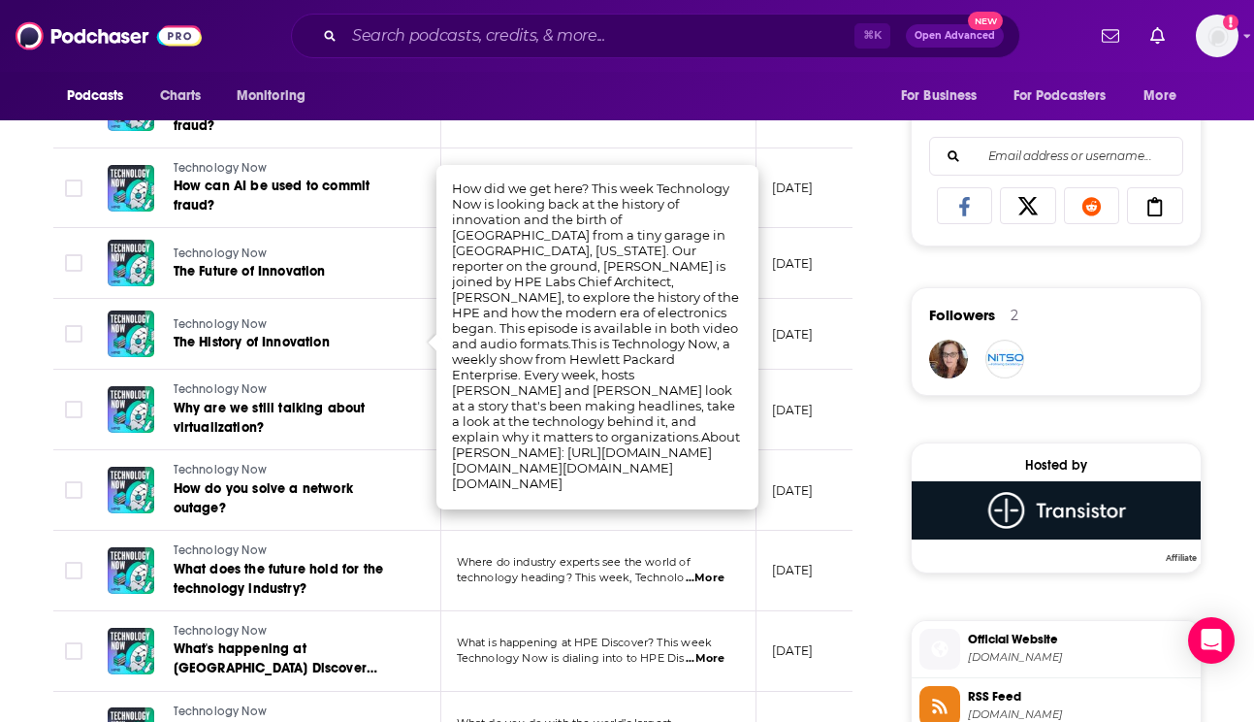
click at [649, 526] on td "Why do networks go down? More importantly, how are they restored when they do? …" at bounding box center [598, 490] width 315 height 81
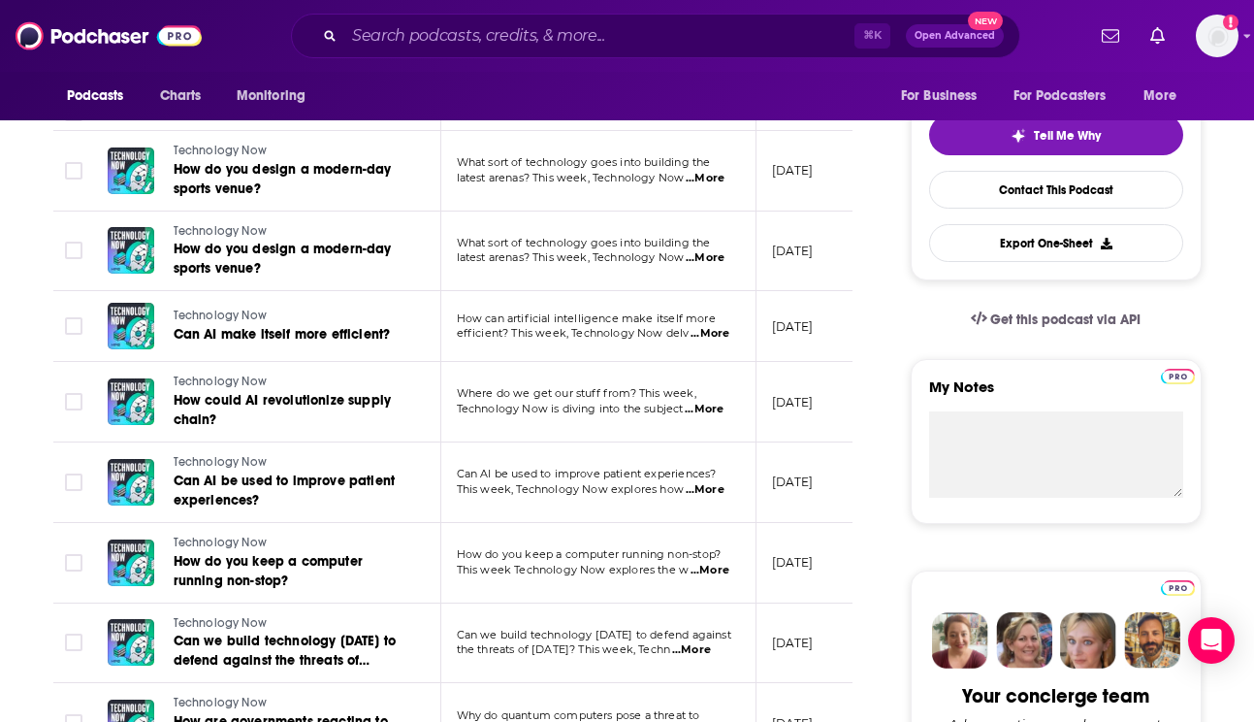
scroll to position [0, 0]
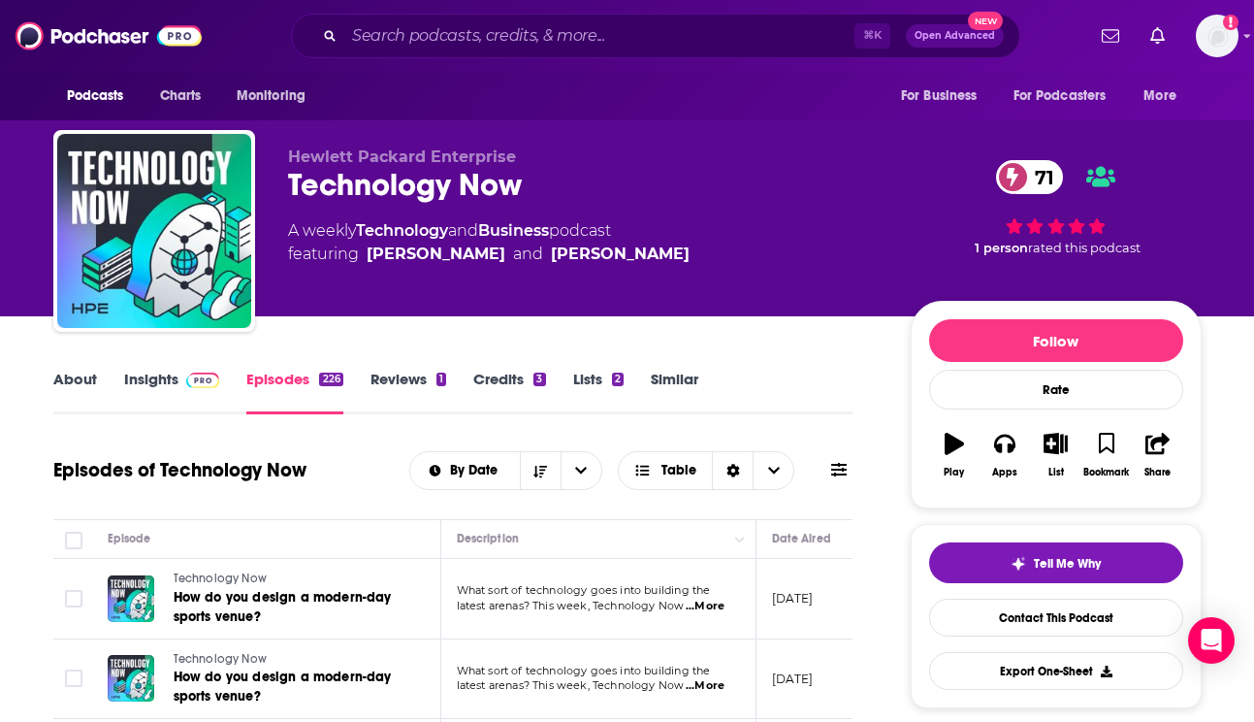
click at [204, 386] on img at bounding box center [203, 381] width 34 height 16
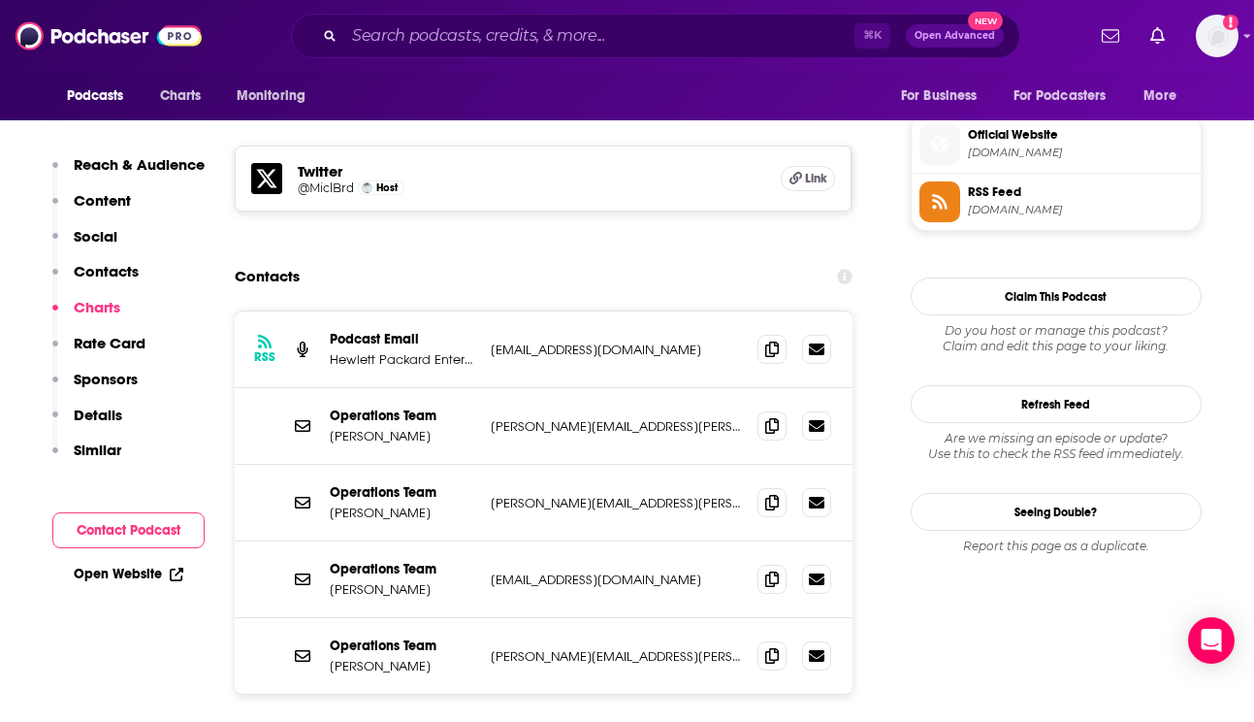
scroll to position [1710, 0]
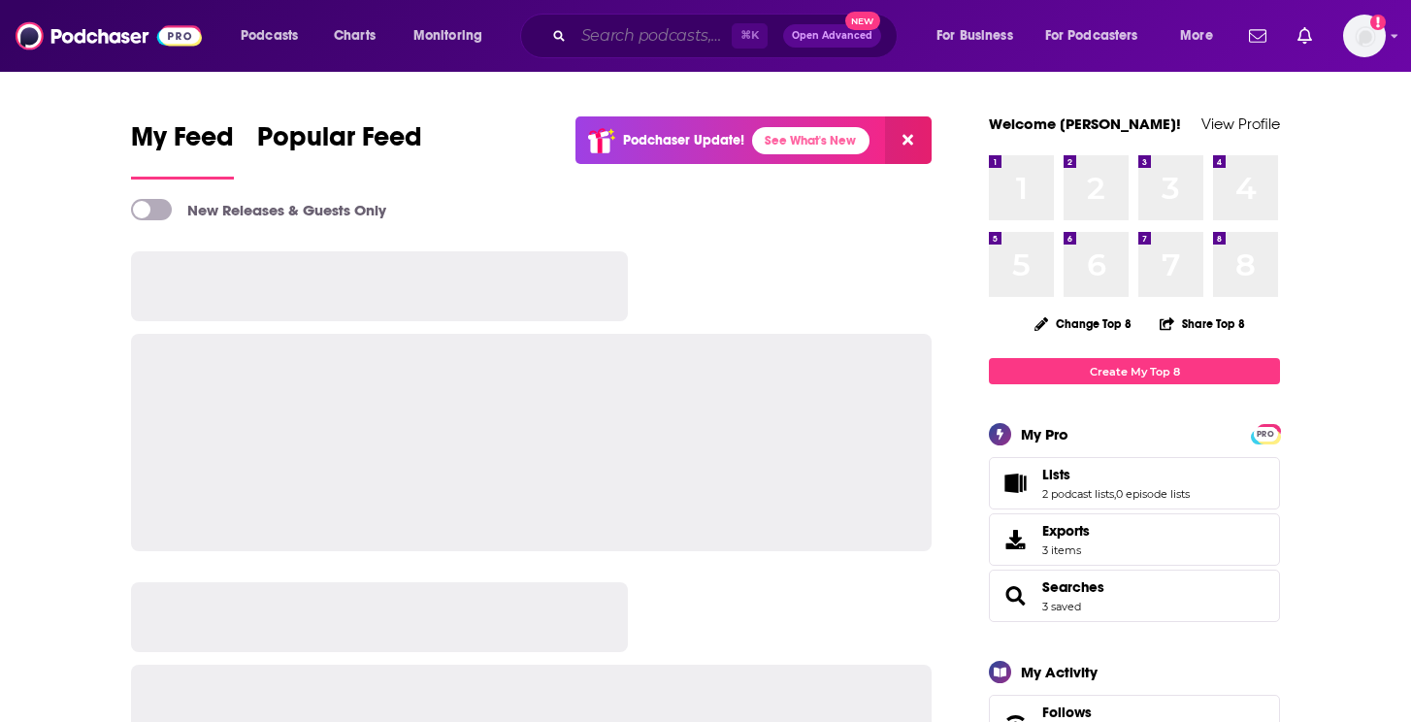
click at [715, 24] on input "Search podcasts, credits, & more..." at bounding box center [652, 35] width 158 height 31
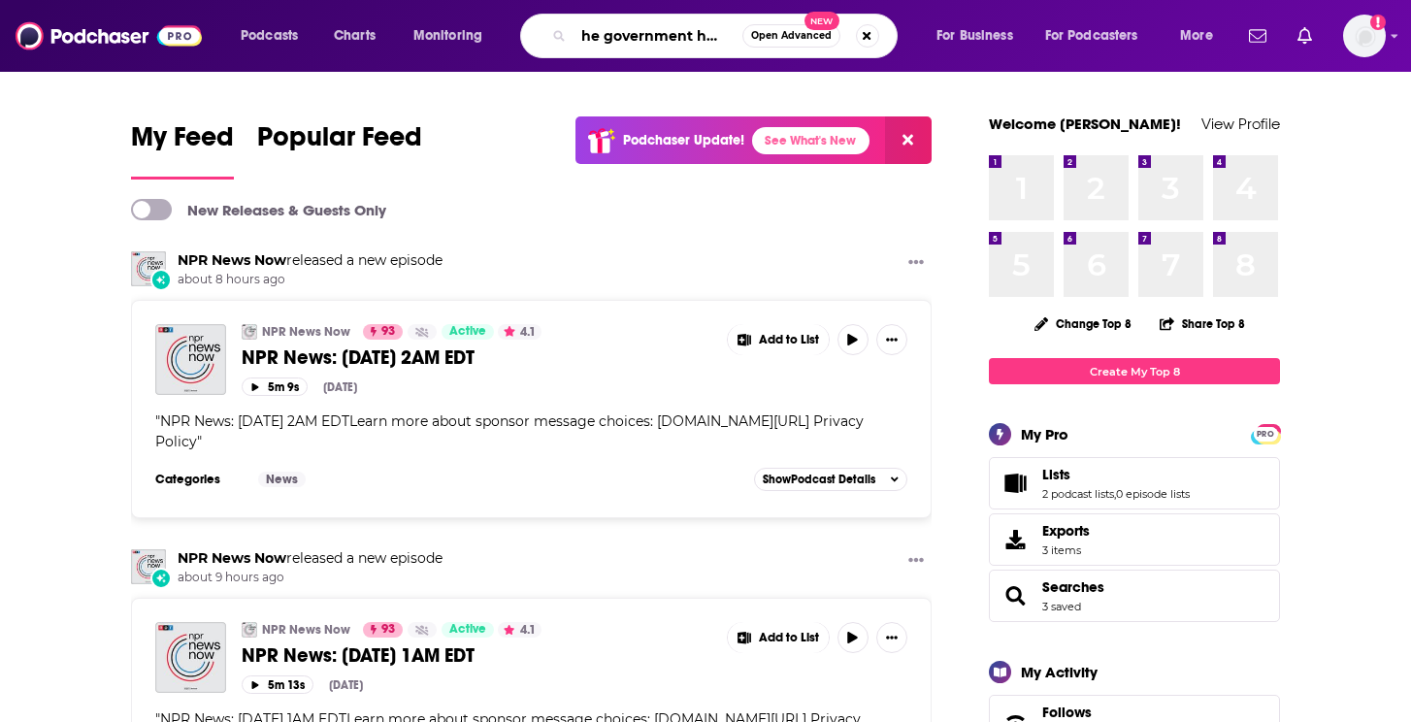
scroll to position [0, 18]
type input "the government huddle"
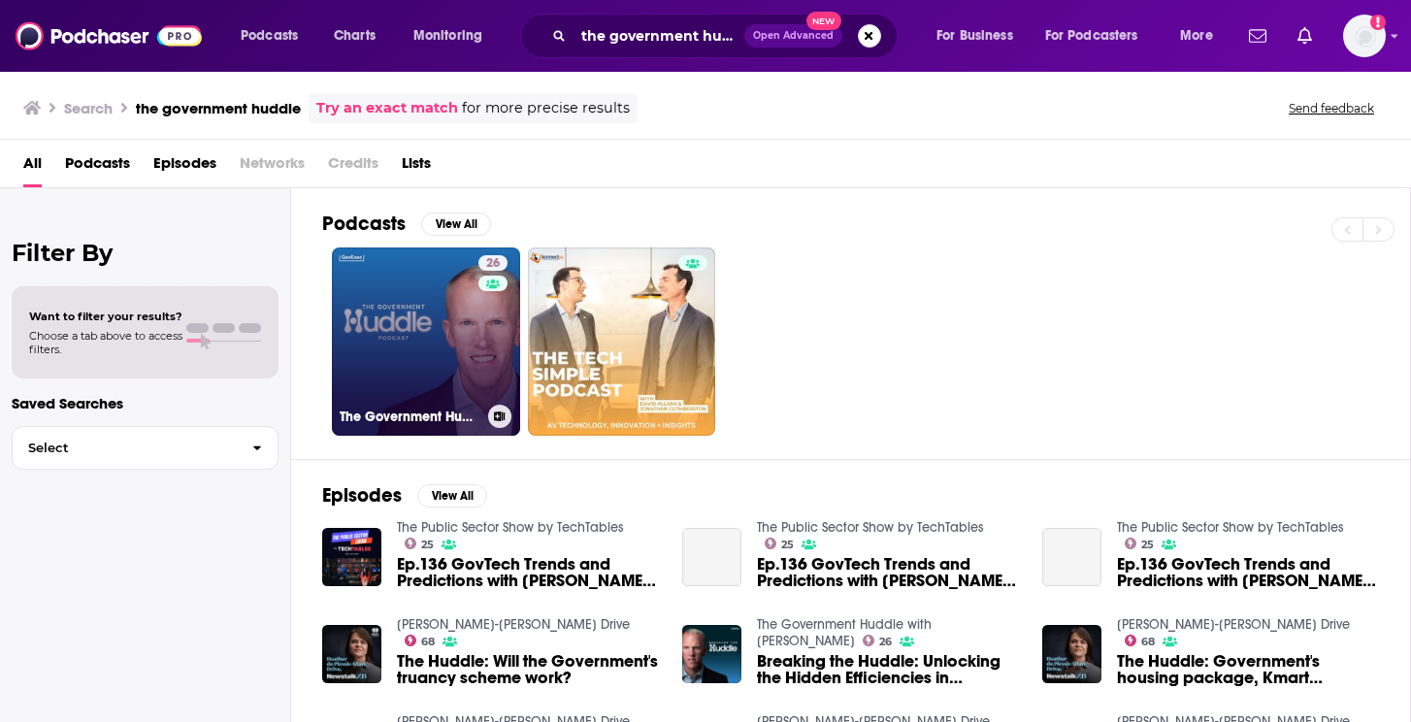
click at [456, 299] on link "26 The Government Huddle with [PERSON_NAME]" at bounding box center [426, 341] width 188 height 188
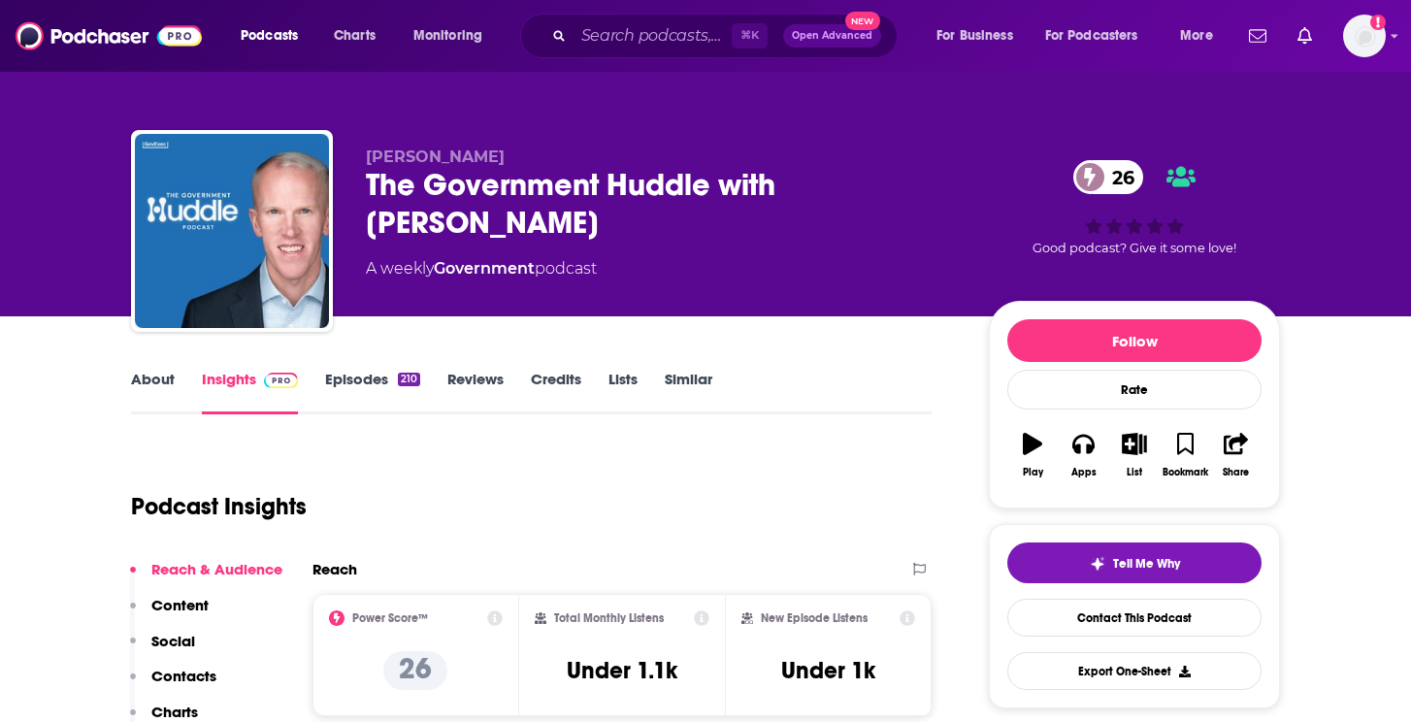
click at [375, 391] on link "Episodes 210" at bounding box center [372, 392] width 95 height 45
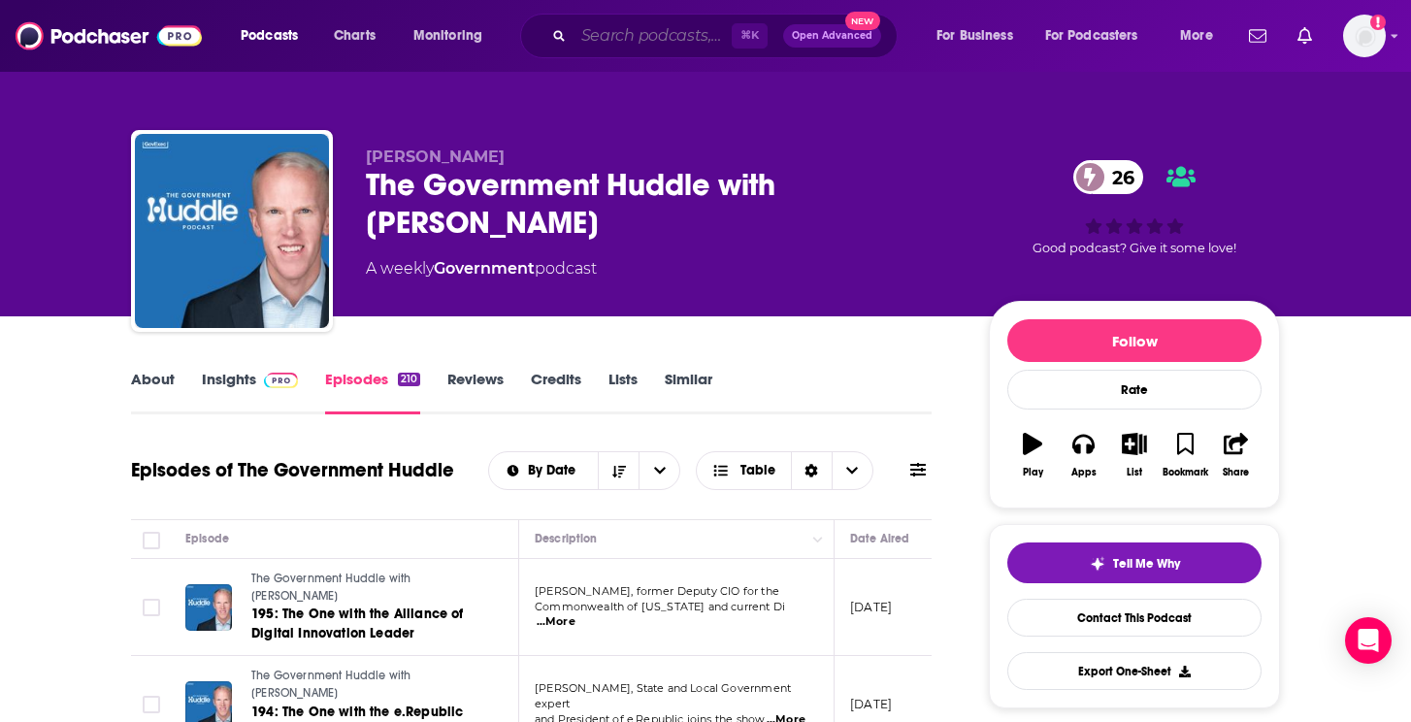
click at [667, 35] on input "Search podcasts, credits, & more..." at bounding box center [652, 35] width 158 height 31
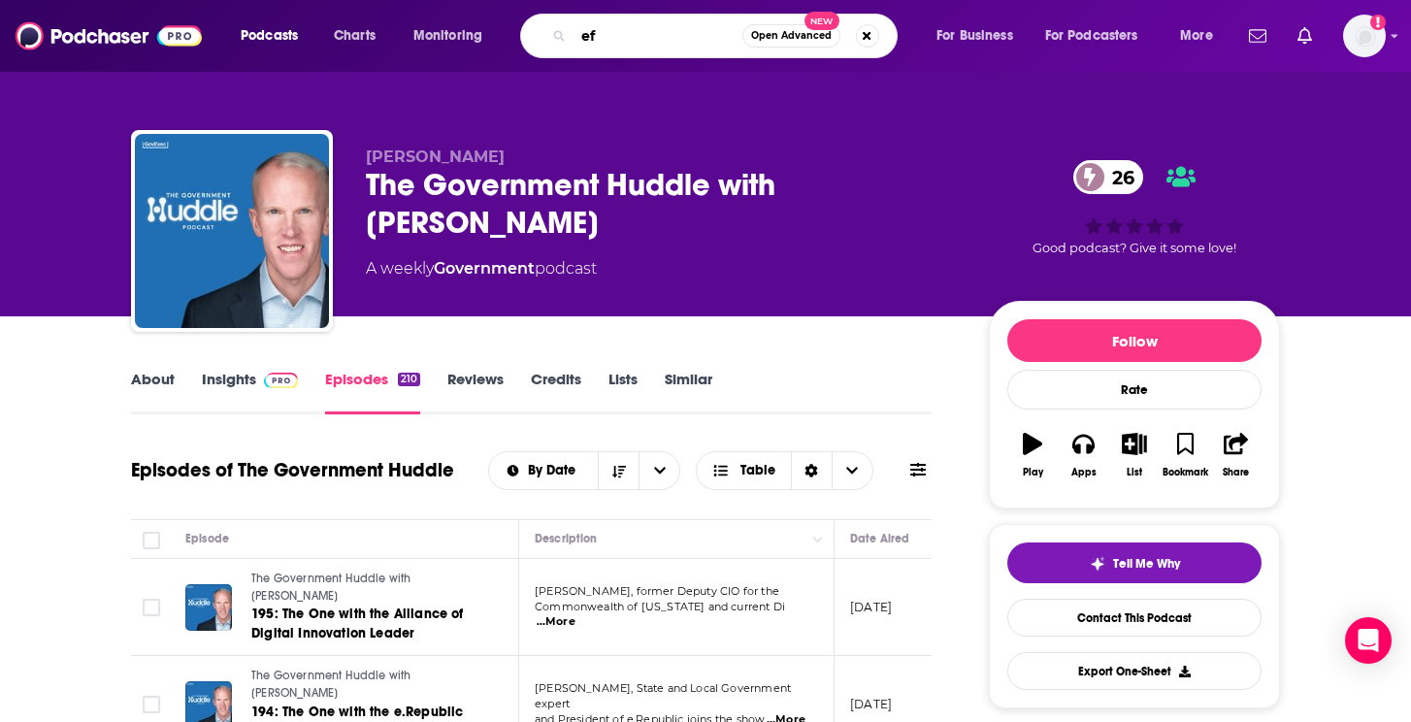
type input "e"
type input "feds at the edge"
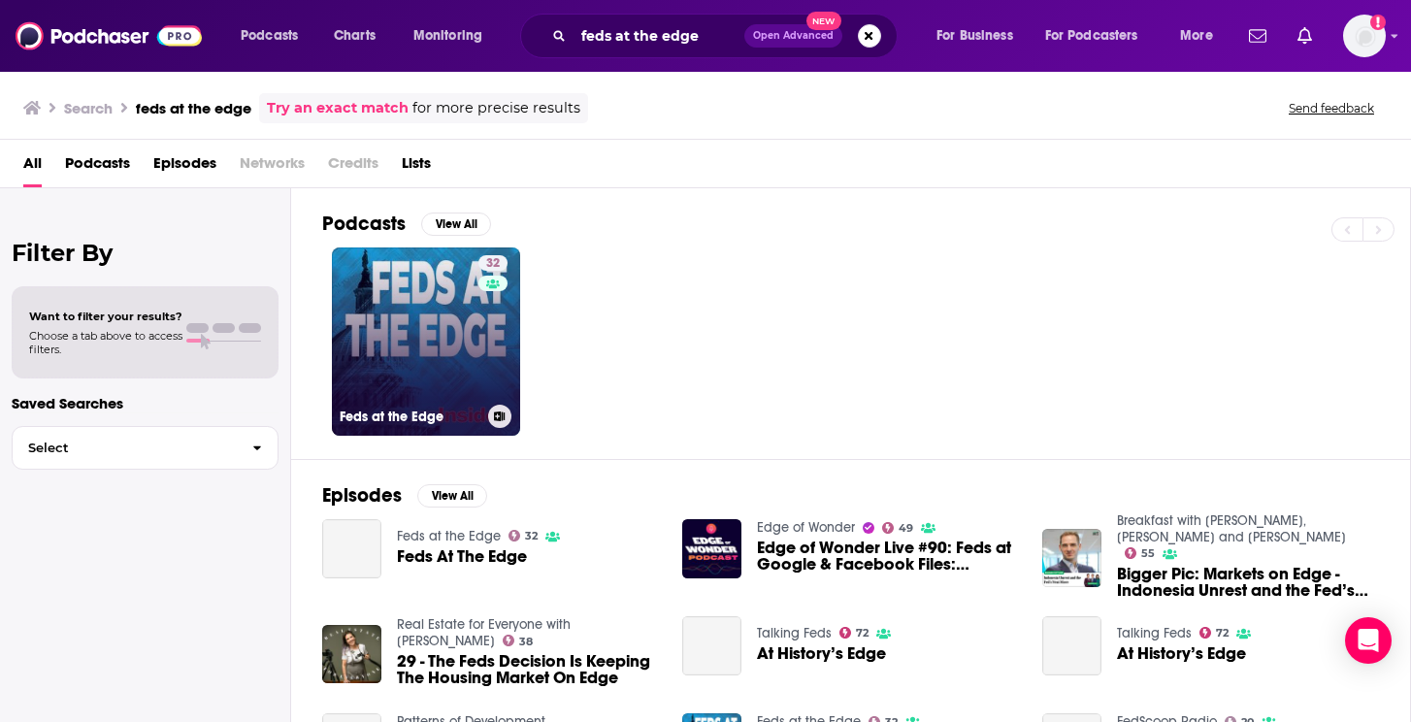
click at [424, 335] on link "32 Feds at the Edge" at bounding box center [426, 341] width 188 height 188
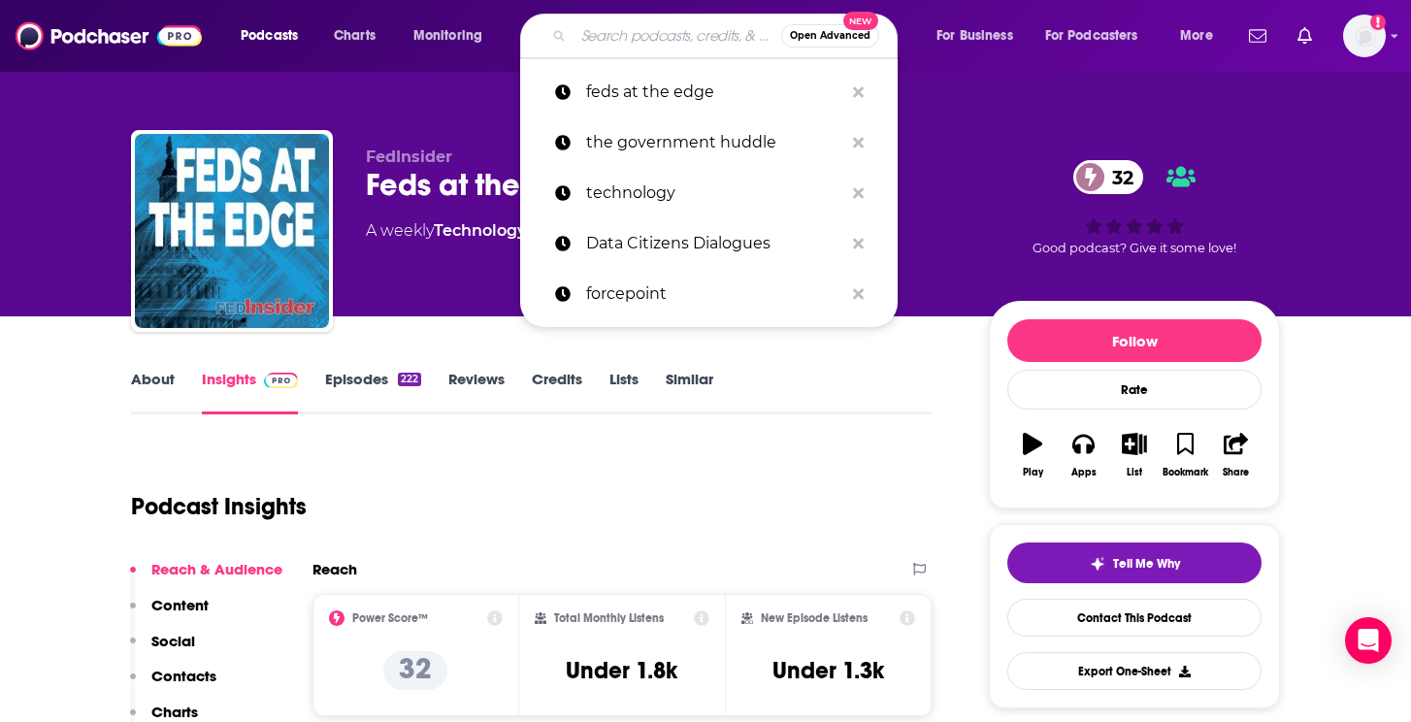
click at [661, 34] on input "Search podcasts, credits, & more..." at bounding box center [677, 35] width 208 height 31
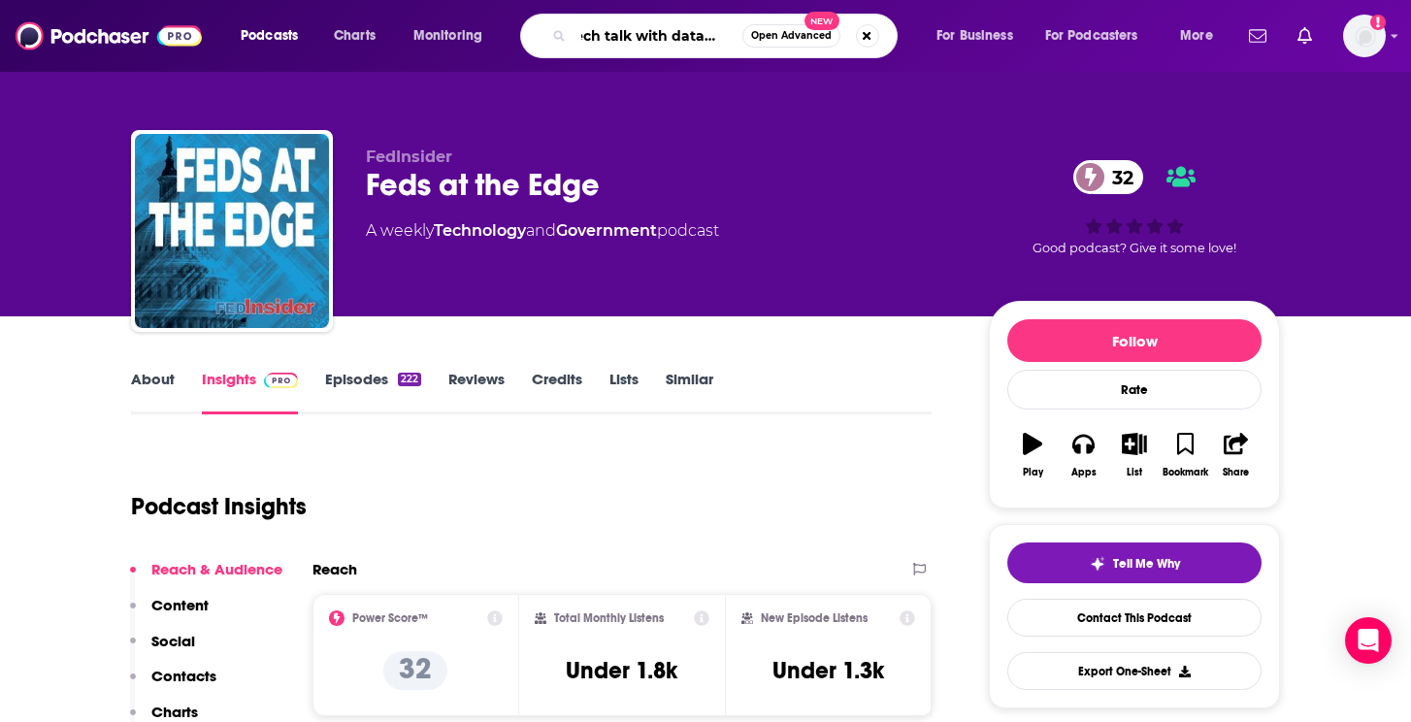
type input "tech talk with data dave"
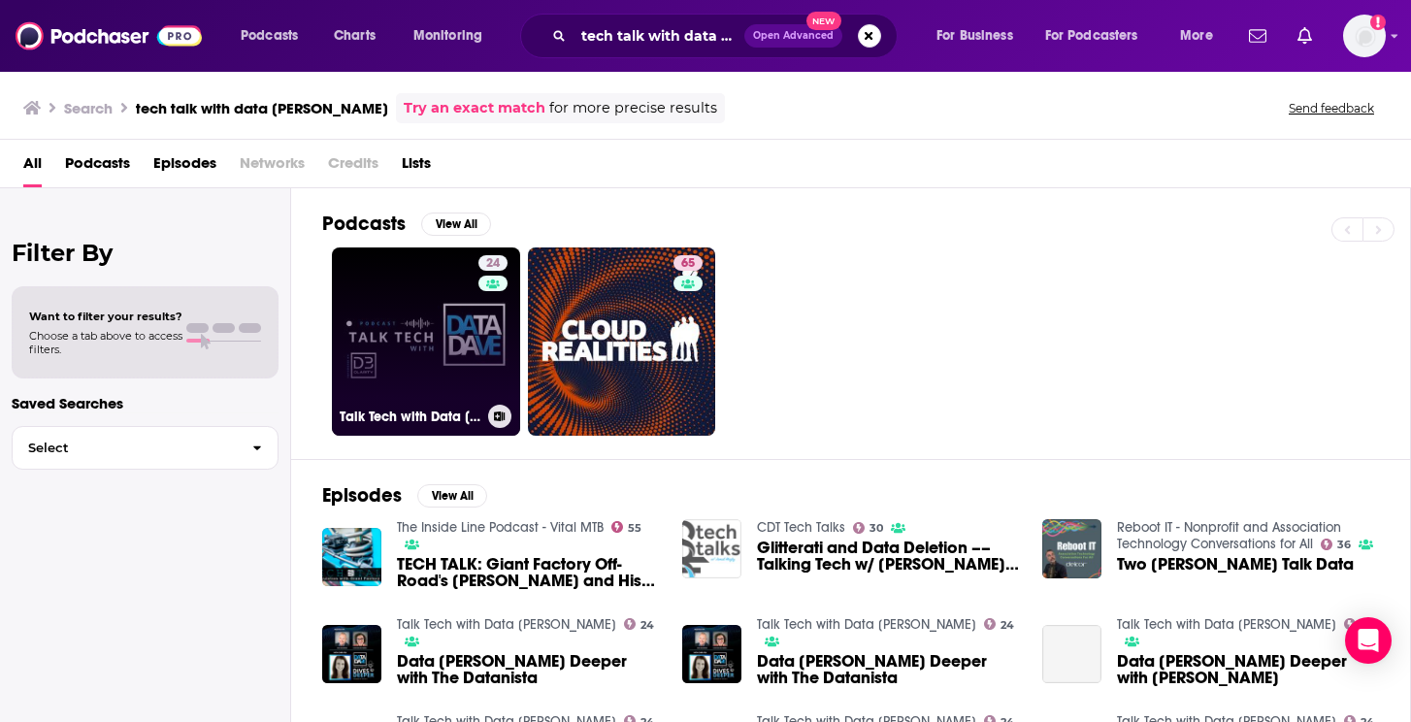
click at [465, 350] on link "24 Talk Tech with Data Dave" at bounding box center [426, 341] width 188 height 188
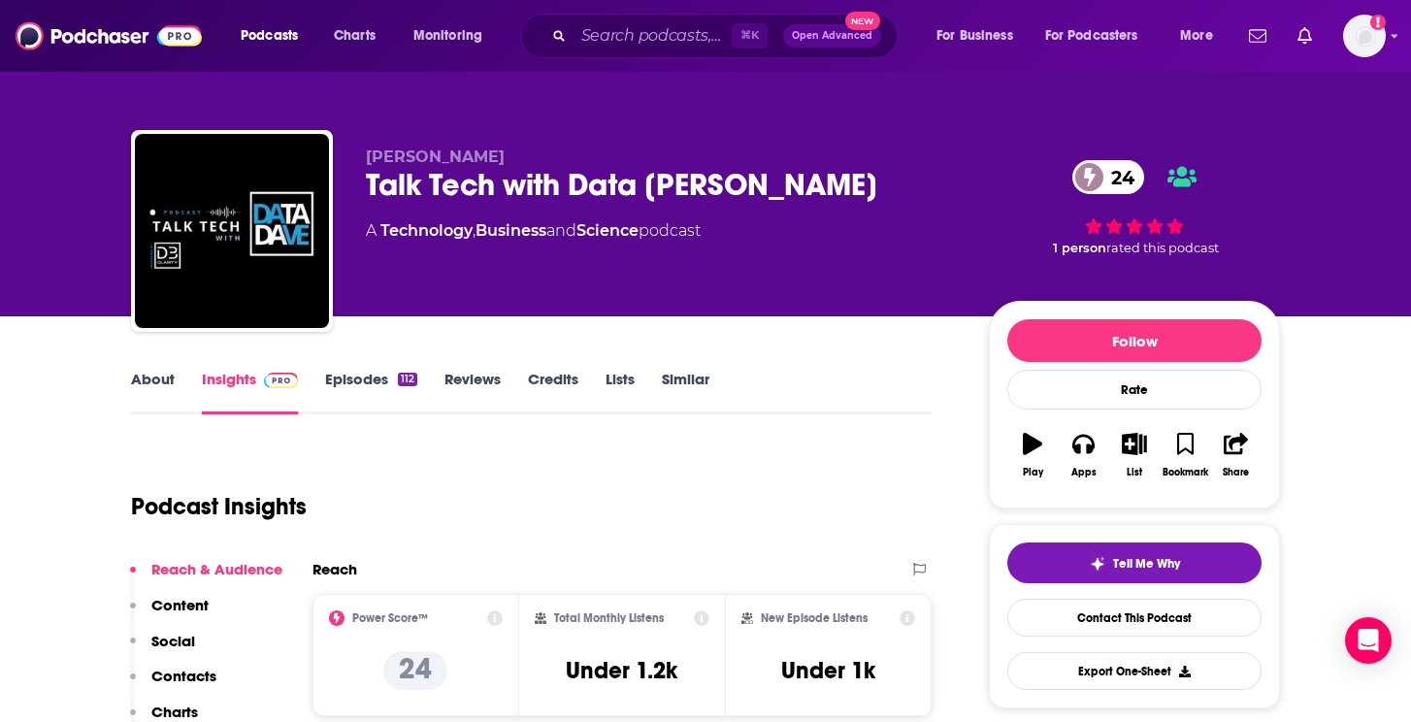
click at [337, 388] on link "Episodes 112" at bounding box center [371, 392] width 92 height 45
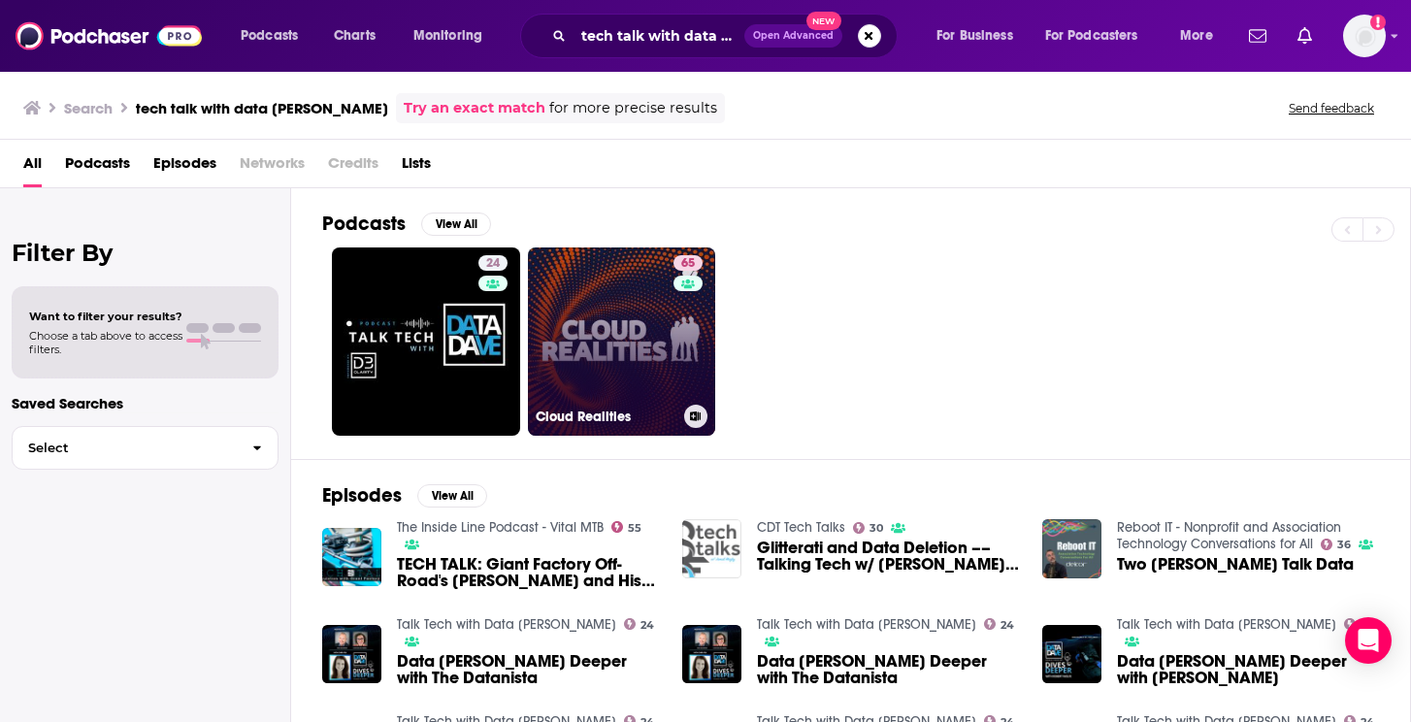
click at [574, 378] on link "65 Cloud Realities" at bounding box center [622, 341] width 188 height 188
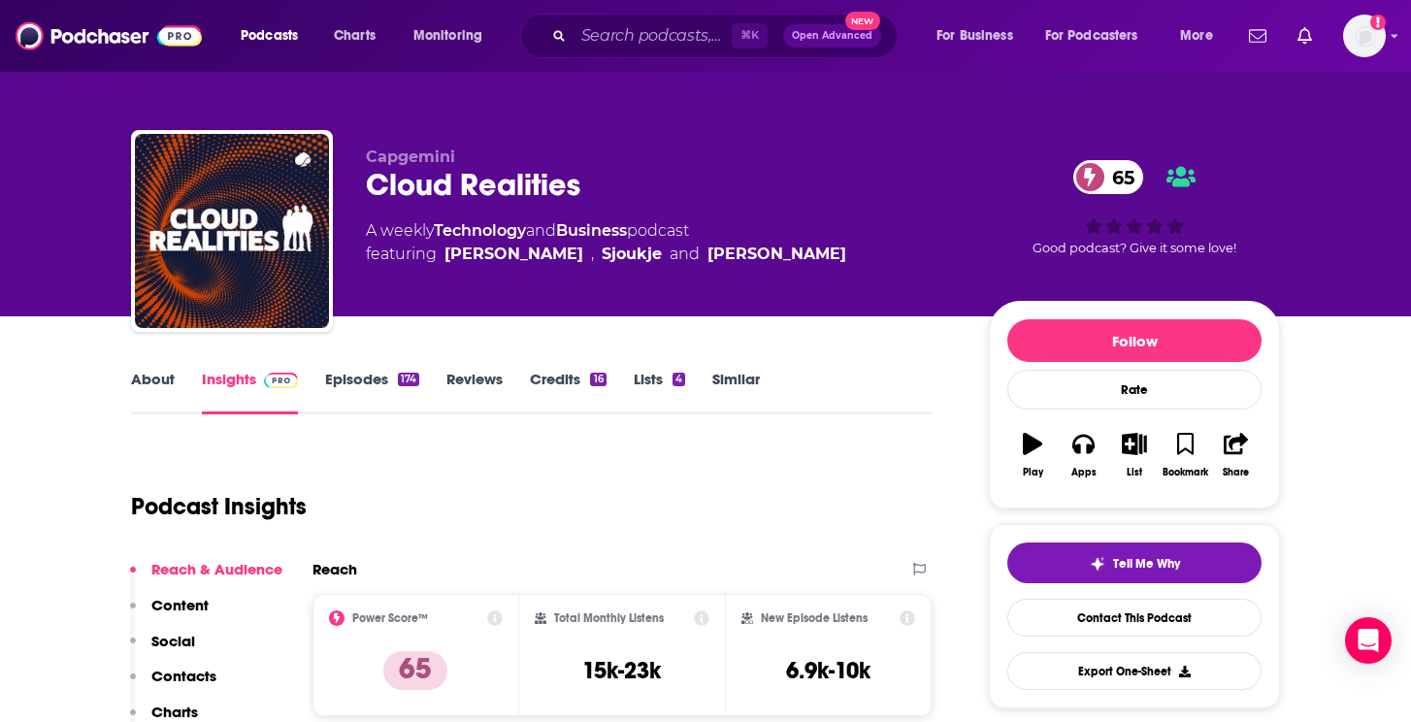
click at [372, 385] on link "Episodes 174" at bounding box center [372, 392] width 94 height 45
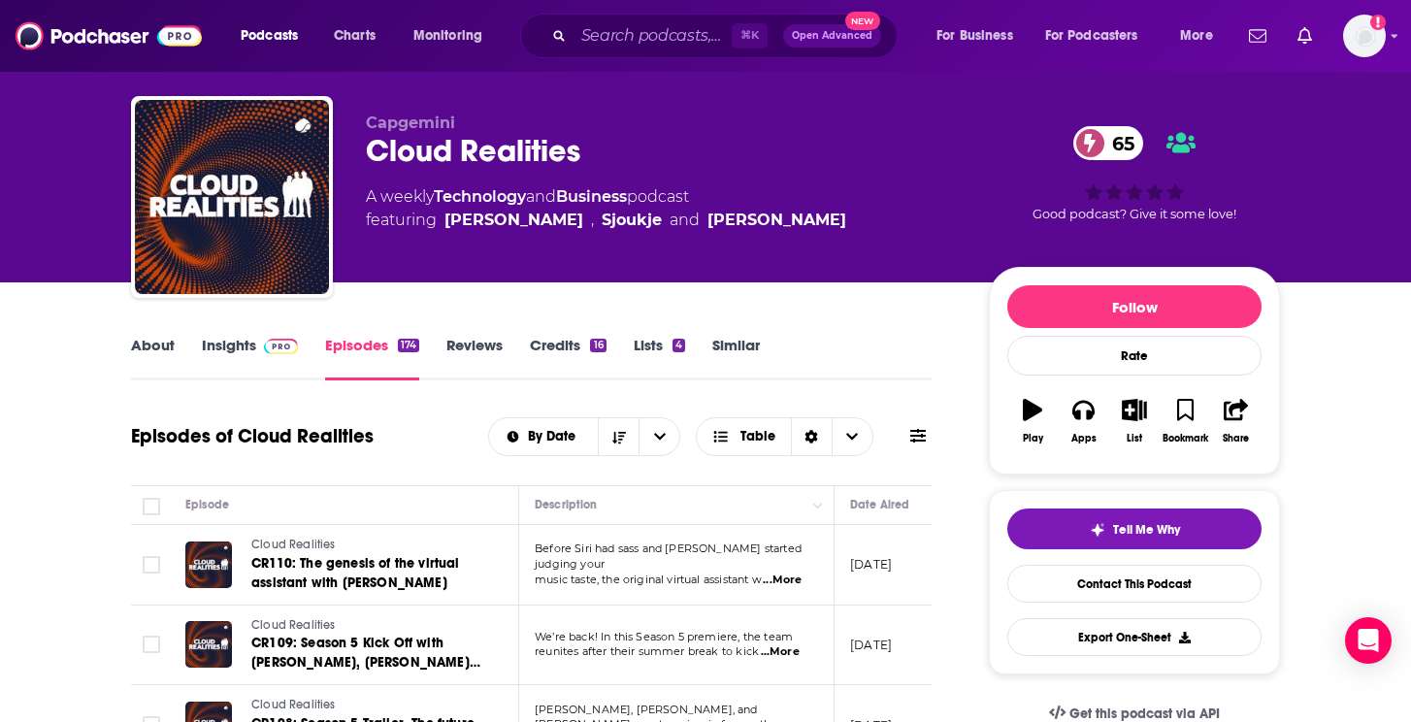
scroll to position [23, 0]
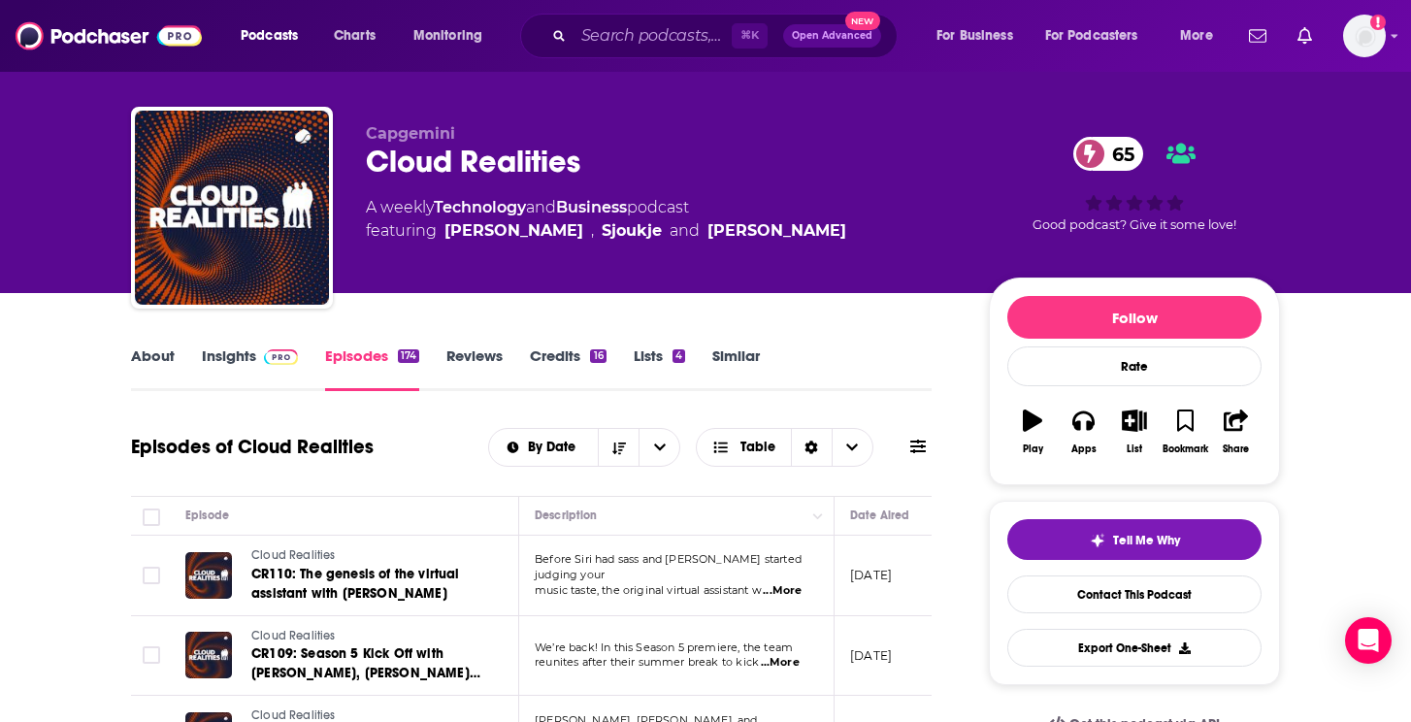
click at [240, 349] on link "Insights" at bounding box center [250, 368] width 96 height 45
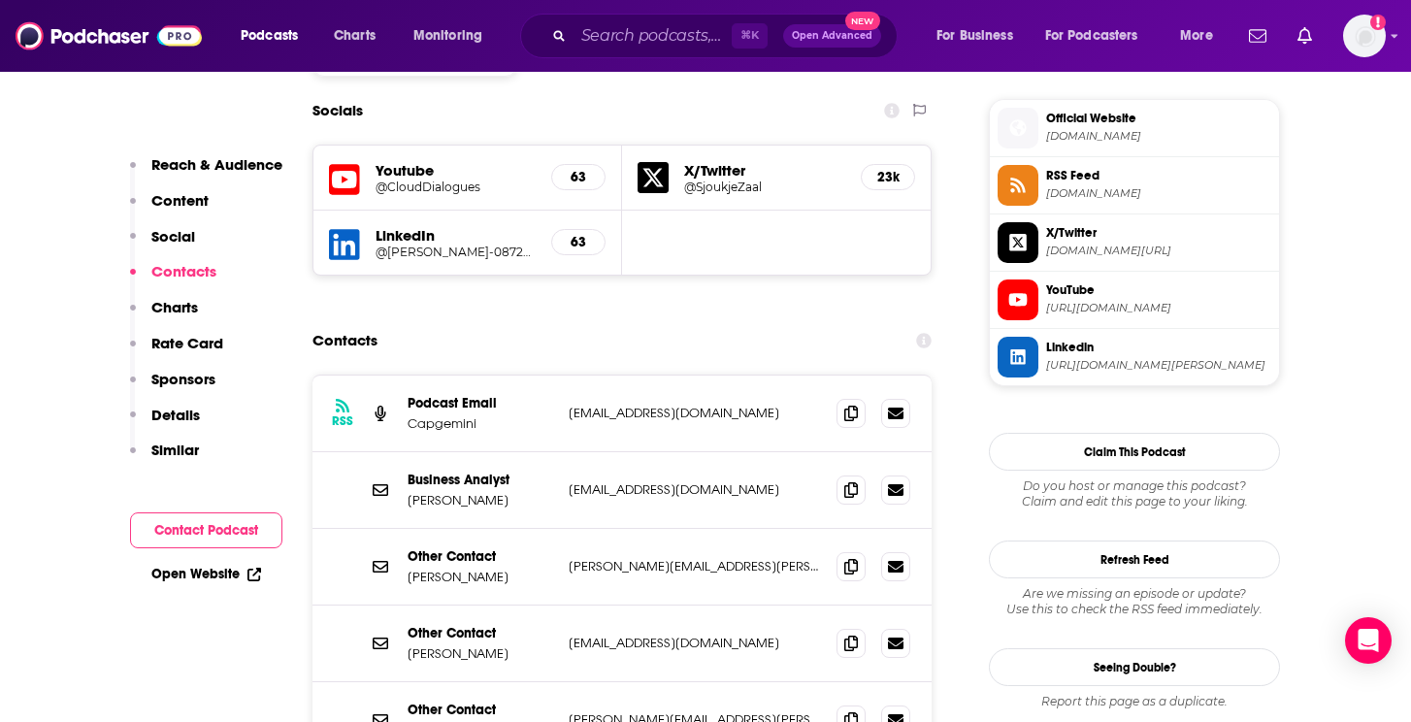
scroll to position [1727, 0]
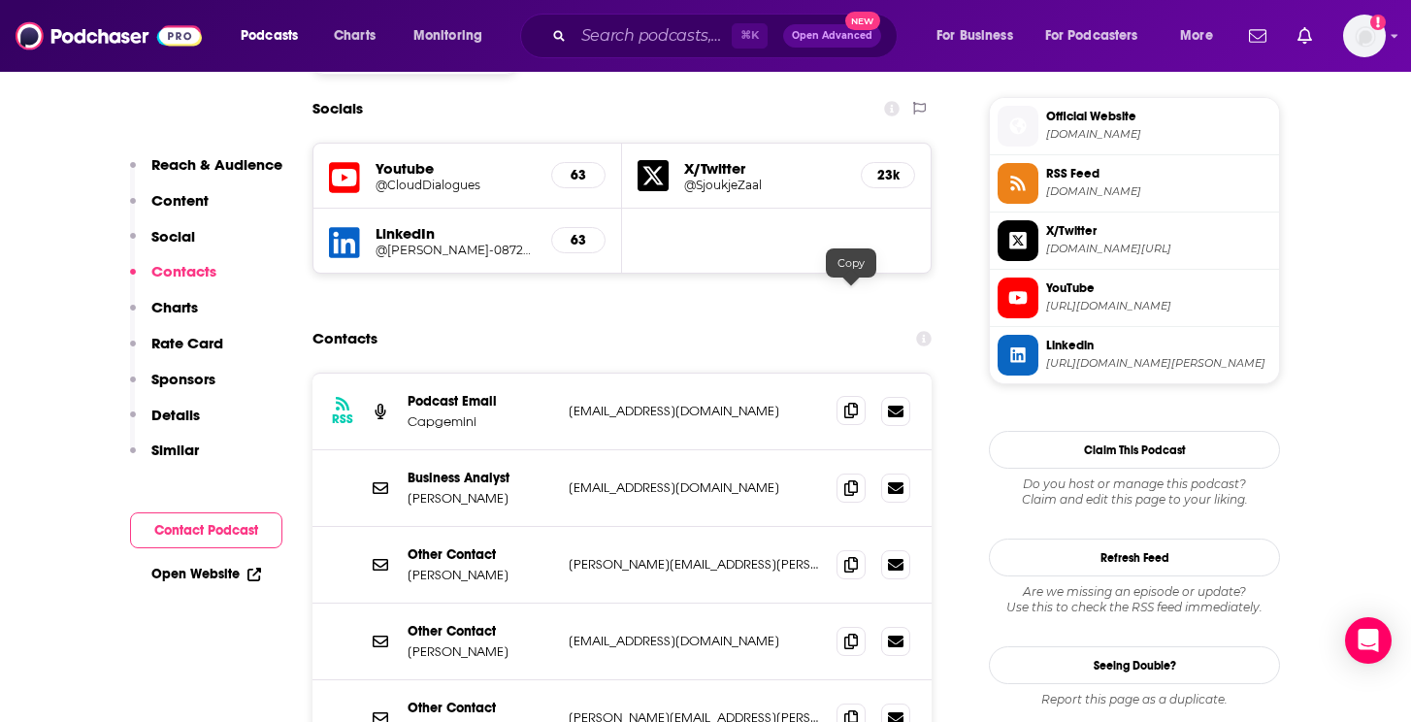
click at [841, 396] on span at bounding box center [850, 410] width 29 height 29
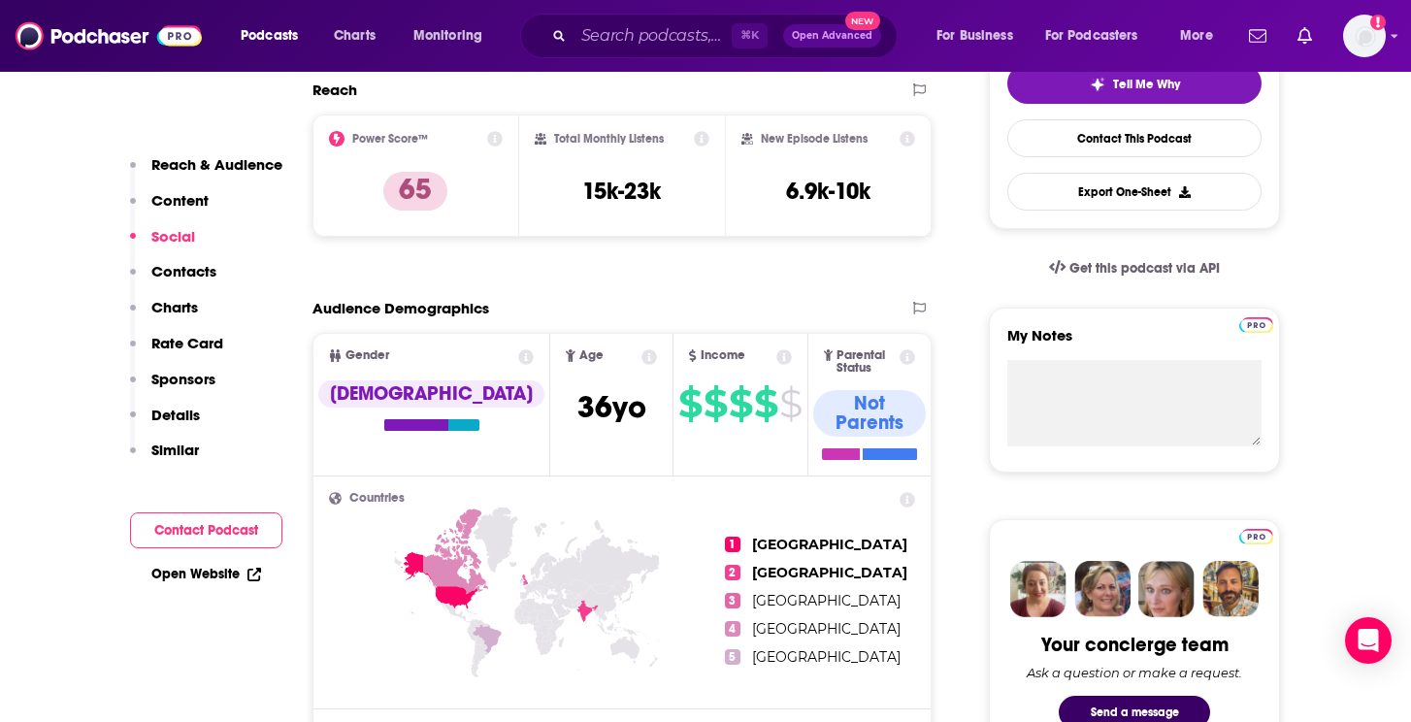
scroll to position [0, 0]
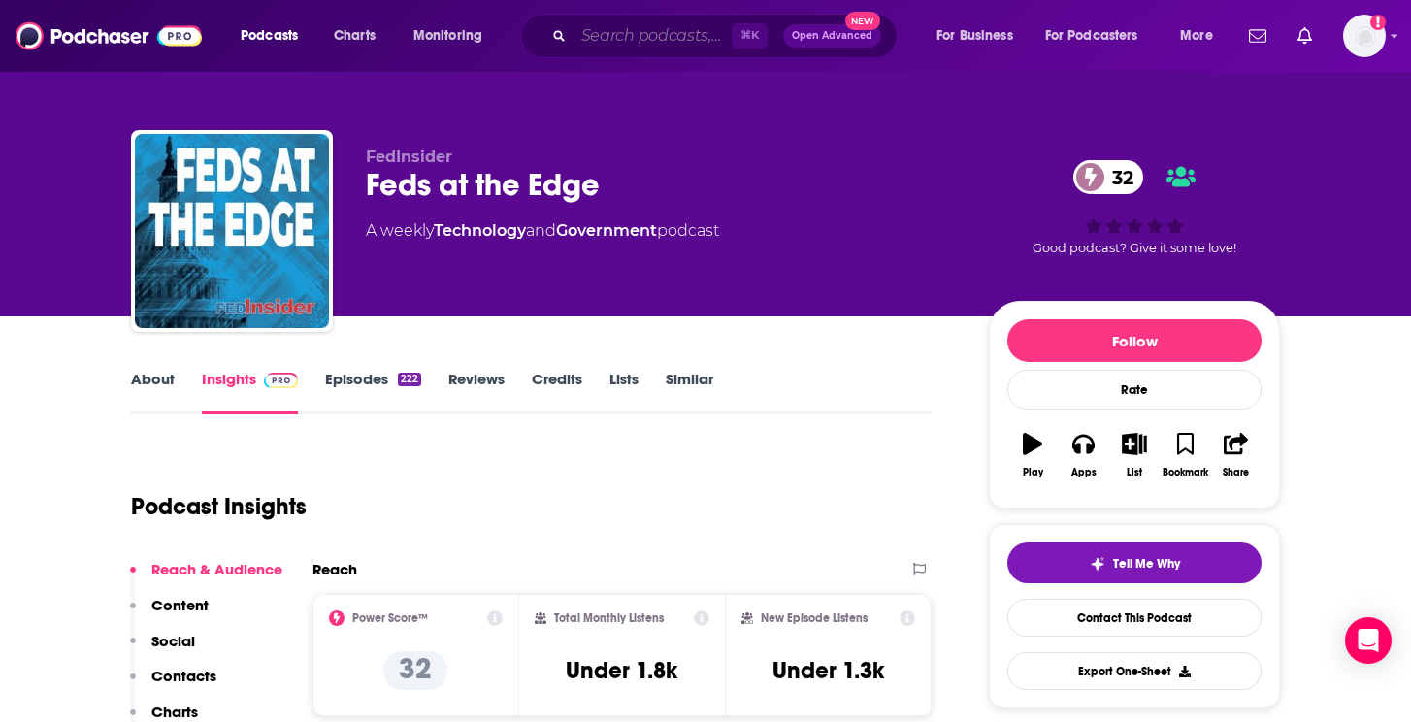
click at [639, 39] on input "Search podcasts, credits, & more..." at bounding box center [652, 35] width 158 height 31
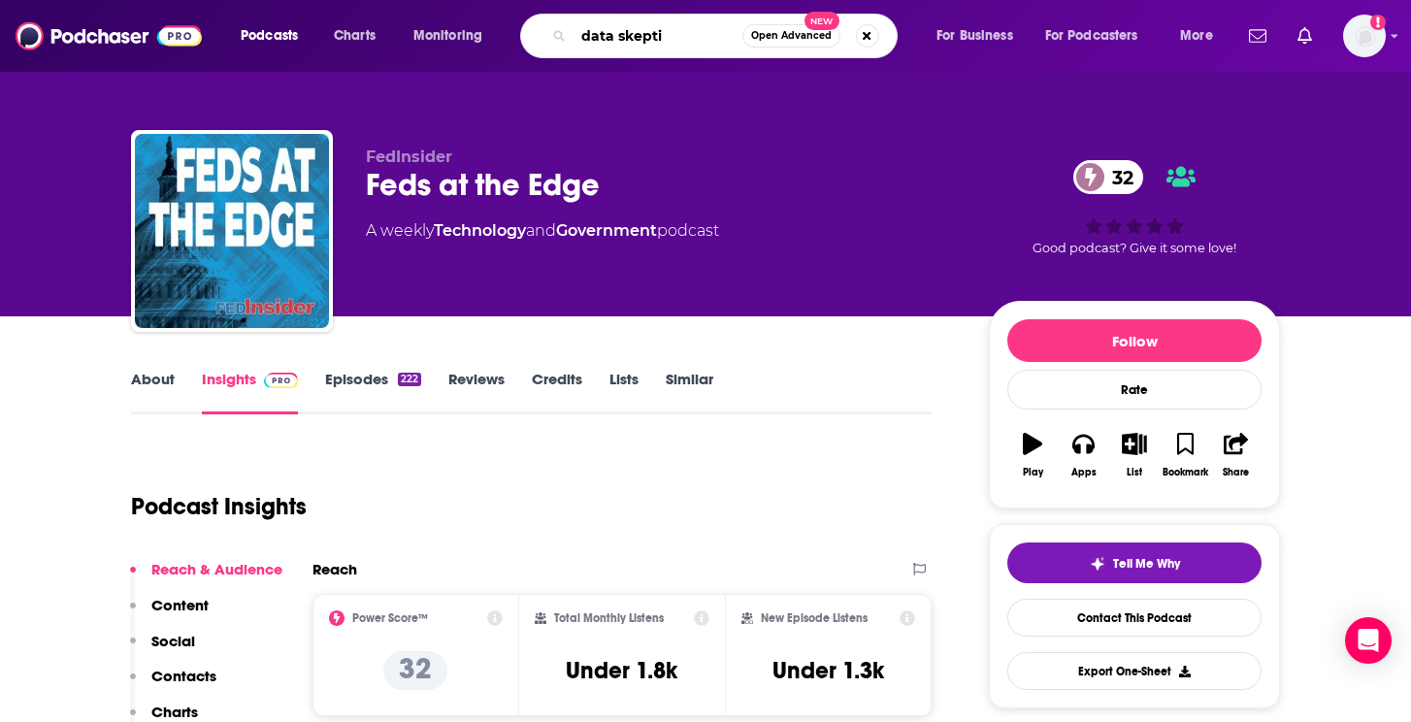
type input "data skeptic"
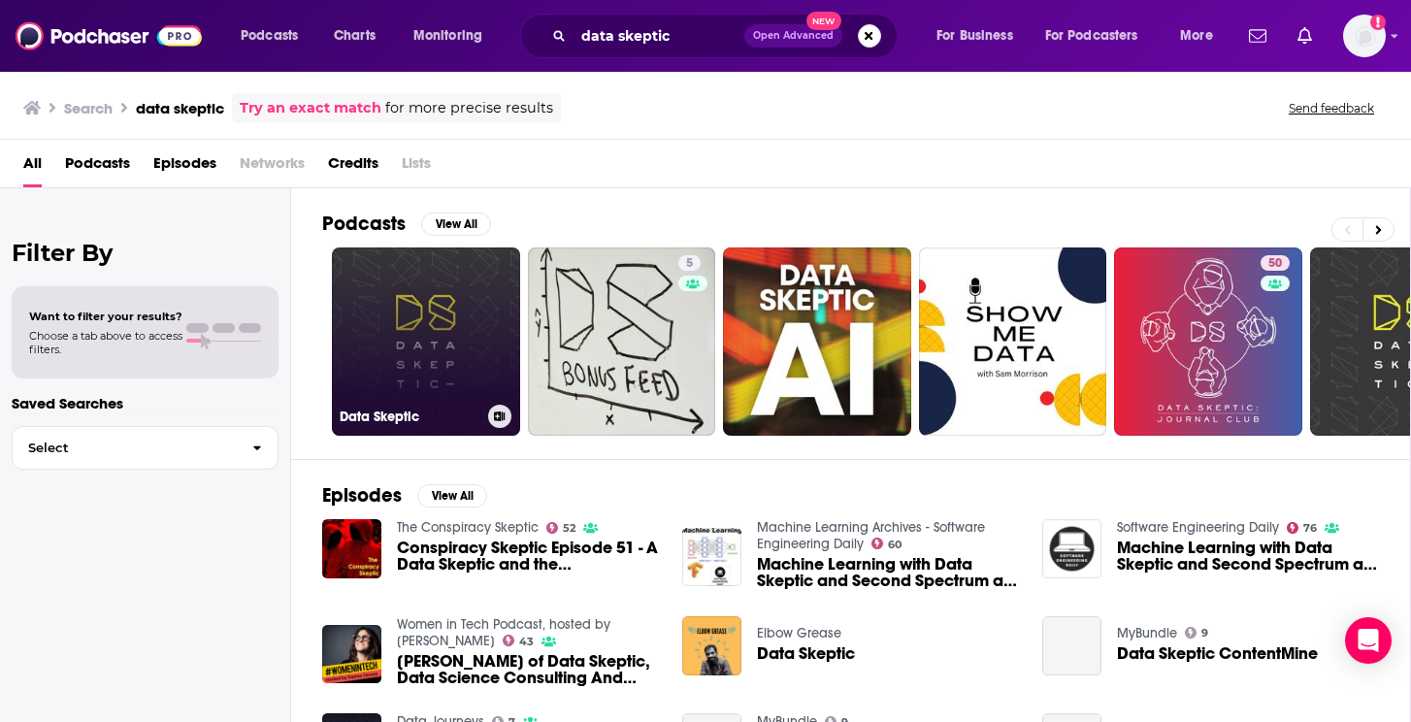
click at [377, 320] on link "Data Skeptic" at bounding box center [426, 341] width 188 height 188
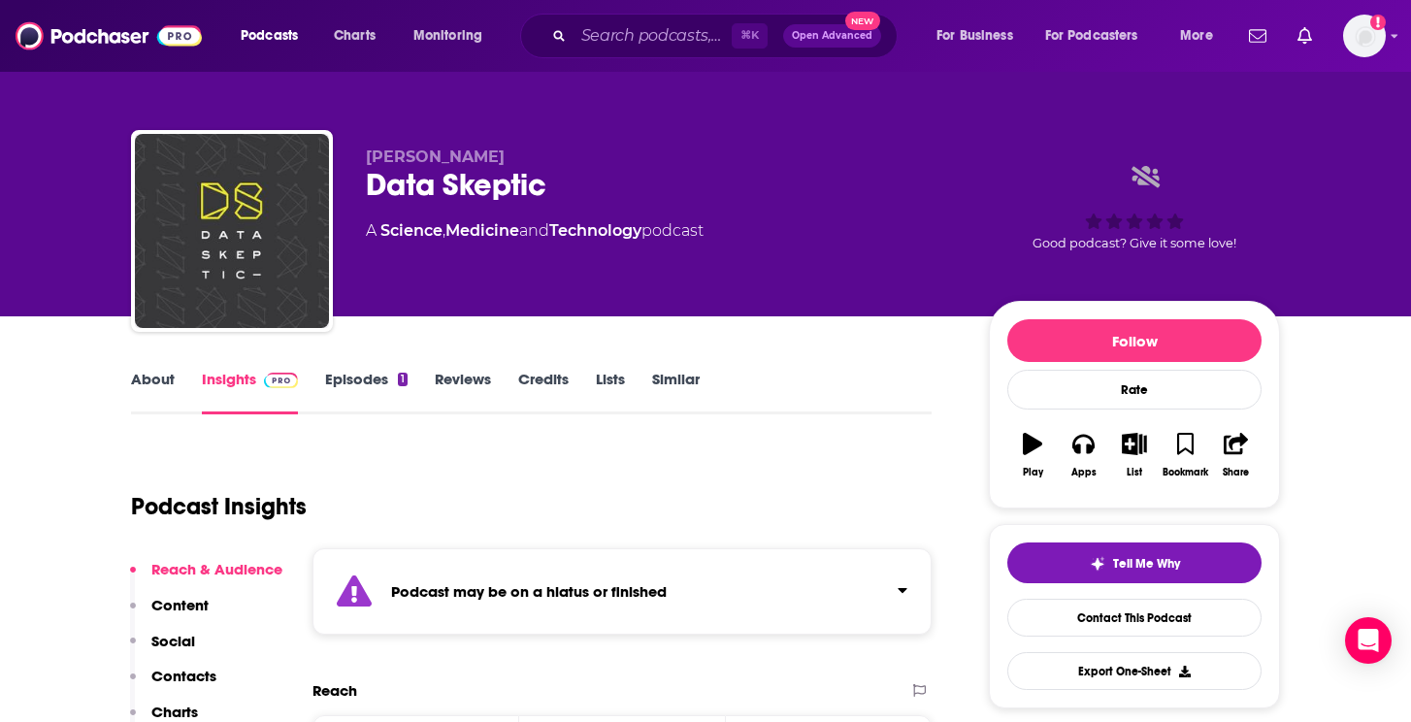
scroll to position [212, 0]
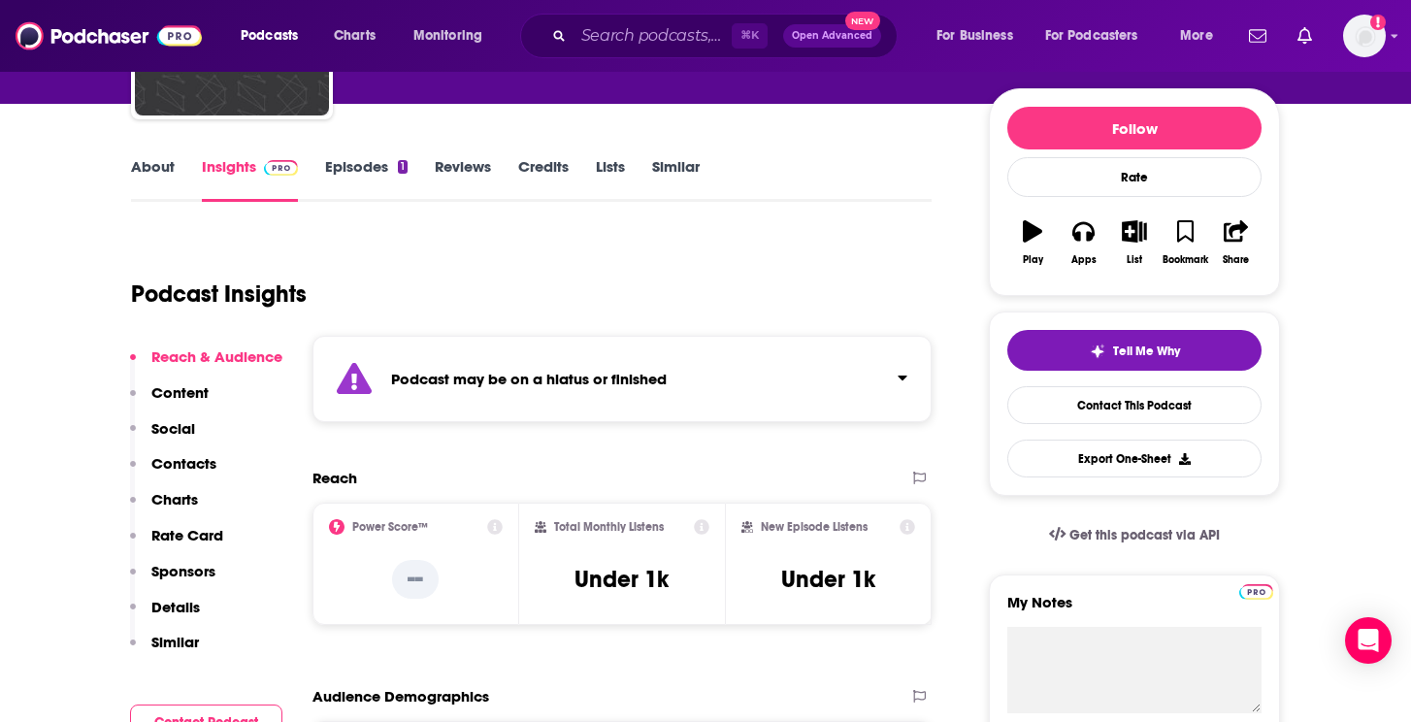
click at [380, 157] on link "Episodes 1" at bounding box center [366, 179] width 82 height 45
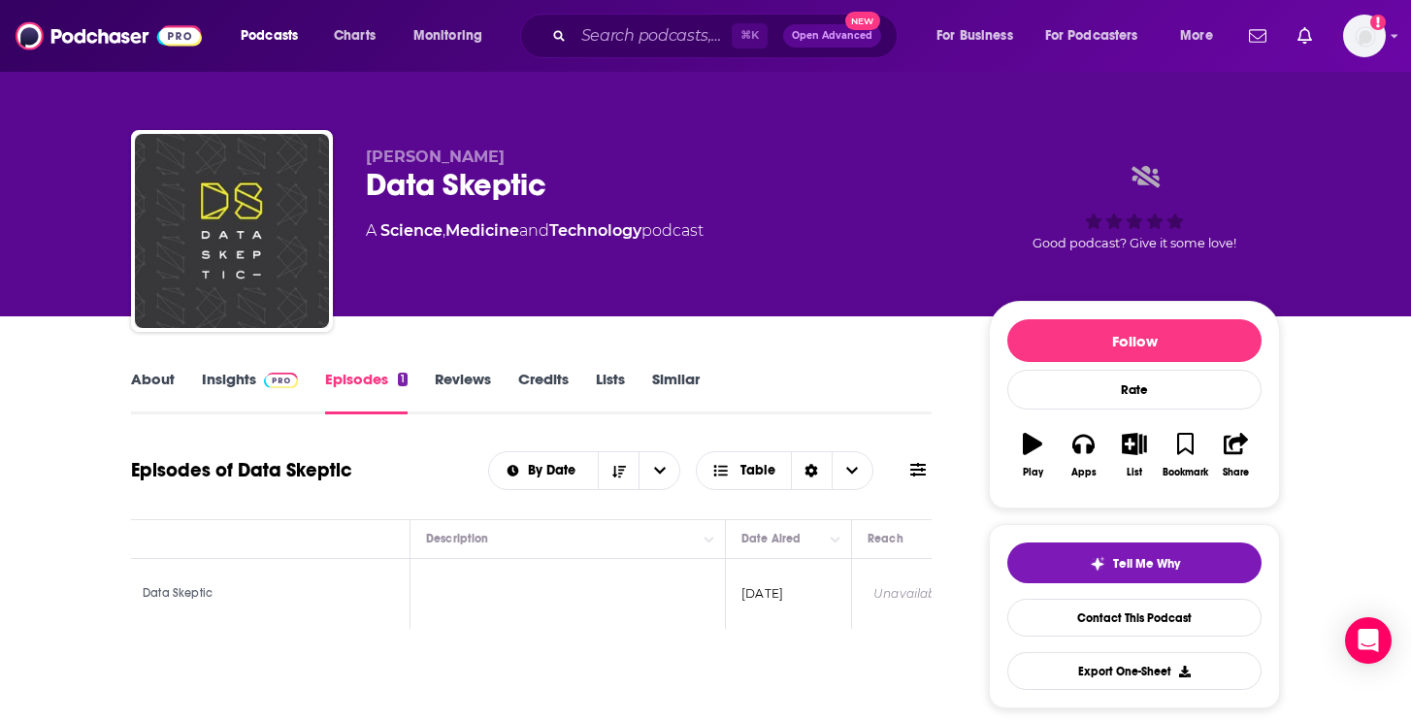
scroll to position [0, 110]
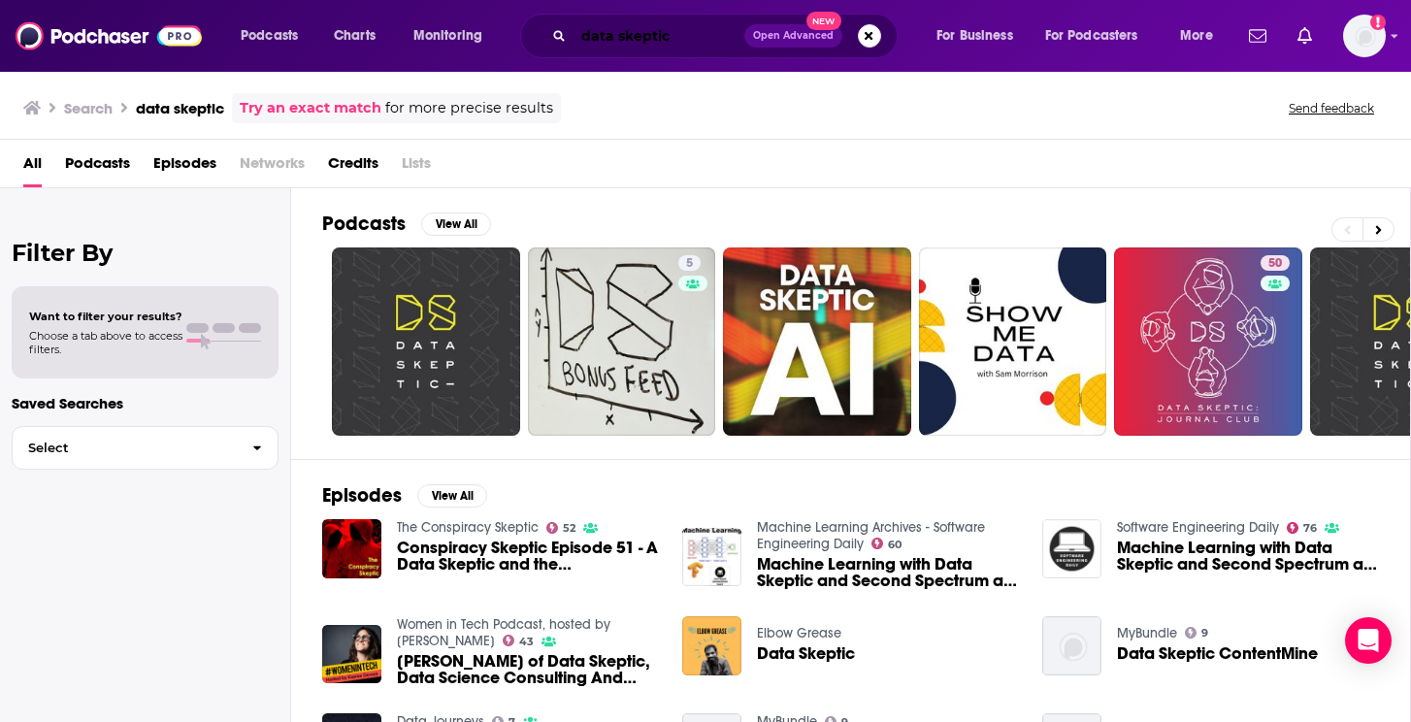
click at [644, 37] on input "data skeptic" at bounding box center [658, 35] width 171 height 31
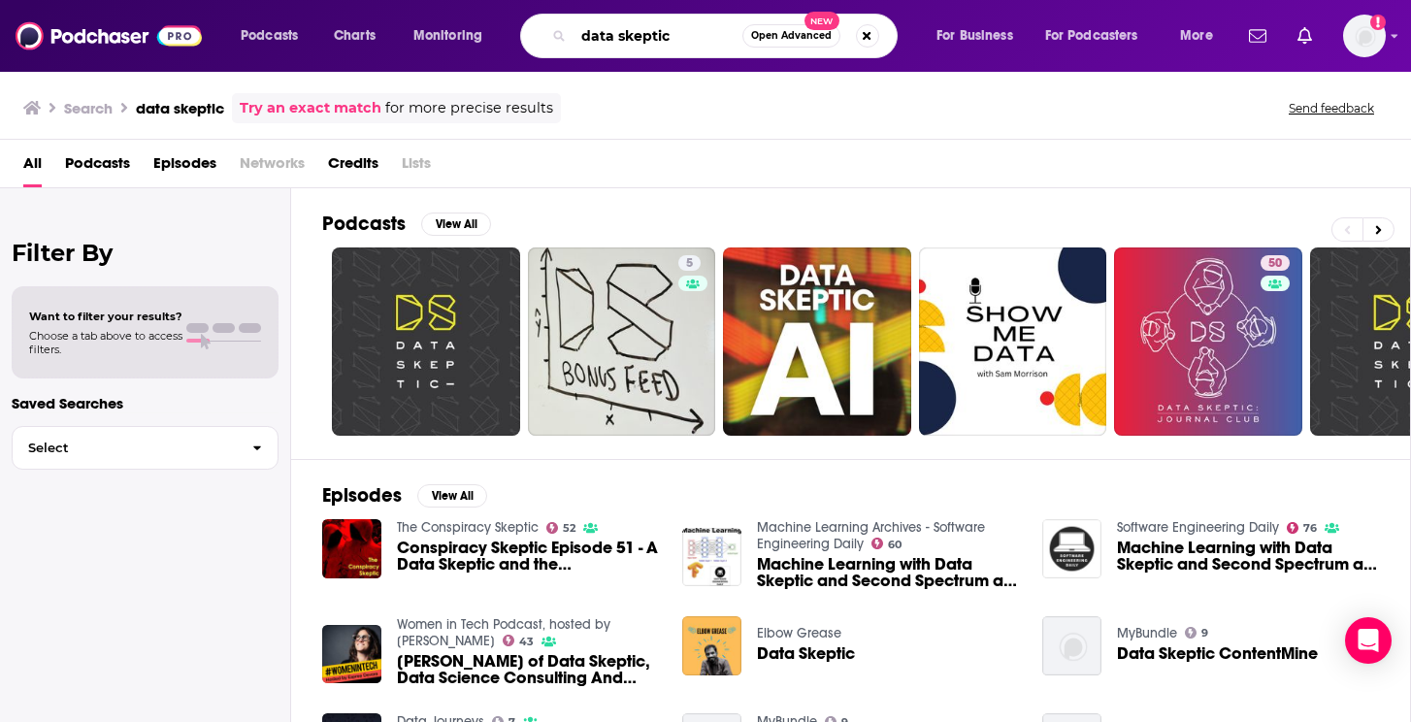
click at [642, 37] on input "data skeptic" at bounding box center [657, 35] width 169 height 31
type input "how i ai"
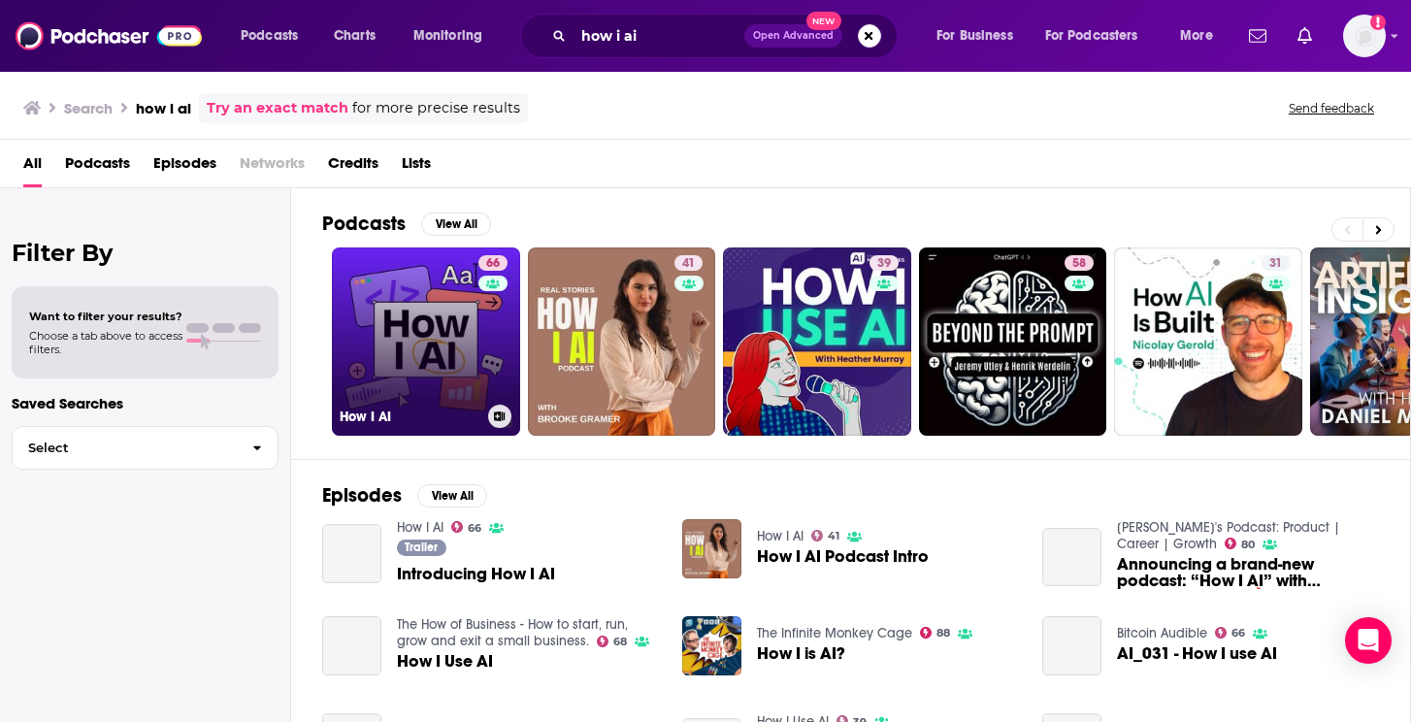
click at [439, 323] on link "66 How I AI" at bounding box center [426, 341] width 188 height 188
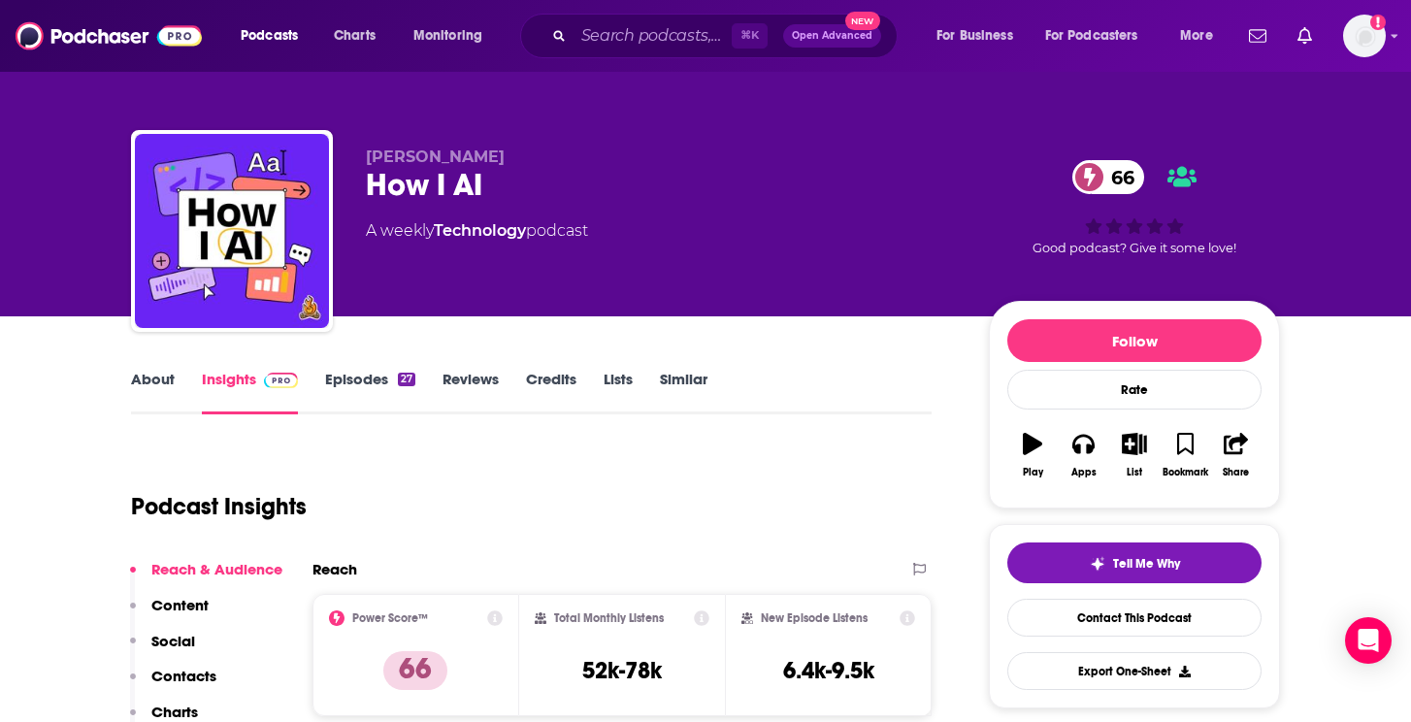
click at [384, 374] on link "Episodes 27" at bounding box center [370, 392] width 90 height 45
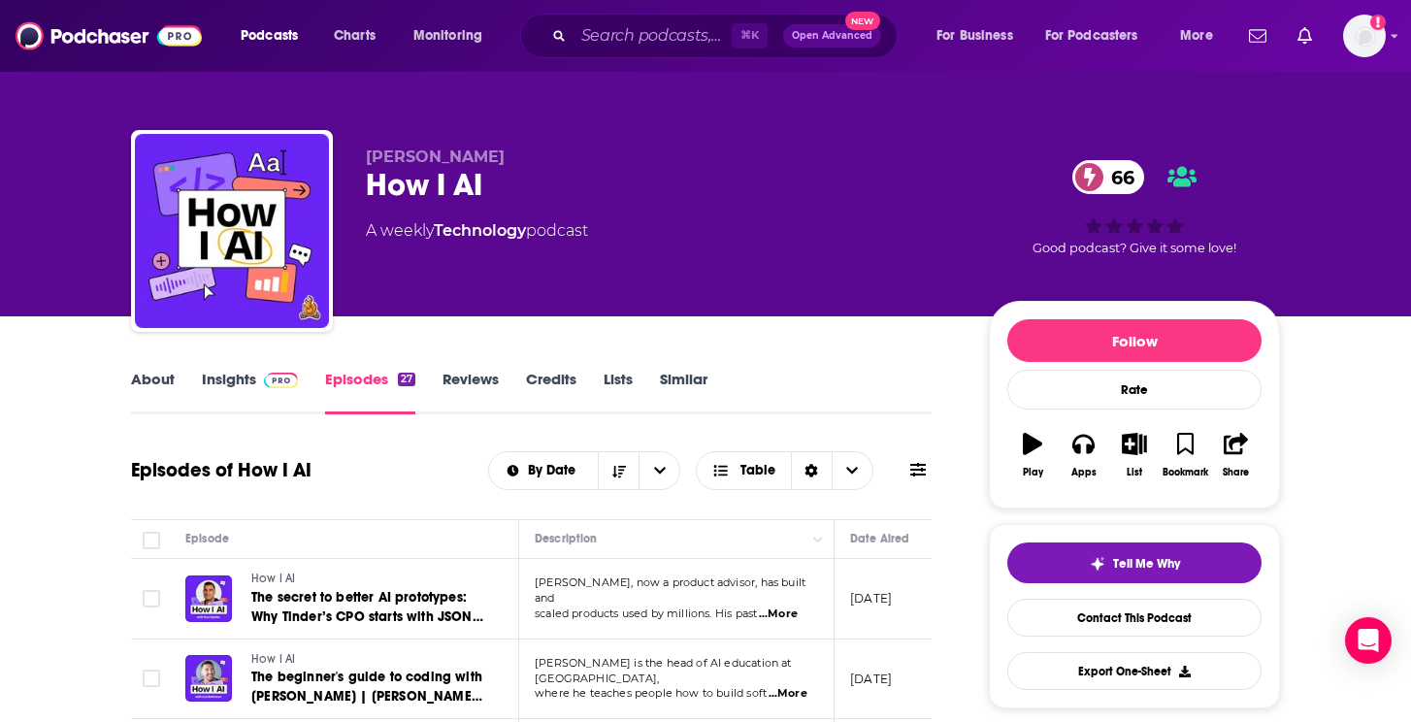
click at [259, 382] on span at bounding box center [277, 379] width 42 height 18
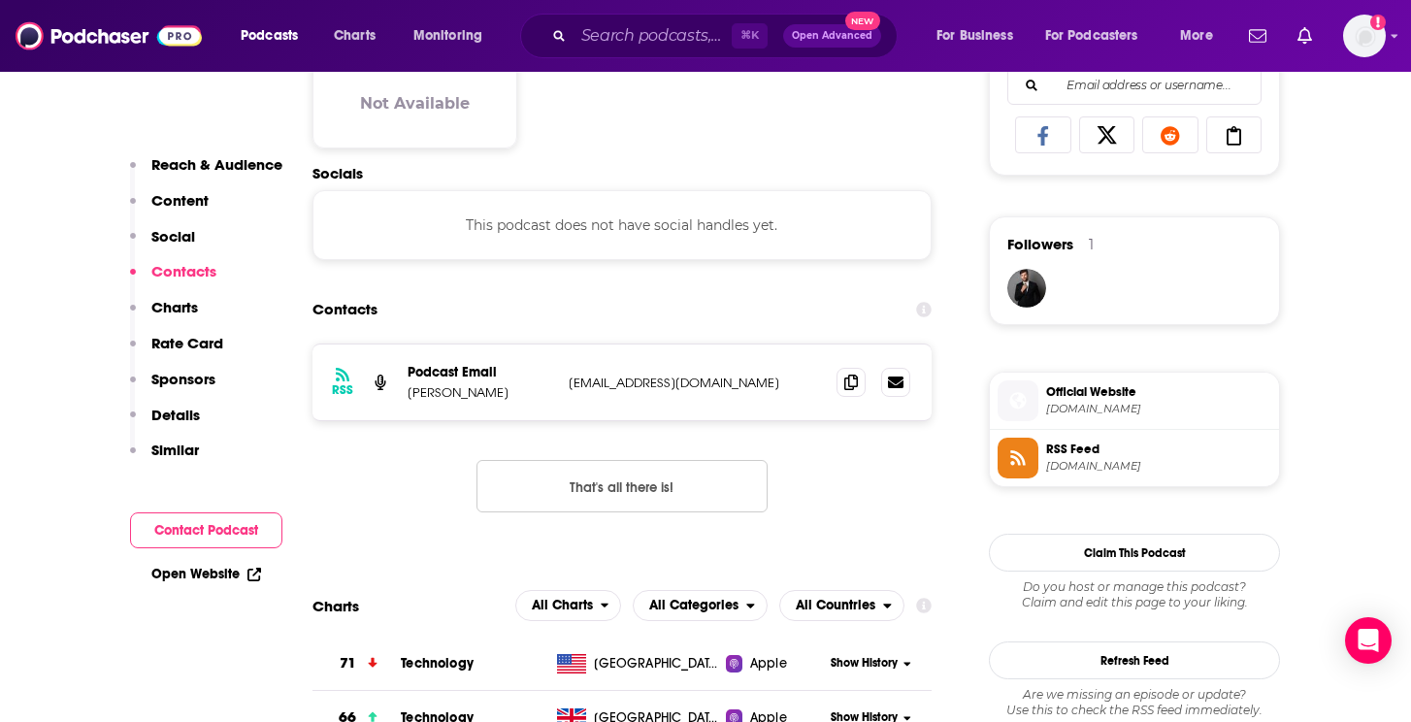
scroll to position [1277, 0]
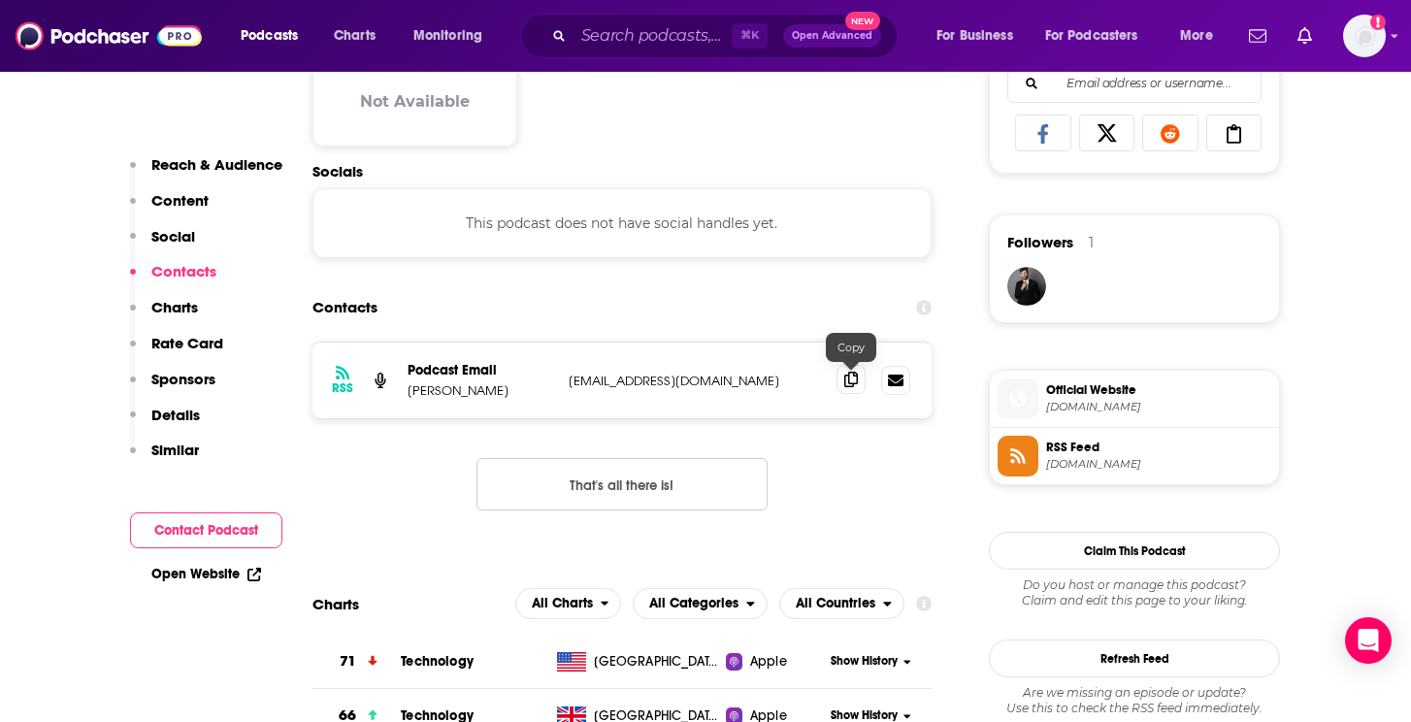
click at [846, 387] on icon at bounding box center [851, 380] width 14 height 16
click at [848, 391] on span at bounding box center [850, 379] width 29 height 29
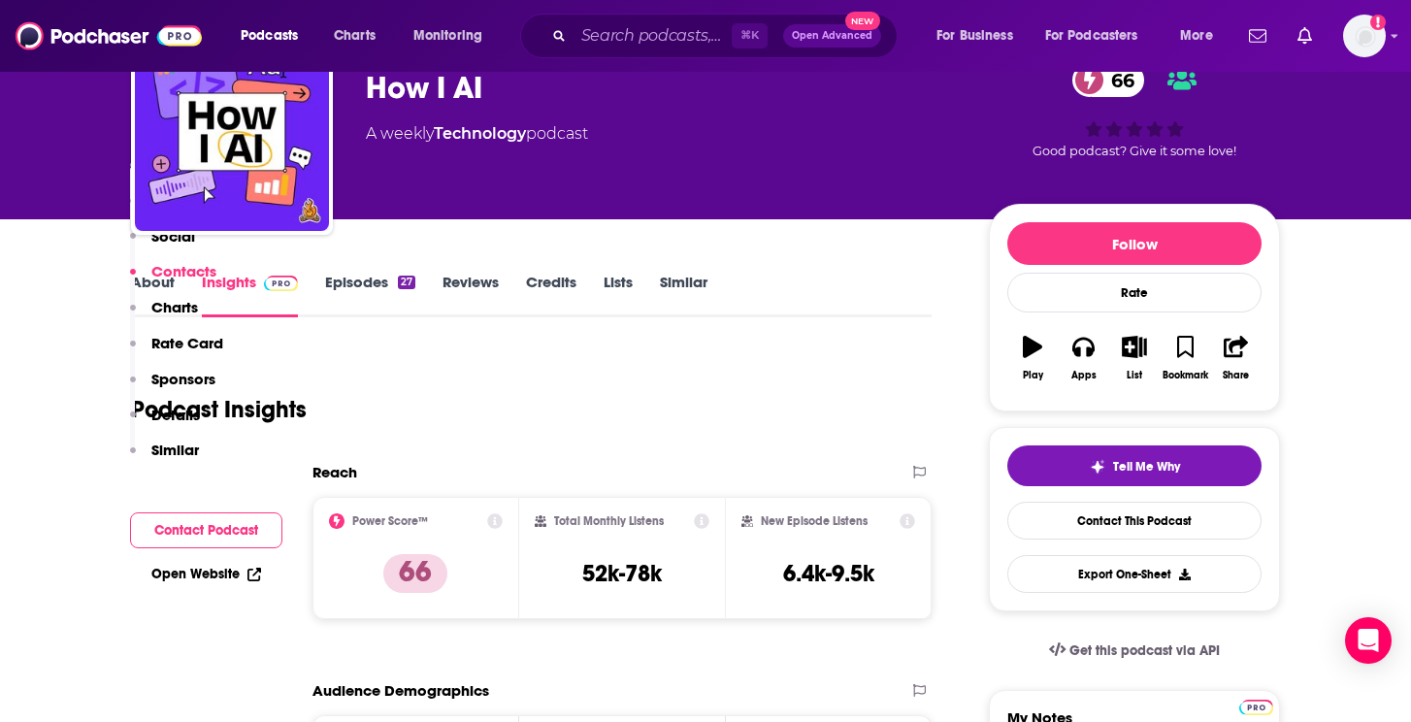
scroll to position [0, 0]
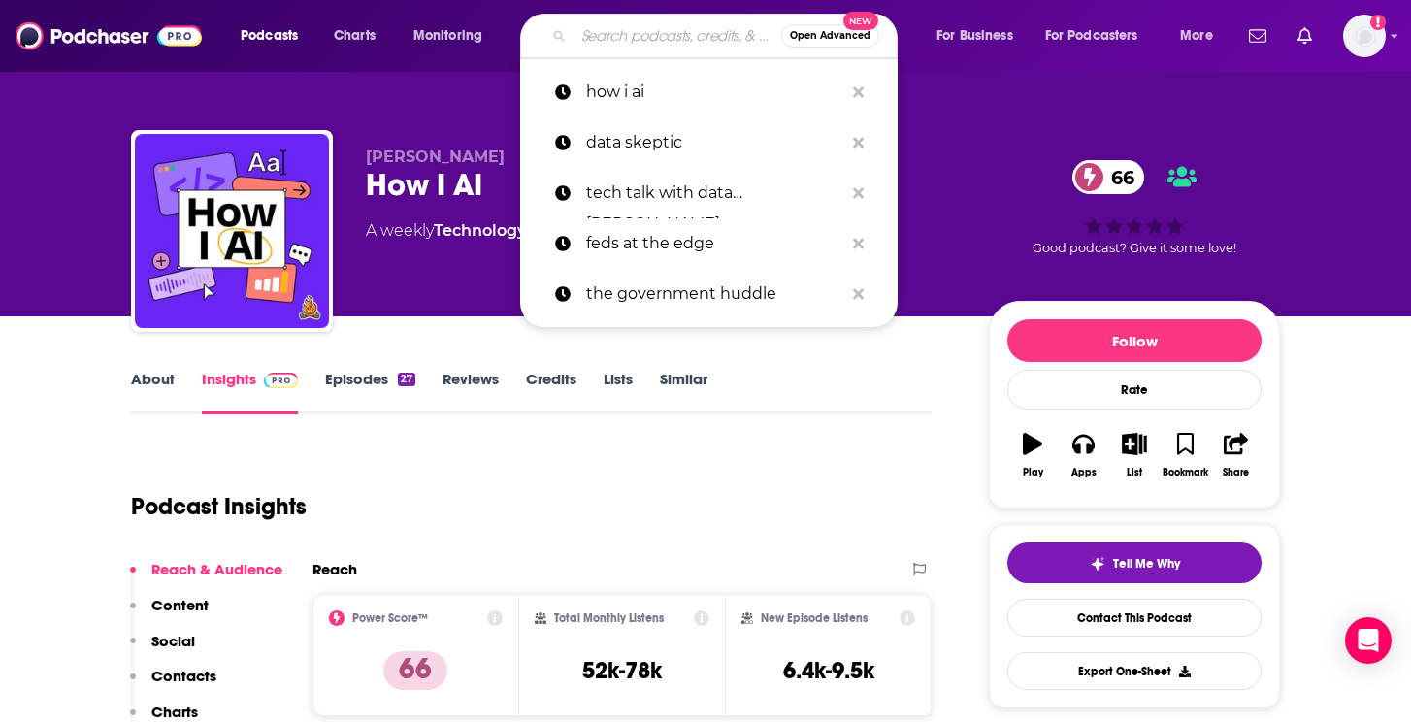
click at [608, 36] on input "Search podcasts, credits, & more..." at bounding box center [677, 35] width 208 height 31
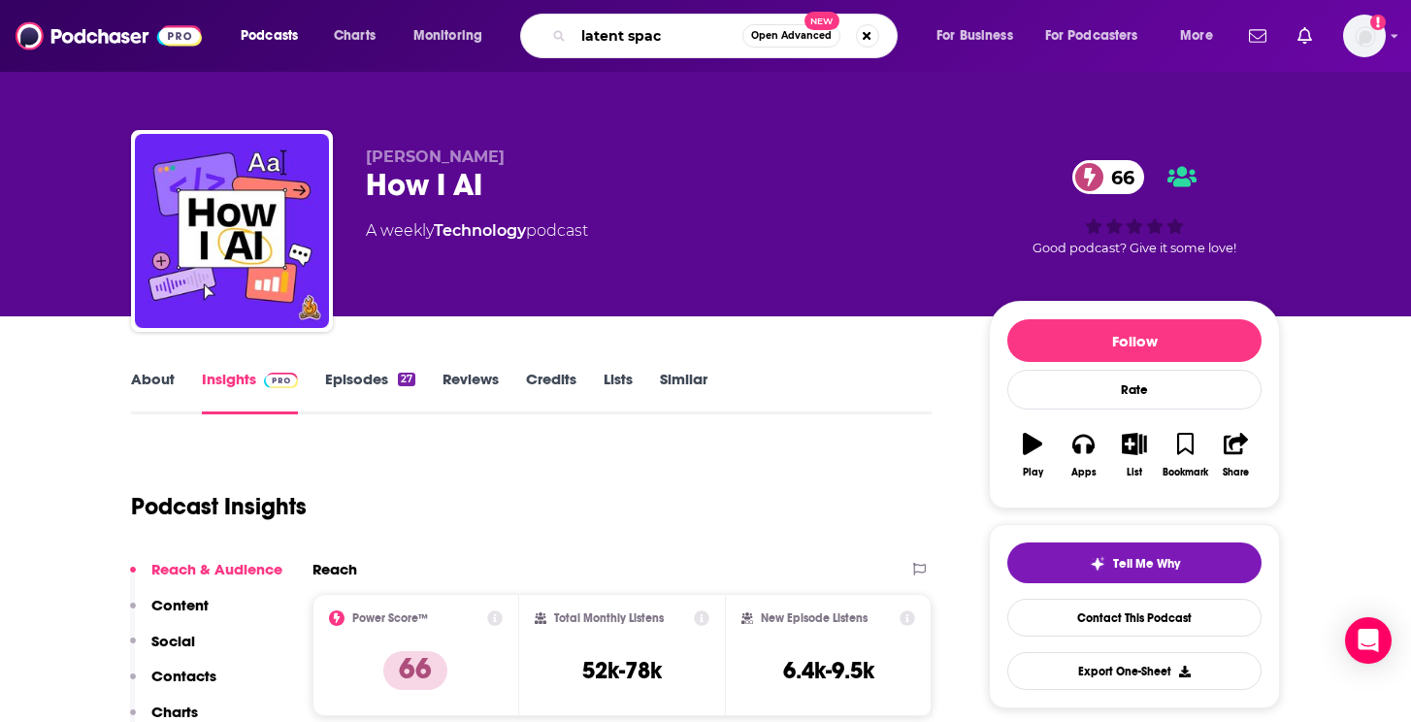
type input "latent space"
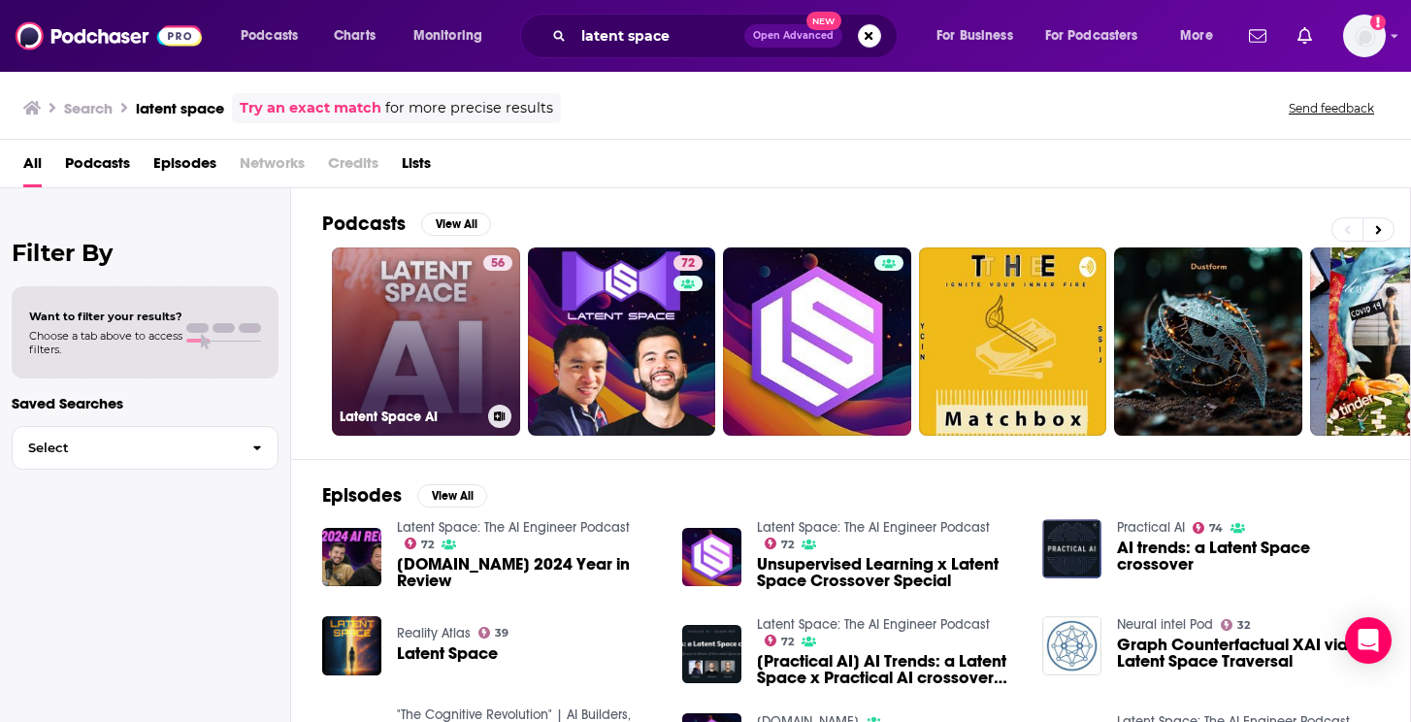
click at [410, 343] on link "56 Latent Space AI" at bounding box center [426, 341] width 188 height 188
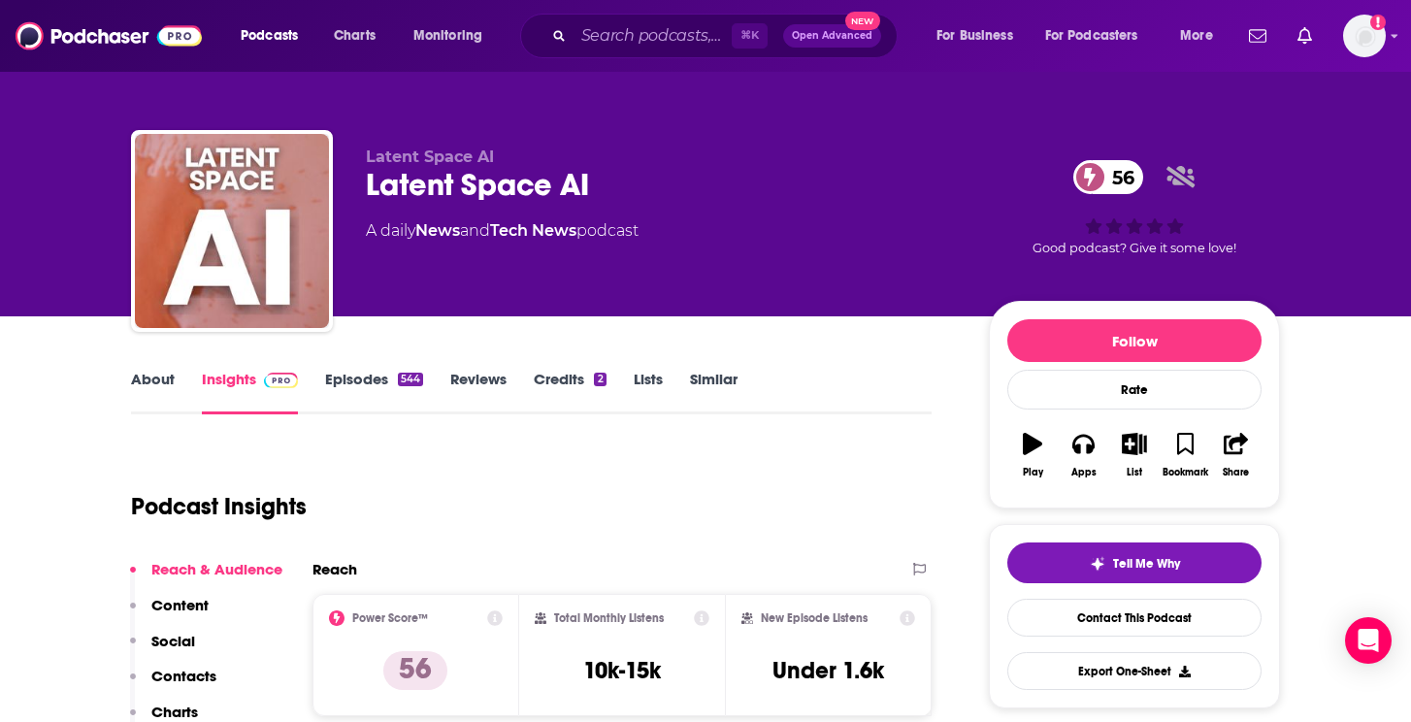
click at [394, 387] on link "Episodes 544" at bounding box center [374, 392] width 98 height 45
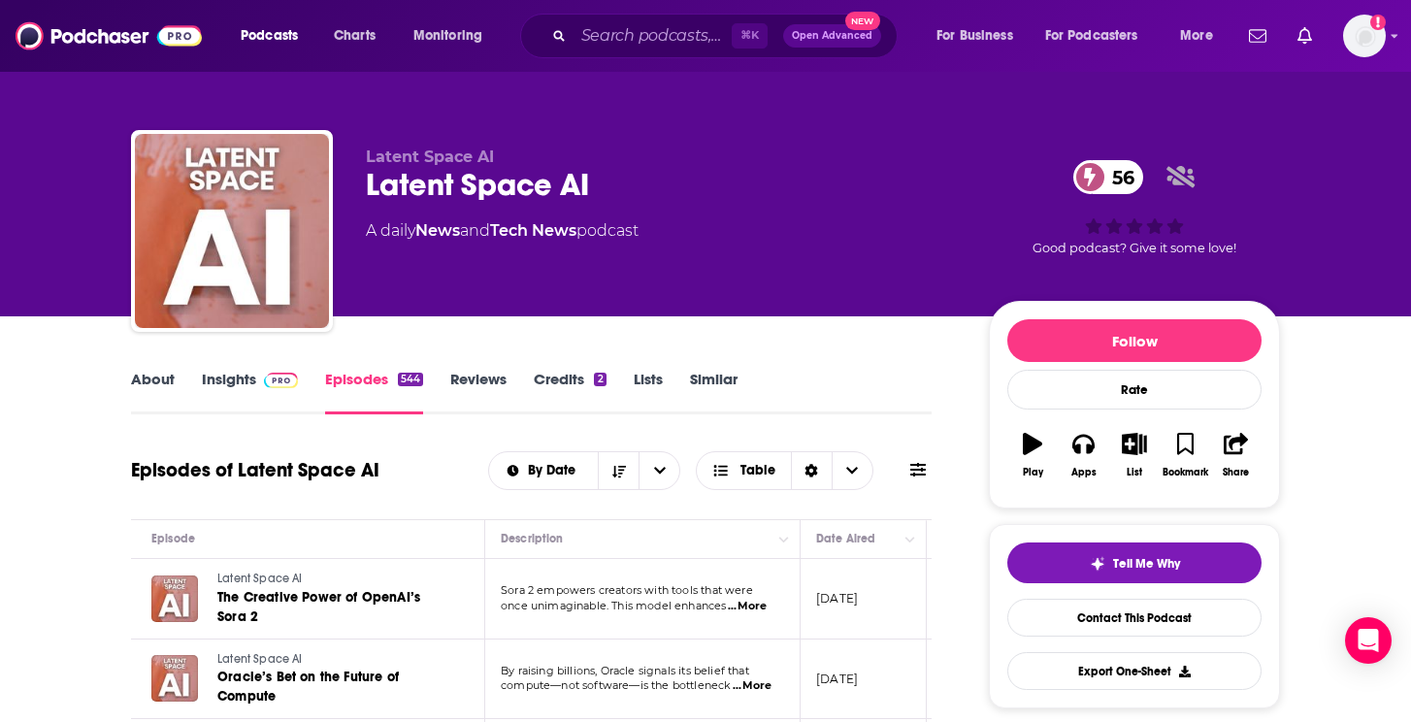
click at [223, 382] on link "Insights" at bounding box center [250, 392] width 96 height 45
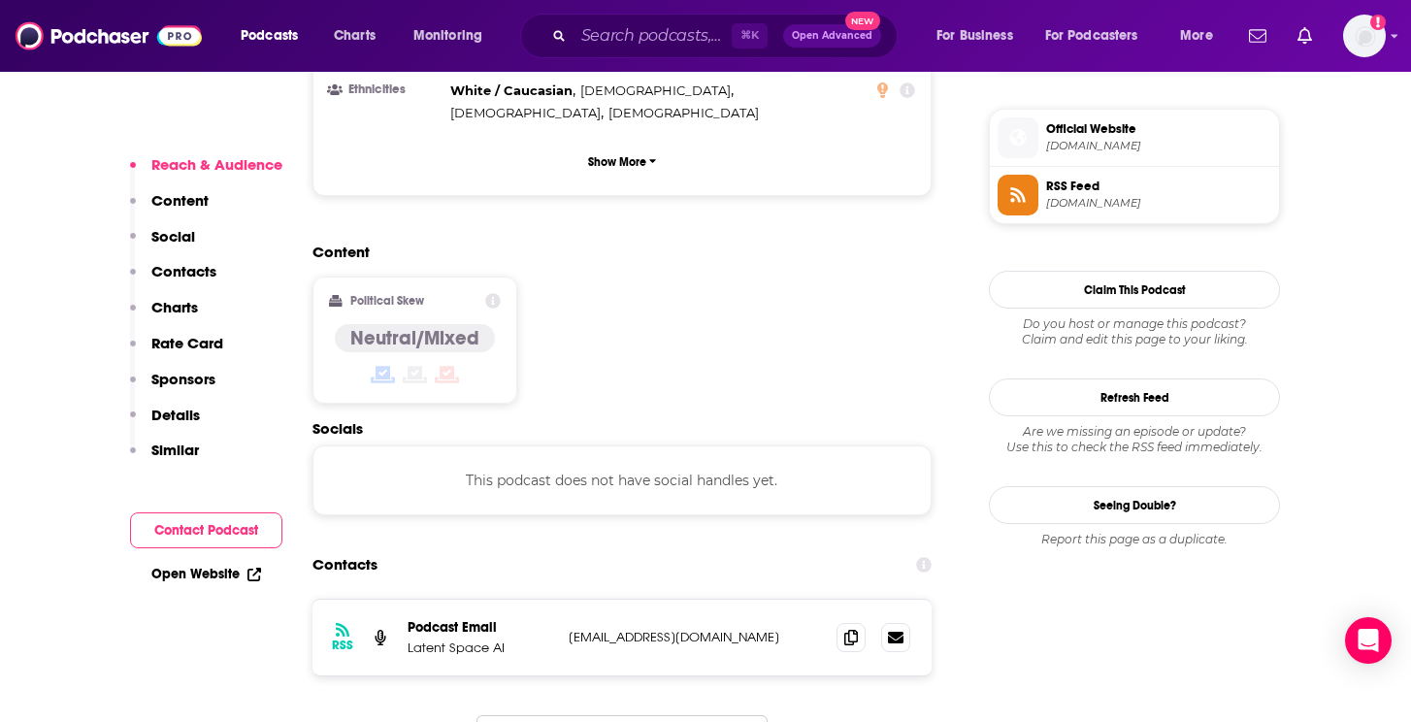
scroll to position [1383, 0]
click at [841, 621] on span at bounding box center [850, 635] width 29 height 29
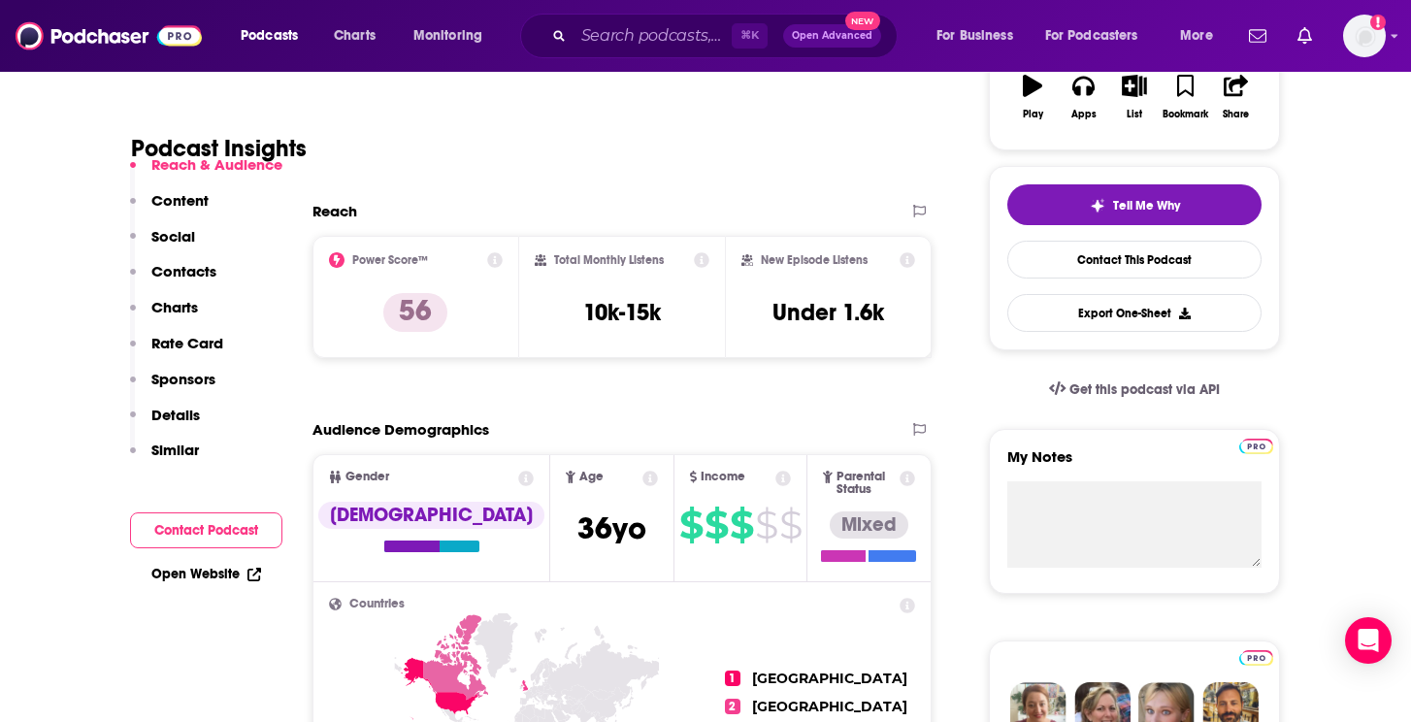
scroll to position [348, 0]
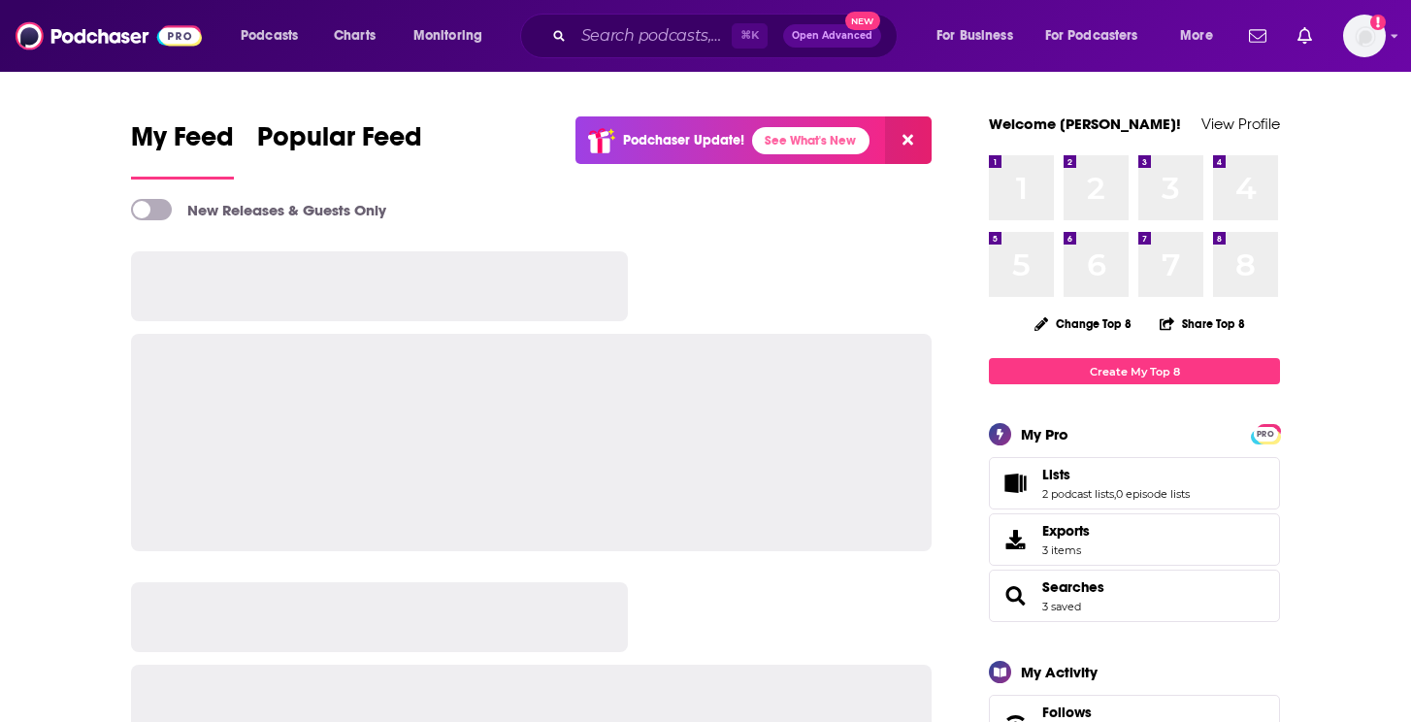
click at [736, 25] on span "⌘ K" at bounding box center [750, 35] width 36 height 25
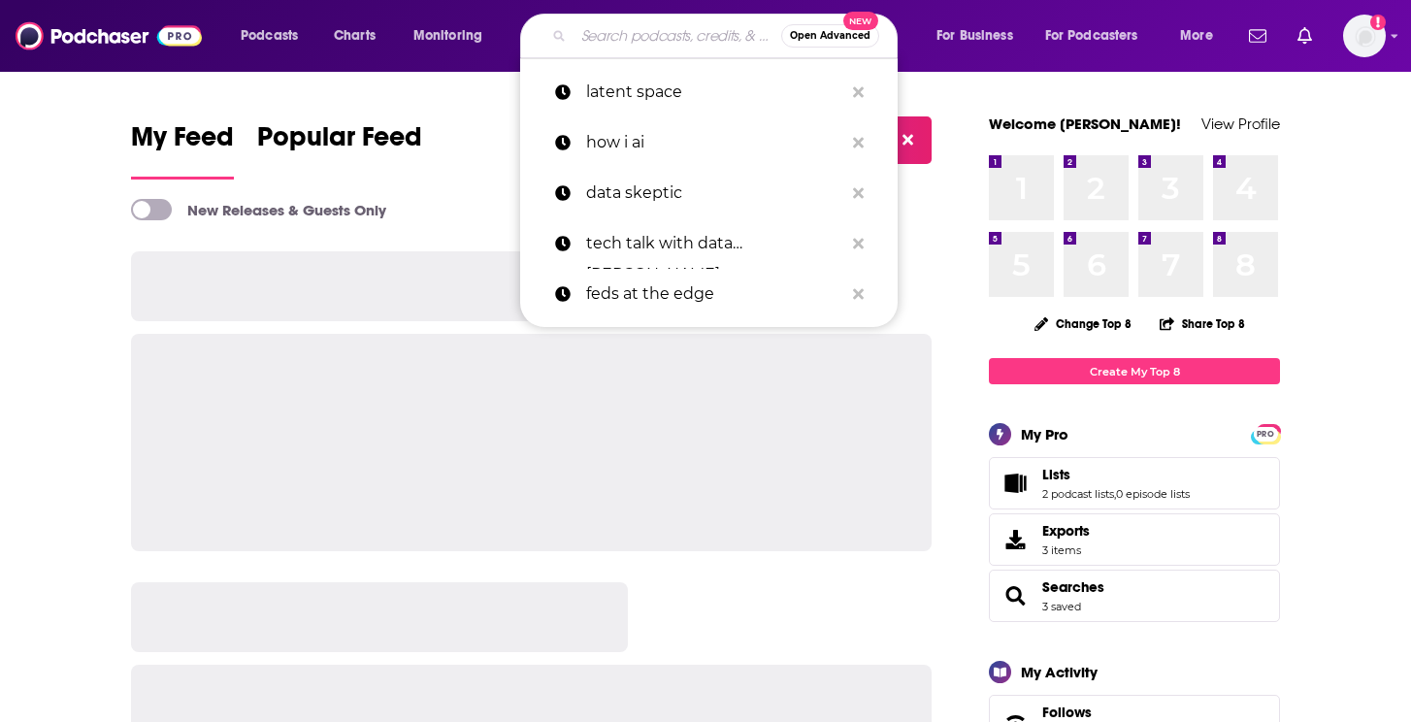
click at [680, 29] on input "Search podcasts, credits, & more..." at bounding box center [677, 35] width 208 height 31
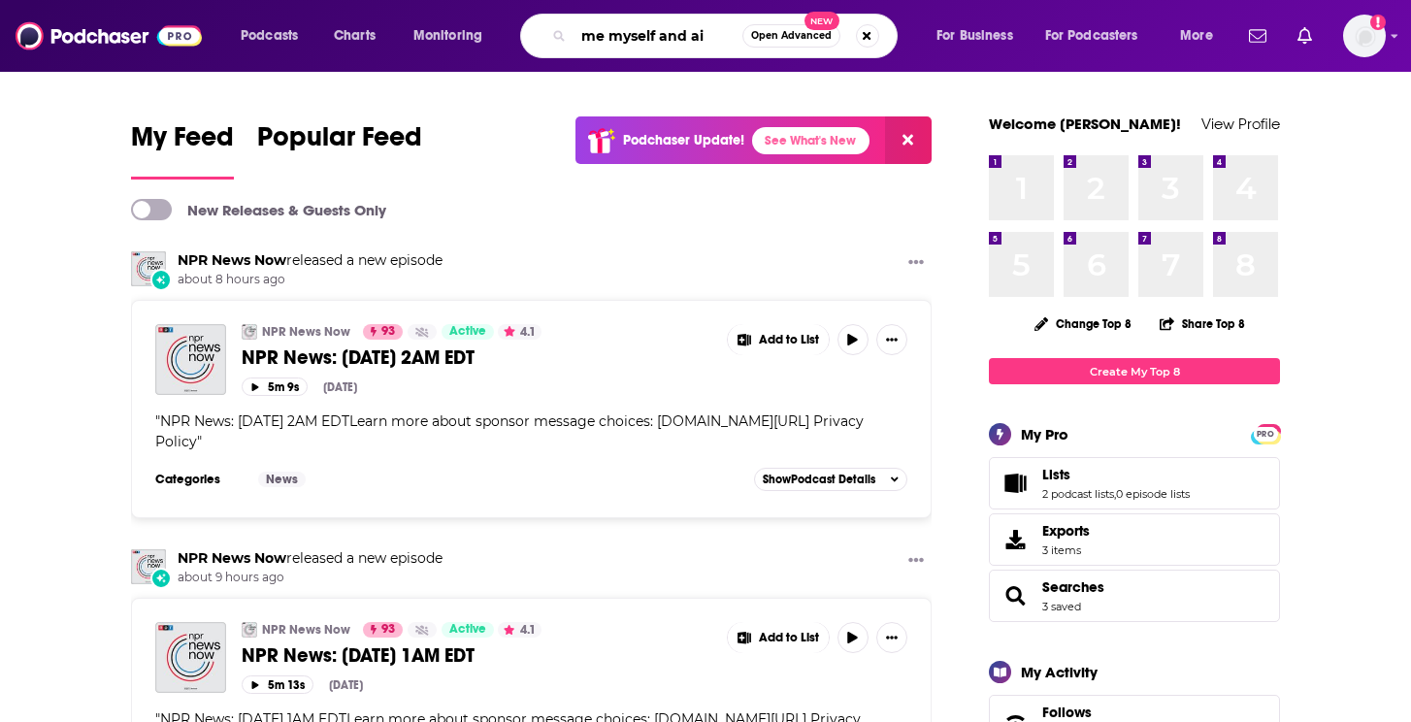
type input "me myself and ai"
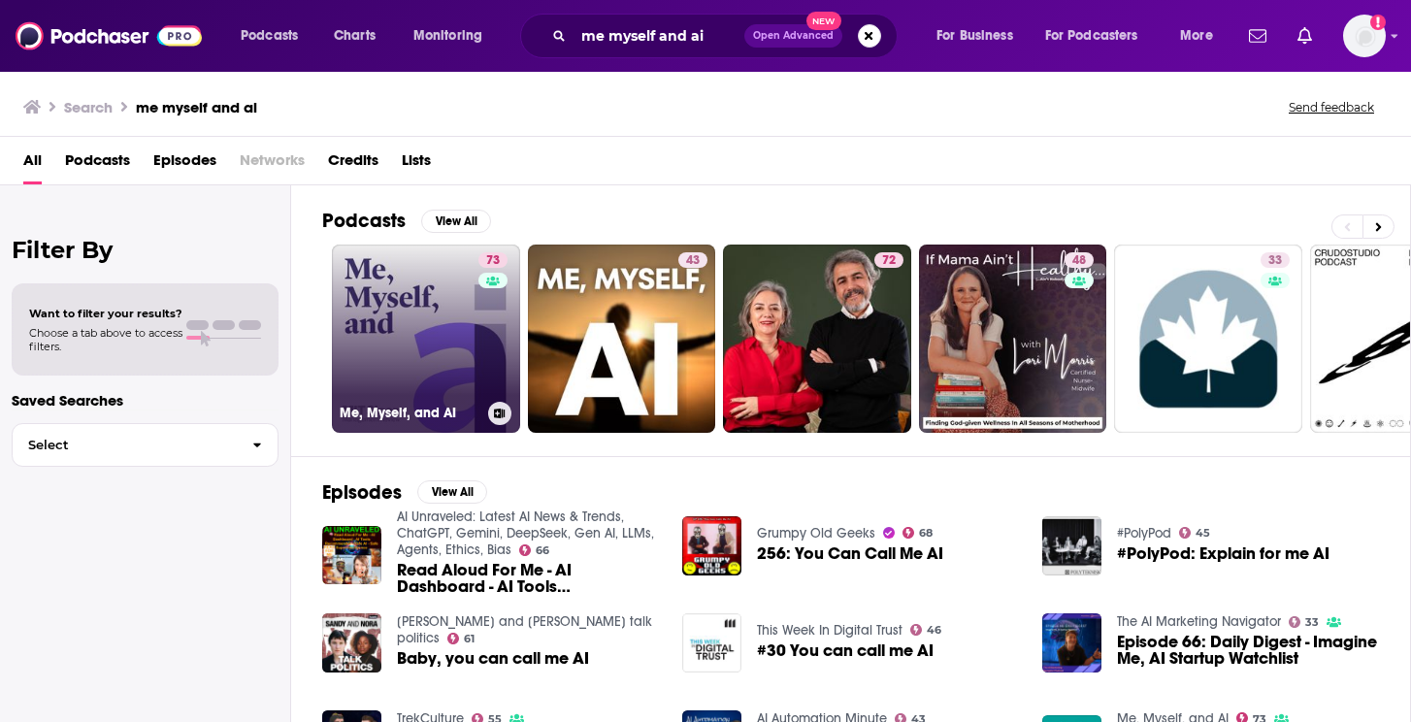
click at [413, 344] on link "73 Me, Myself, and AI" at bounding box center [426, 338] width 188 height 188
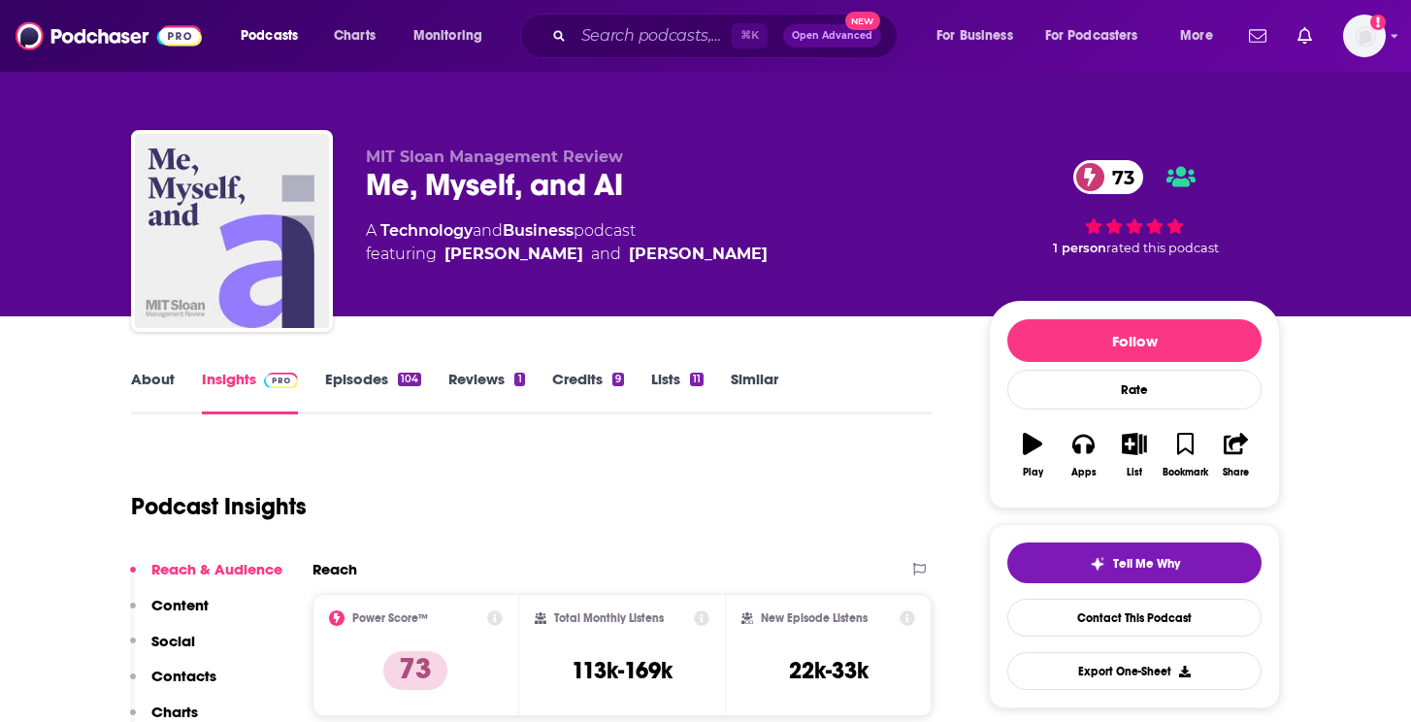
click at [390, 393] on link "Episodes 104" at bounding box center [373, 392] width 96 height 45
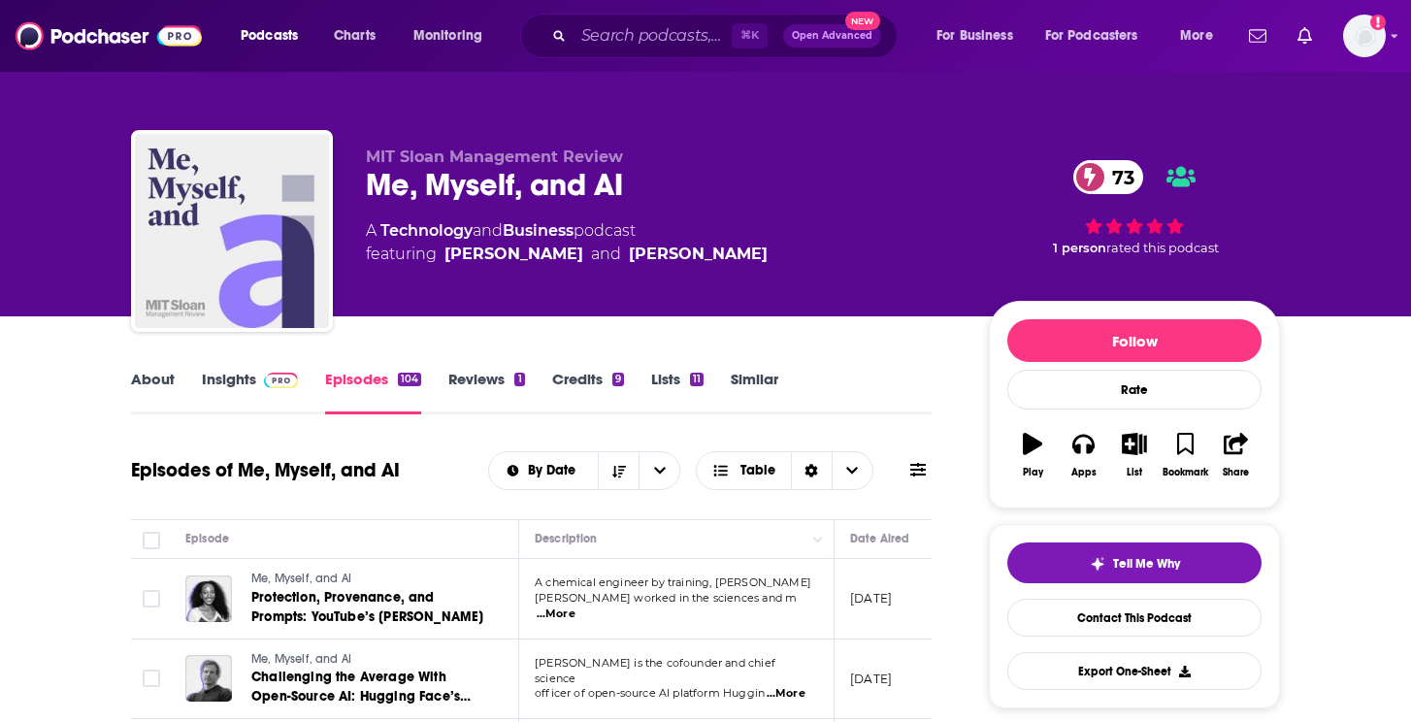
click at [250, 397] on link "Insights" at bounding box center [250, 392] width 96 height 45
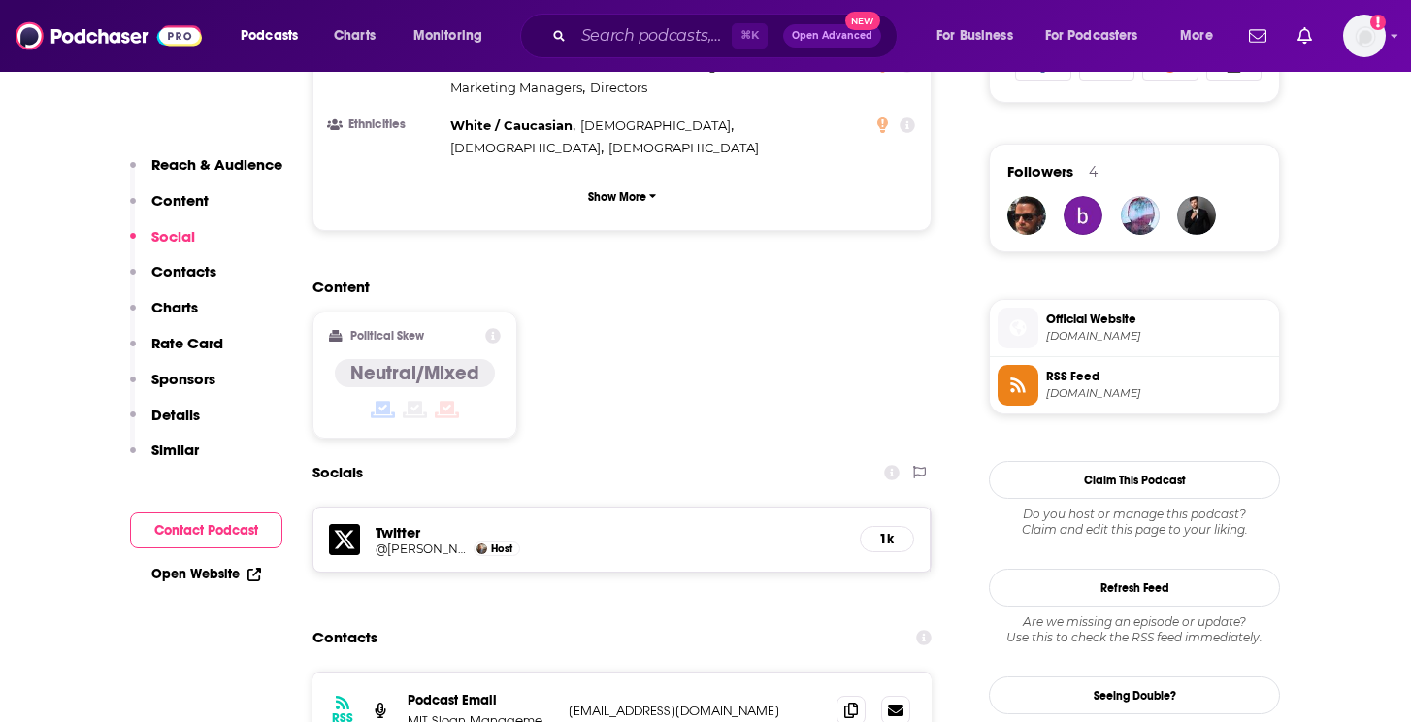
scroll to position [1346, 0]
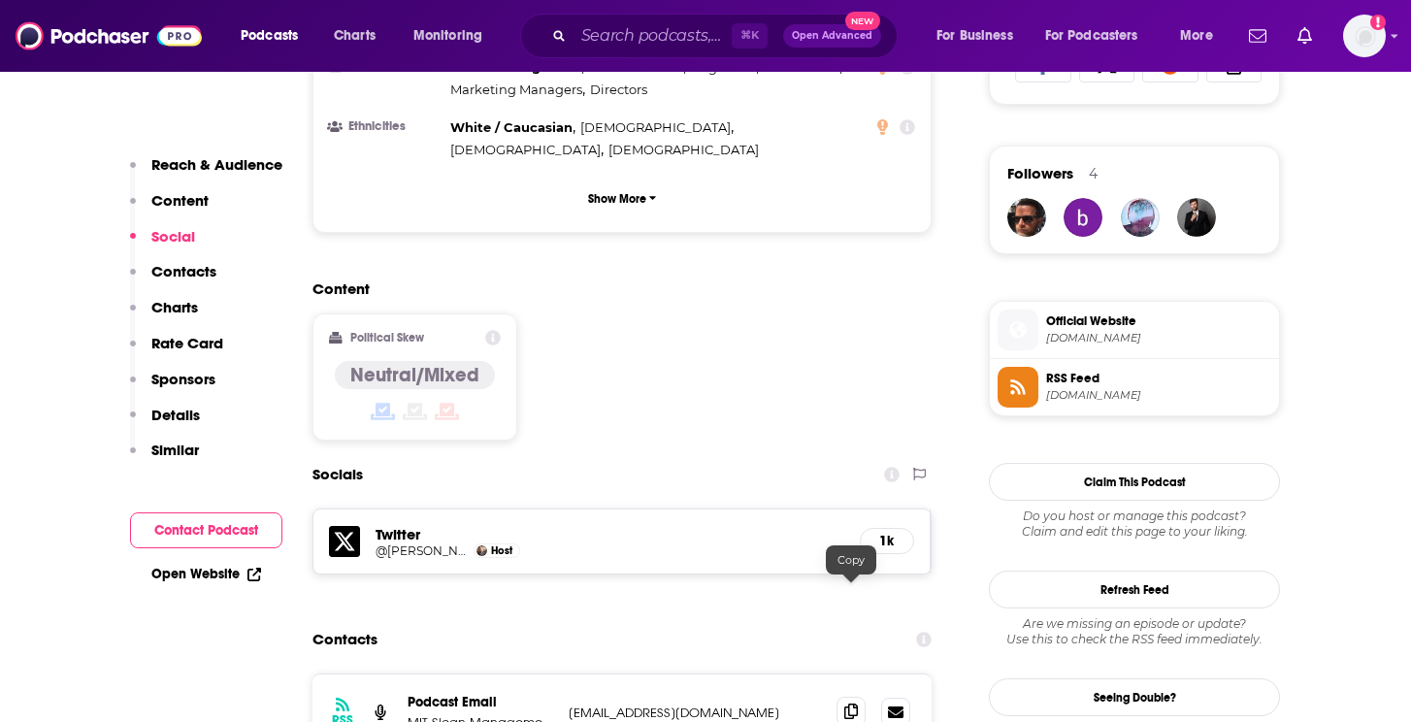
click at [844, 703] on icon at bounding box center [851, 711] width 14 height 16
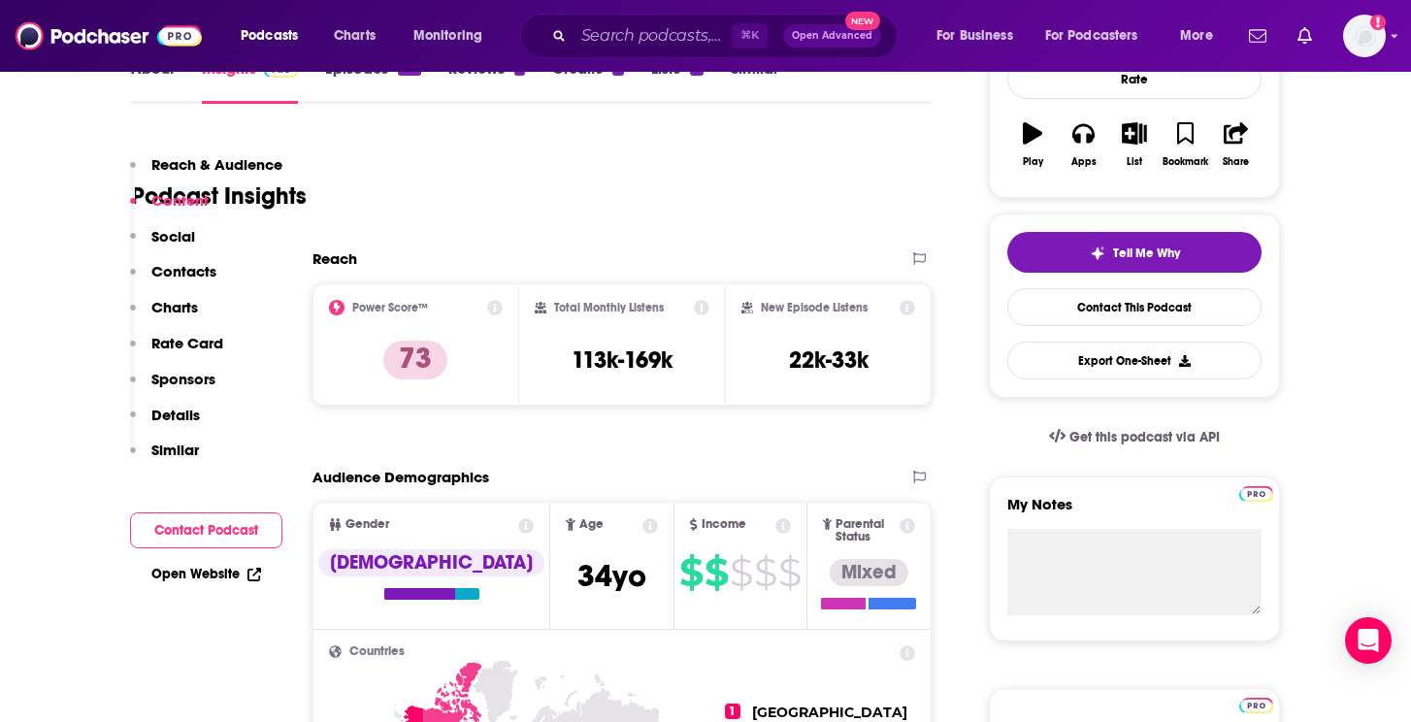
scroll to position [0, 0]
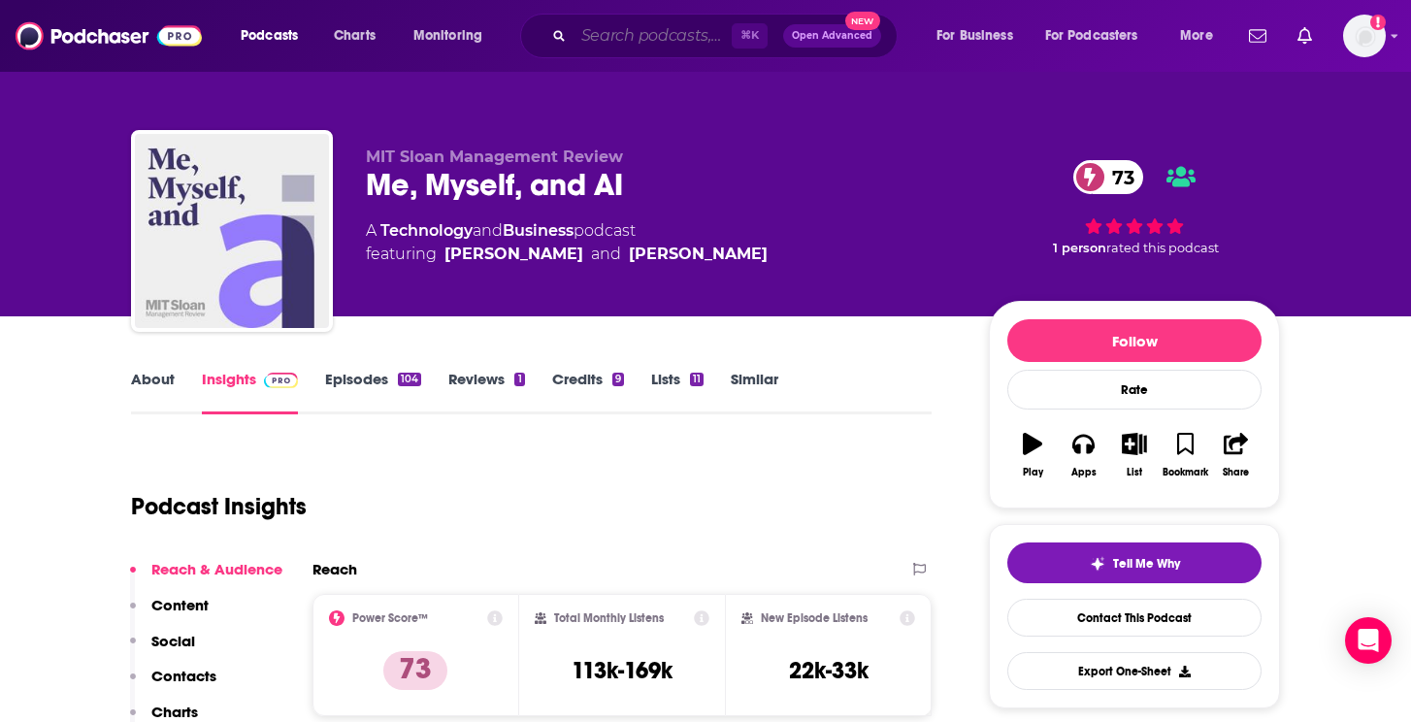
click at [636, 35] on input "Search podcasts, credits, & more..." at bounding box center [652, 35] width 158 height 31
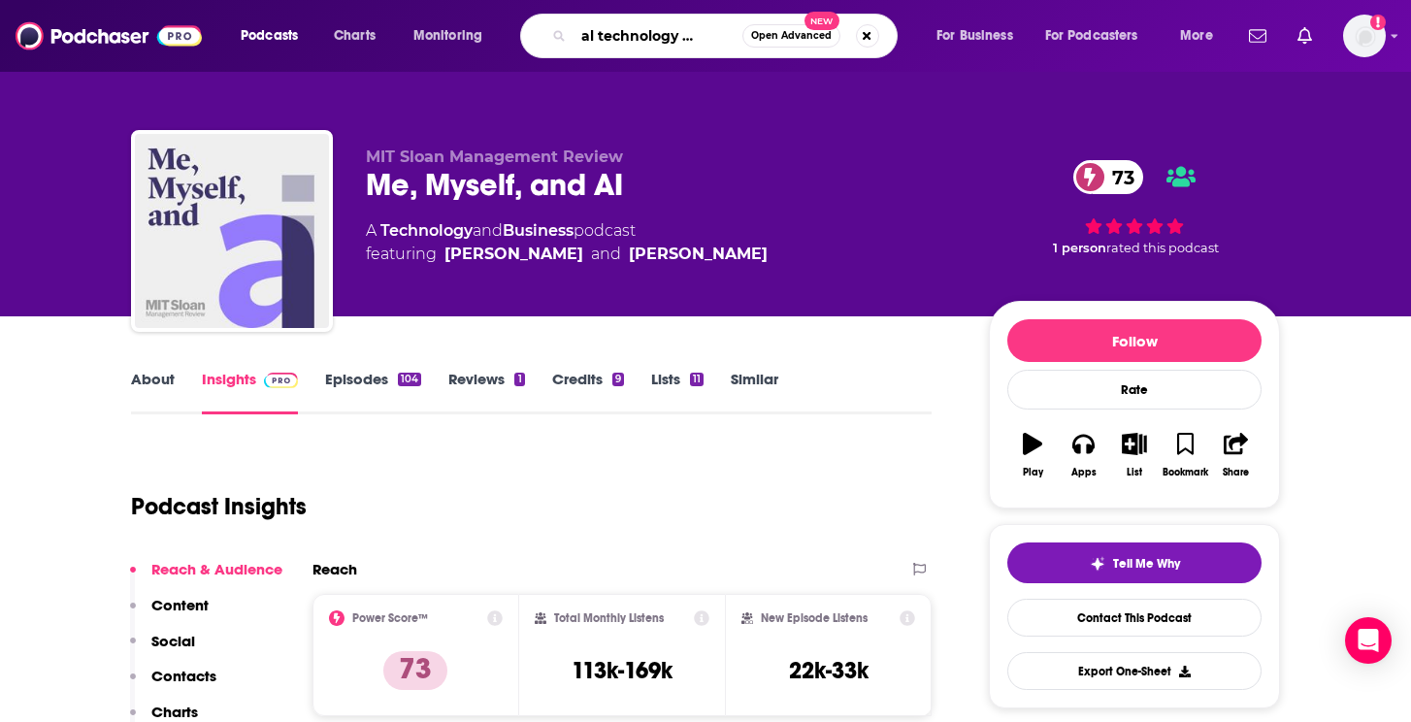
type input "federal technology podcasts"
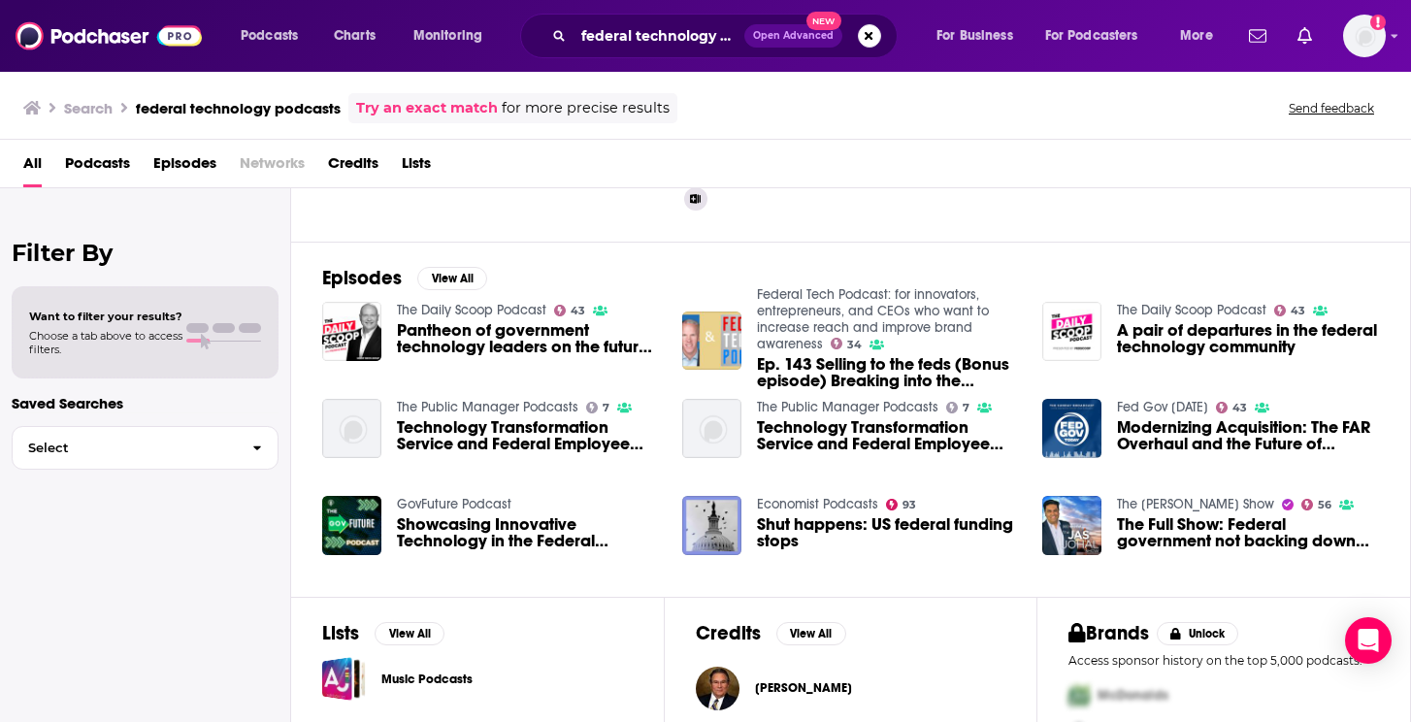
scroll to position [215, 0]
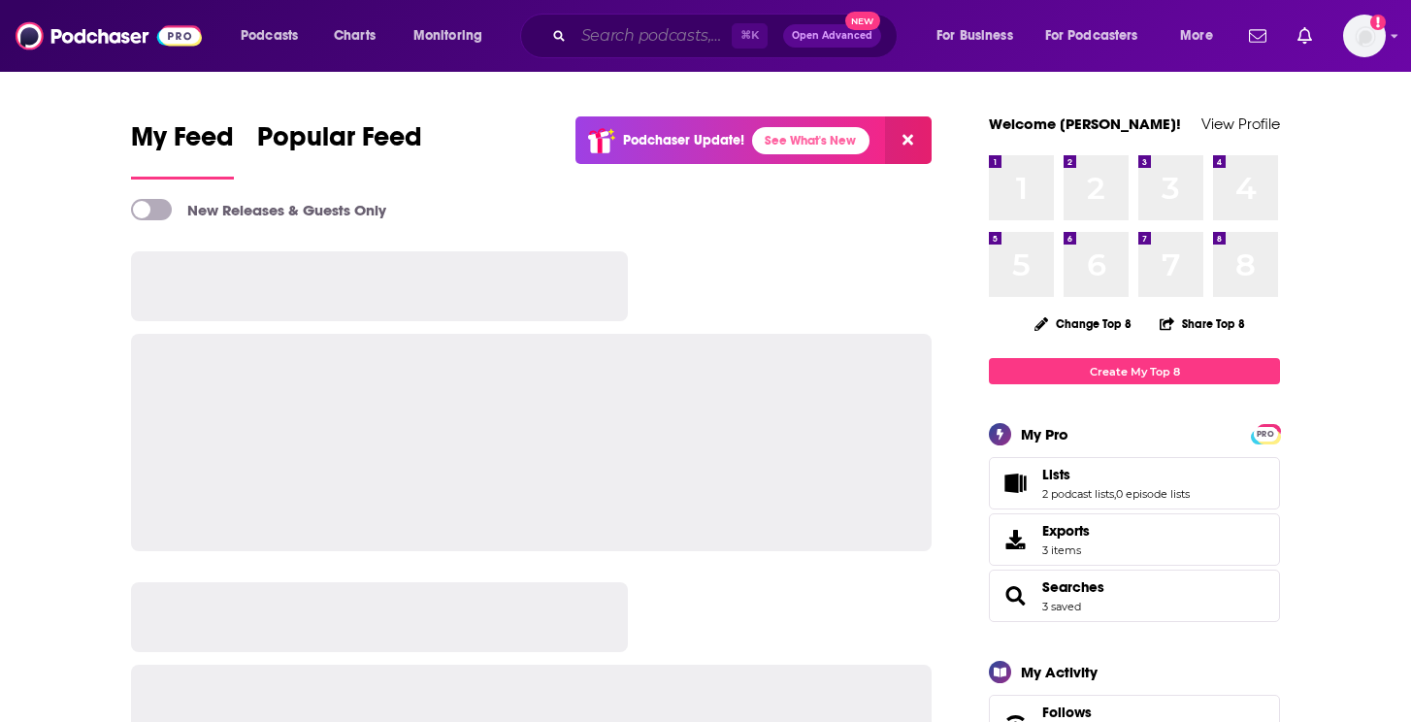
click at [635, 38] on input "Search podcasts, credits, & more..." at bounding box center [652, 35] width 158 height 31
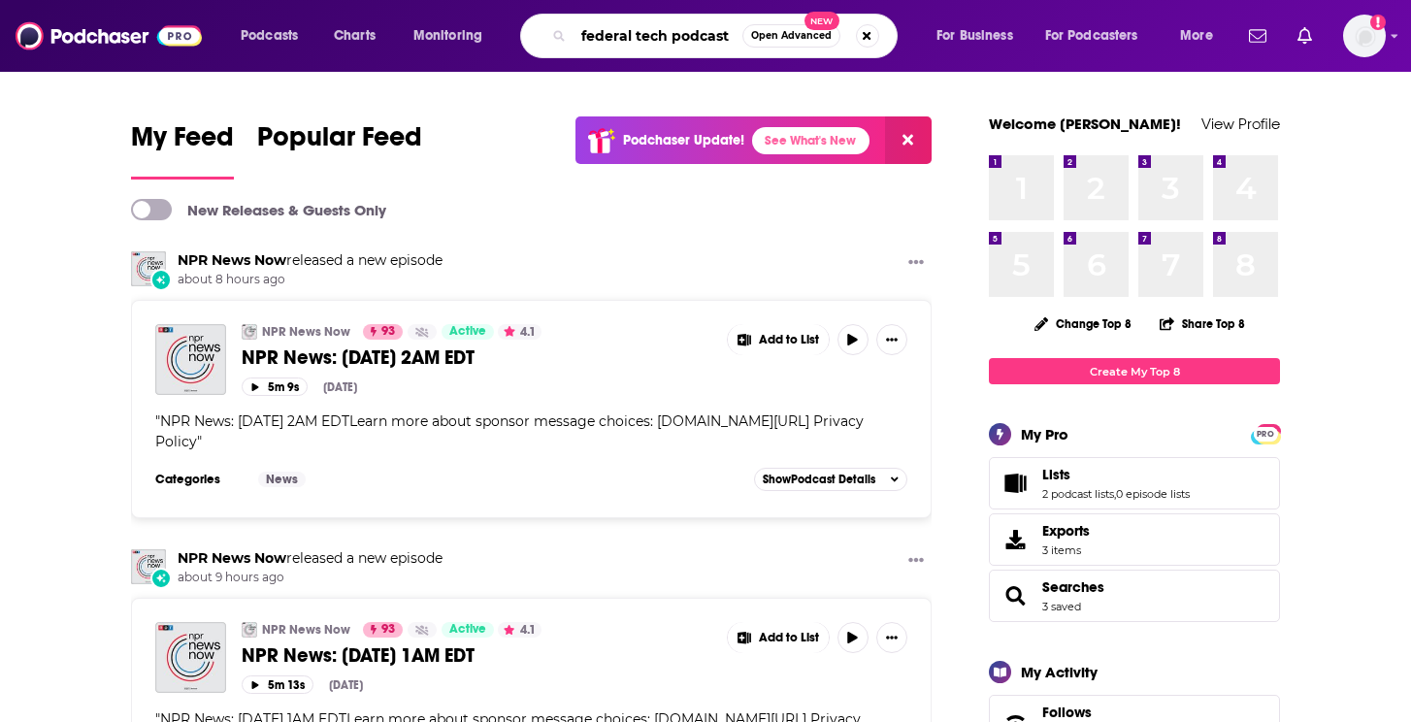
type input "federal tech podcast"
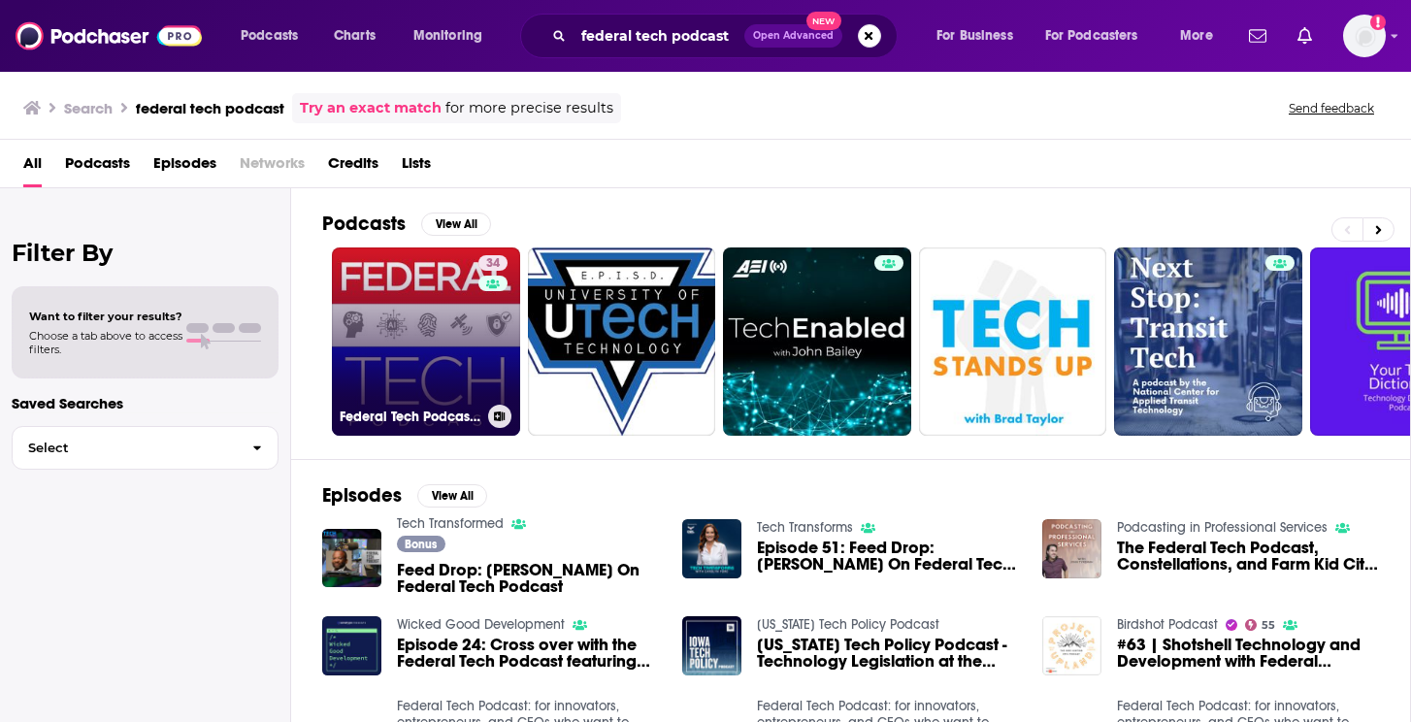
click at [384, 311] on link "34 Federal Tech Podcast: for innovators, entrepreneurs, and CEOs who want to in…" at bounding box center [426, 341] width 188 height 188
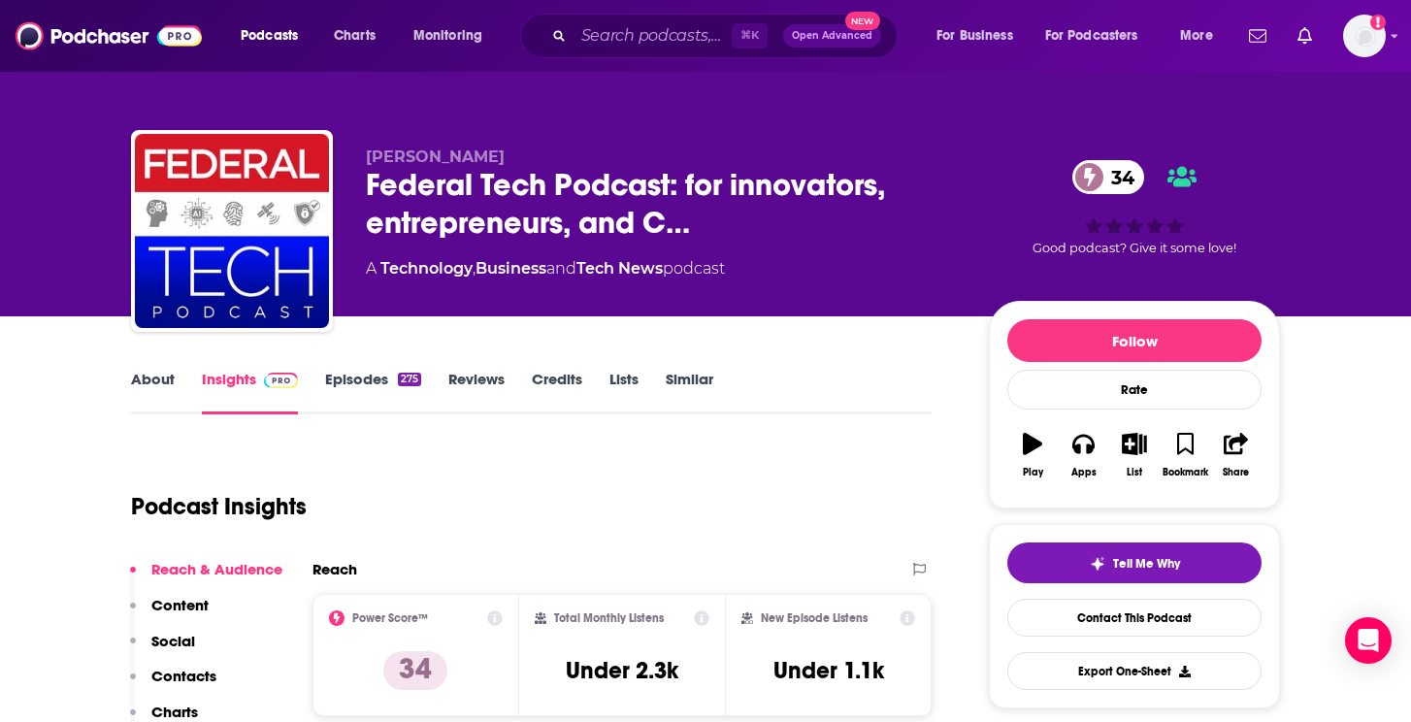
click at [387, 368] on div "About Insights Episodes 275 Reviews Credits Lists Similar" at bounding box center [531, 391] width 800 height 48
click at [389, 376] on link "Episodes 275" at bounding box center [373, 392] width 96 height 45
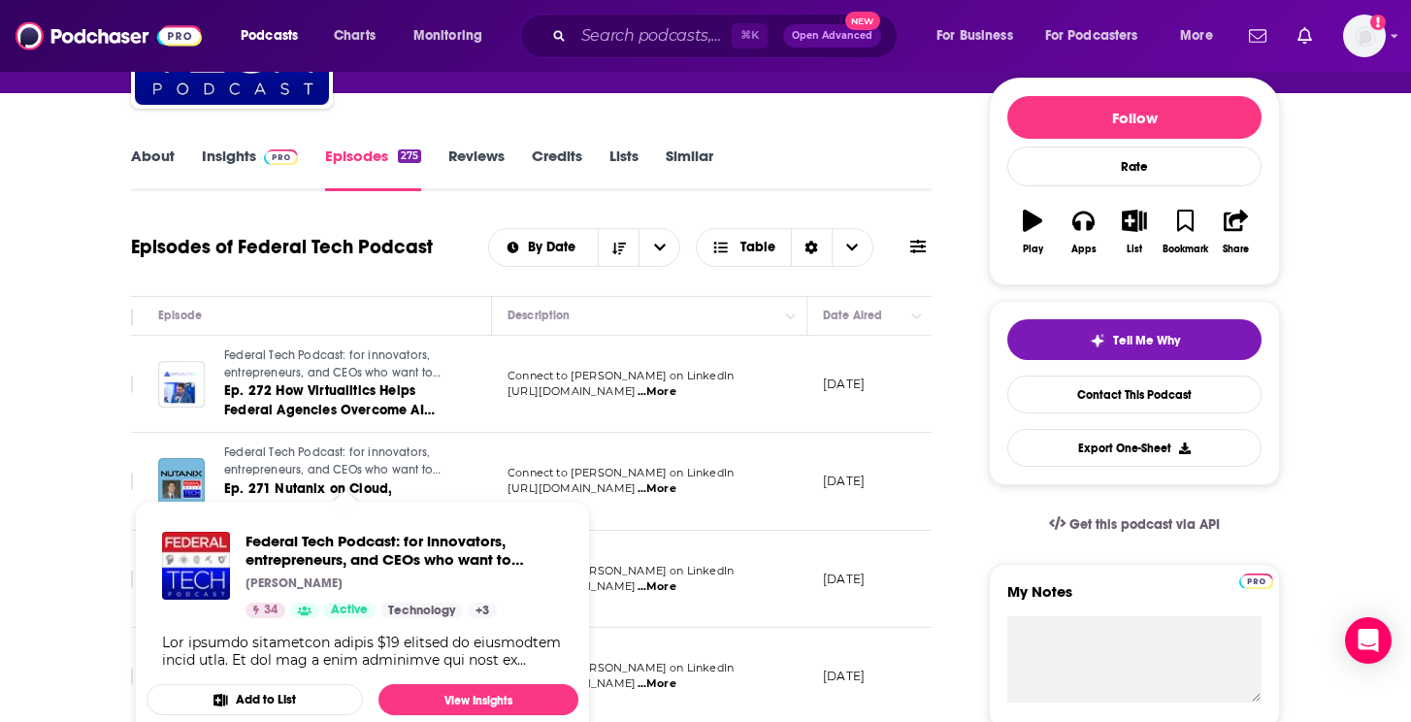
scroll to position [0, 22]
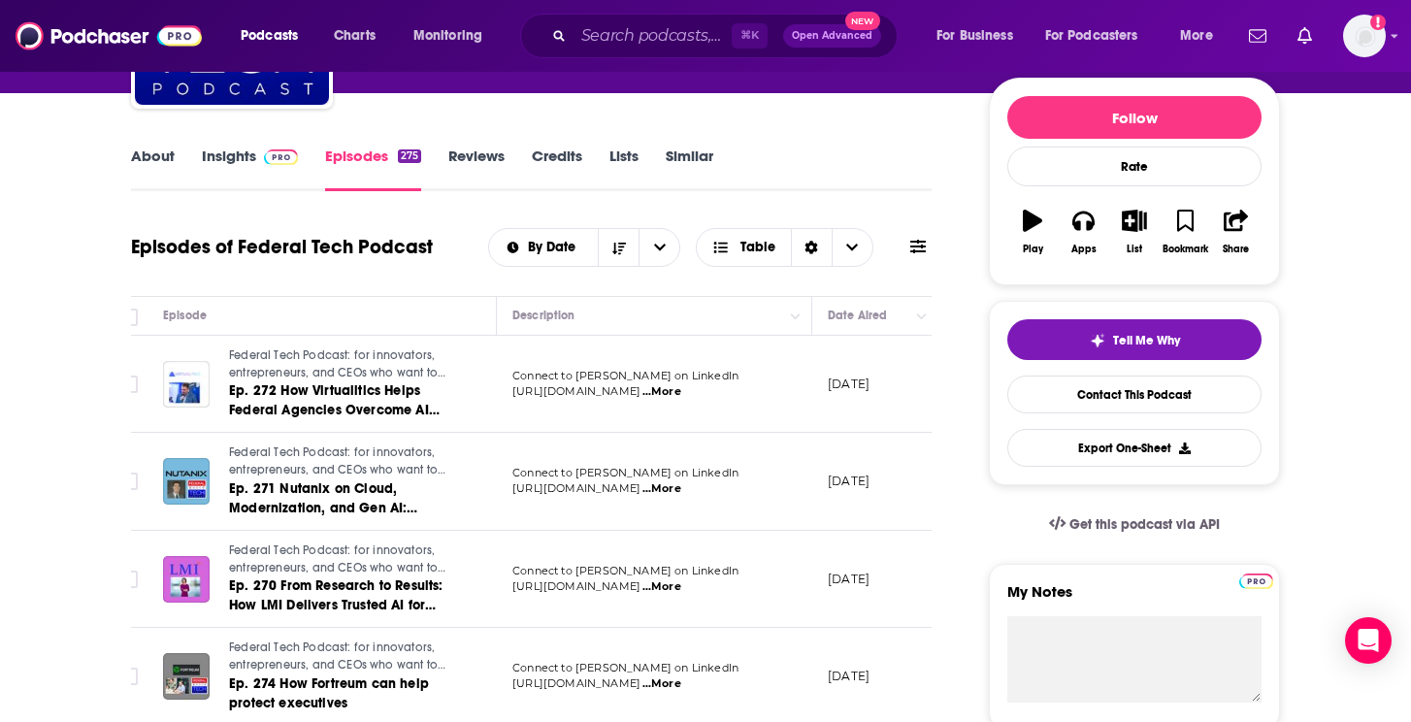
click at [681, 398] on span "...More" at bounding box center [661, 392] width 39 height 16
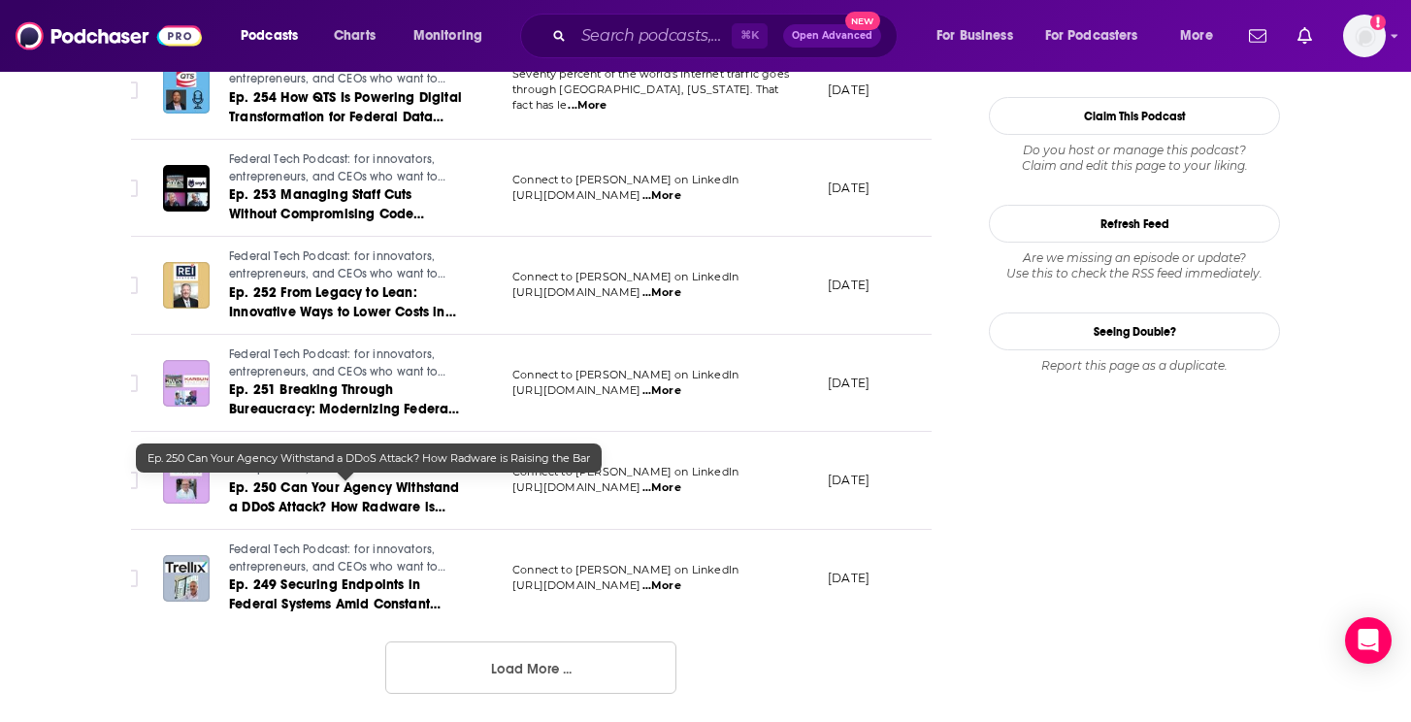
scroll to position [2374, 0]
